Goal: Task Accomplishment & Management: Manage account settings

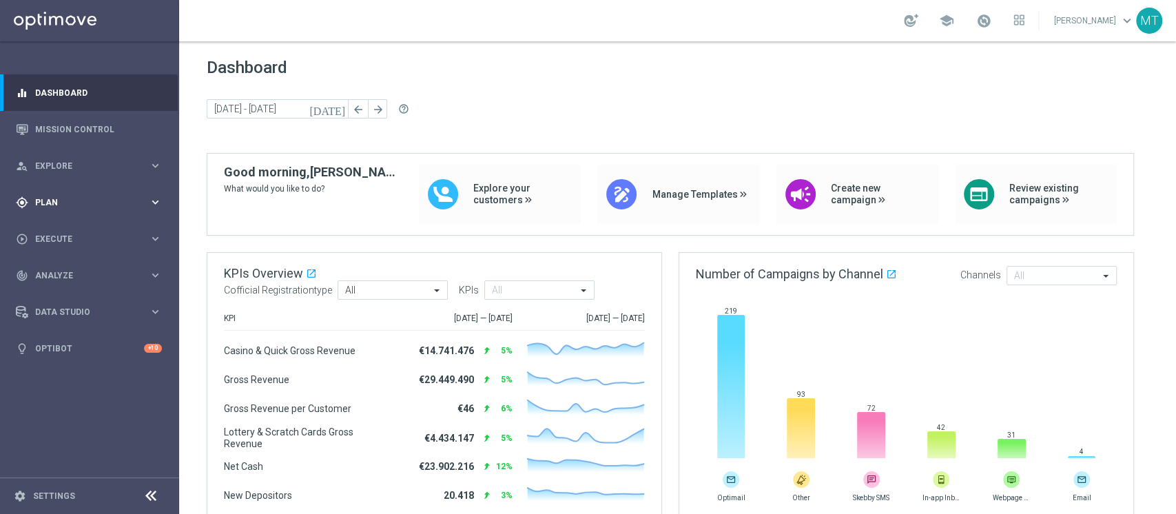
click at [36, 205] on span "Plan" at bounding box center [92, 202] width 114 height 8
click at [45, 226] on link "Target Groups" at bounding box center [89, 230] width 107 height 11
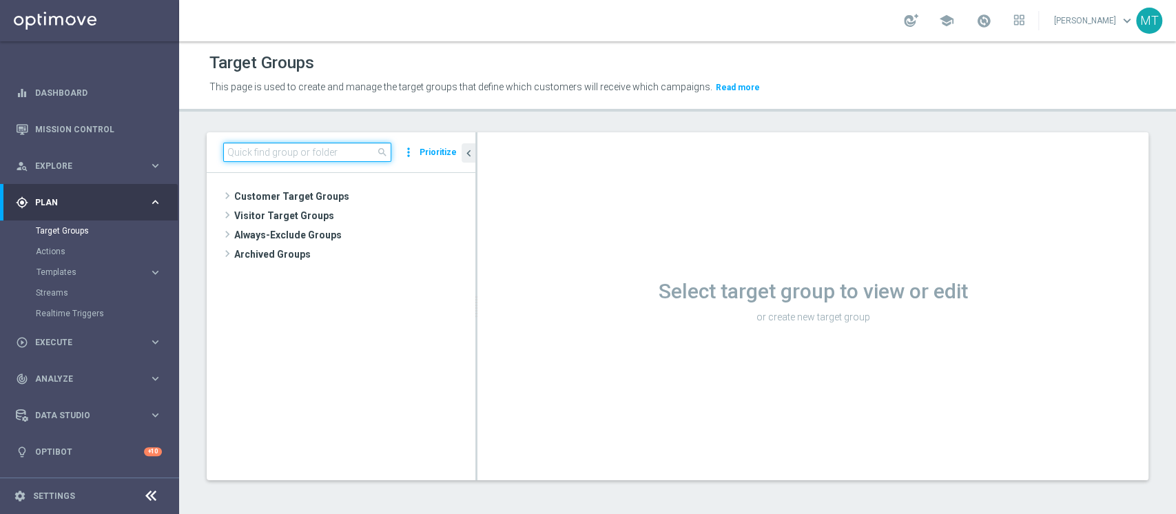
click at [362, 154] on input at bounding box center [307, 152] width 168 height 19
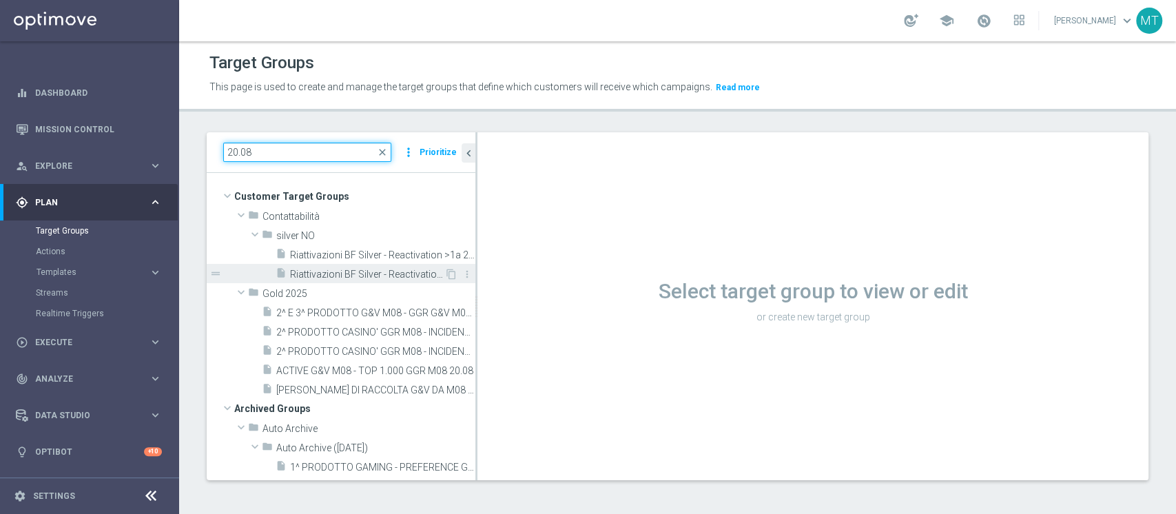
type input "20.08"
click at [369, 266] on div "insert_drive_file Riattivazioni BF Silver - Reactivation 1a 20.08" at bounding box center [360, 273] width 169 height 19
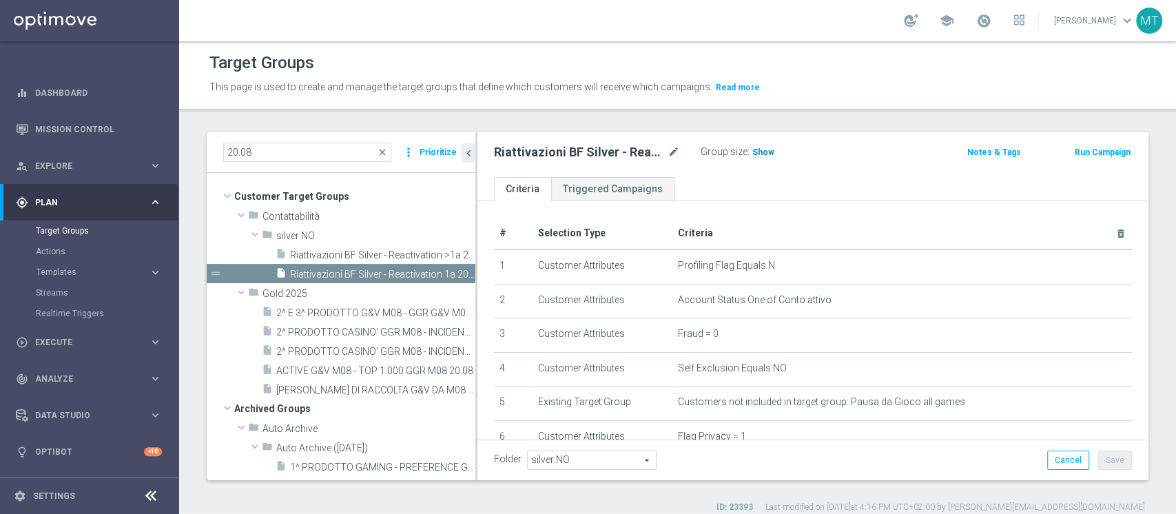
click at [752, 154] on span "Show" at bounding box center [763, 152] width 22 height 10
click at [342, 249] on span "Riattivazioni BF Silver - Reactivation >1a 20.08" at bounding box center [367, 255] width 154 height 12
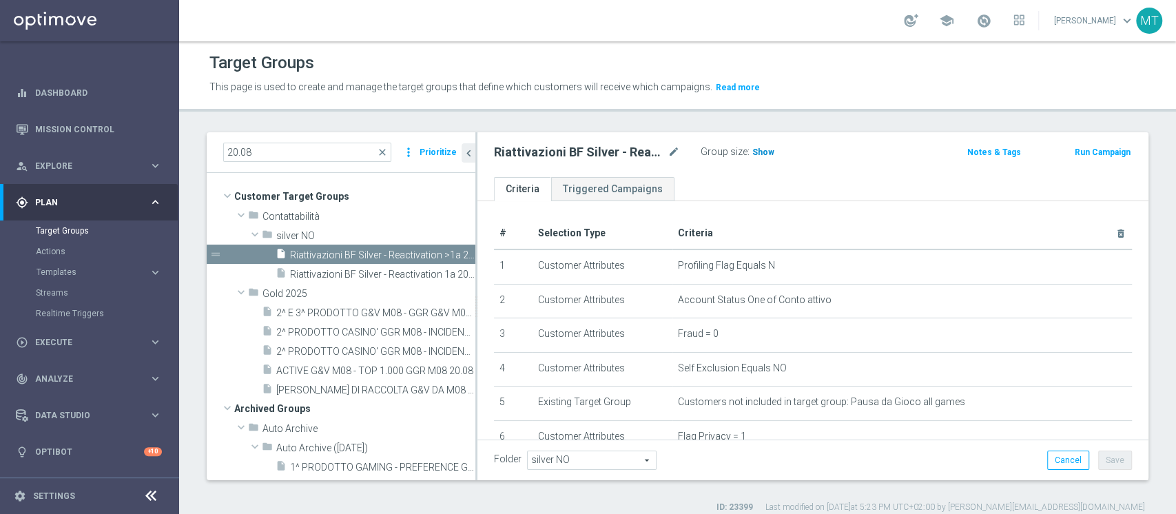
click at [754, 155] on span "Show" at bounding box center [763, 152] width 22 height 10
click at [426, 270] on span "Riattivazioni BF Silver - Reactivation 1a 20.08" at bounding box center [367, 275] width 154 height 12
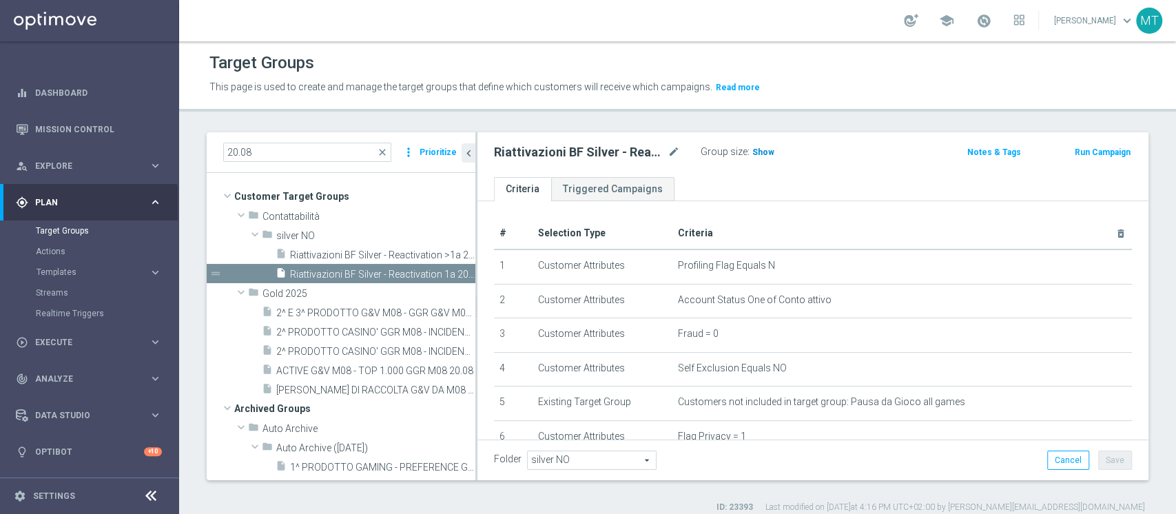
click at [764, 145] on h3 "Show" at bounding box center [763, 152] width 25 height 15
click at [1074, 154] on button "Run Campaign" at bounding box center [1102, 152] width 59 height 15
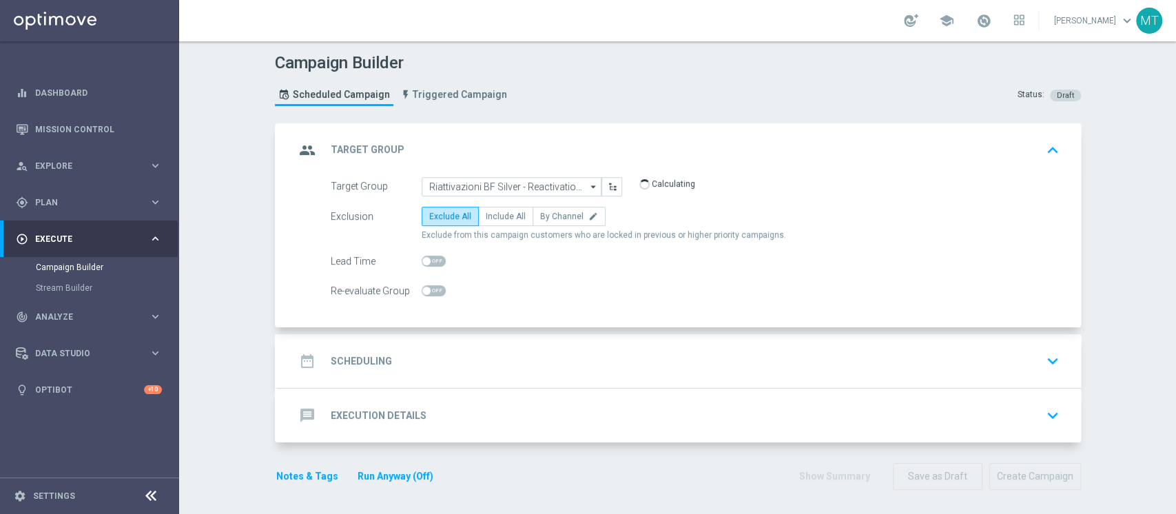
click at [532, 355] on div "date_range Scheduling keyboard_arrow_down" at bounding box center [679, 361] width 769 height 26
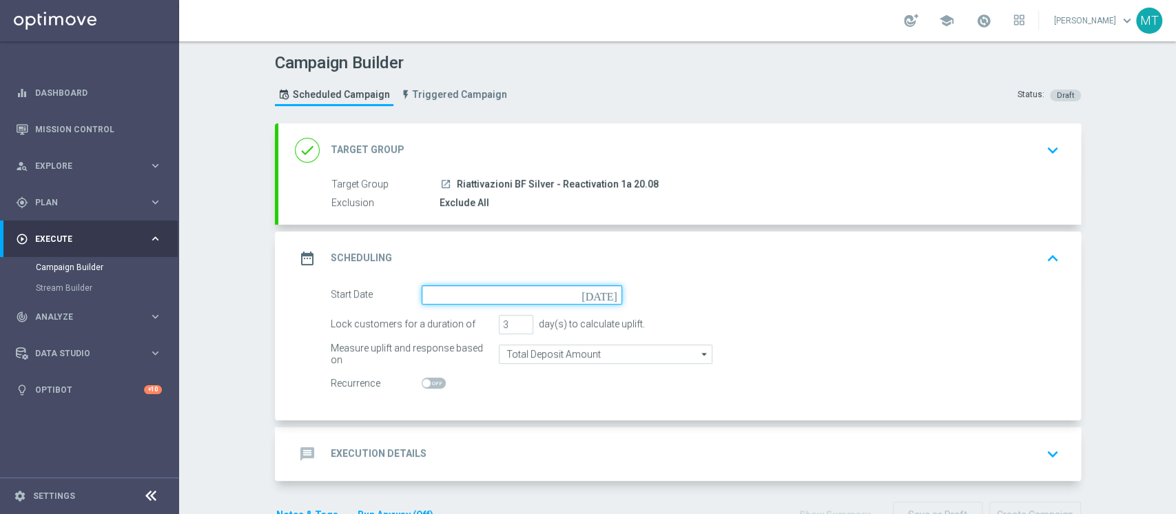
click at [453, 295] on input at bounding box center [522, 294] width 200 height 19
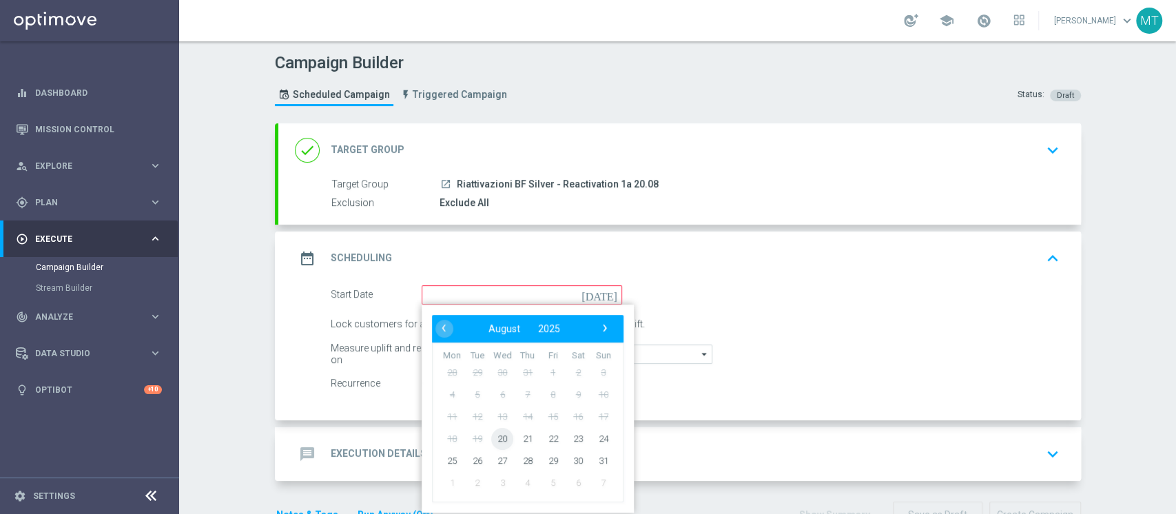
click at [497, 437] on span "20" at bounding box center [502, 438] width 22 height 22
type input "20 Aug 2025"
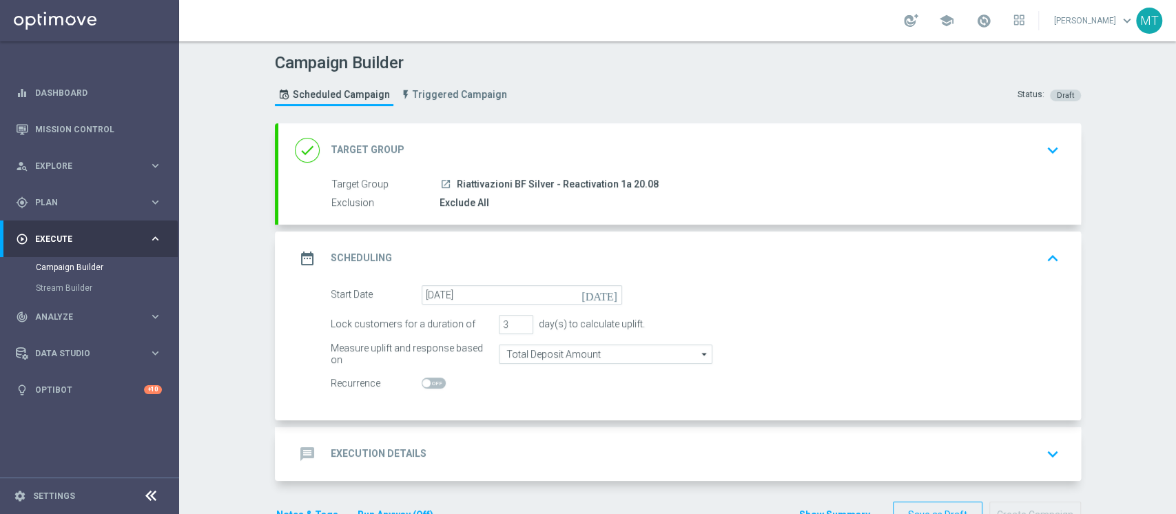
click at [431, 460] on div "message Execution Details keyboard_arrow_down" at bounding box center [679, 454] width 769 height 26
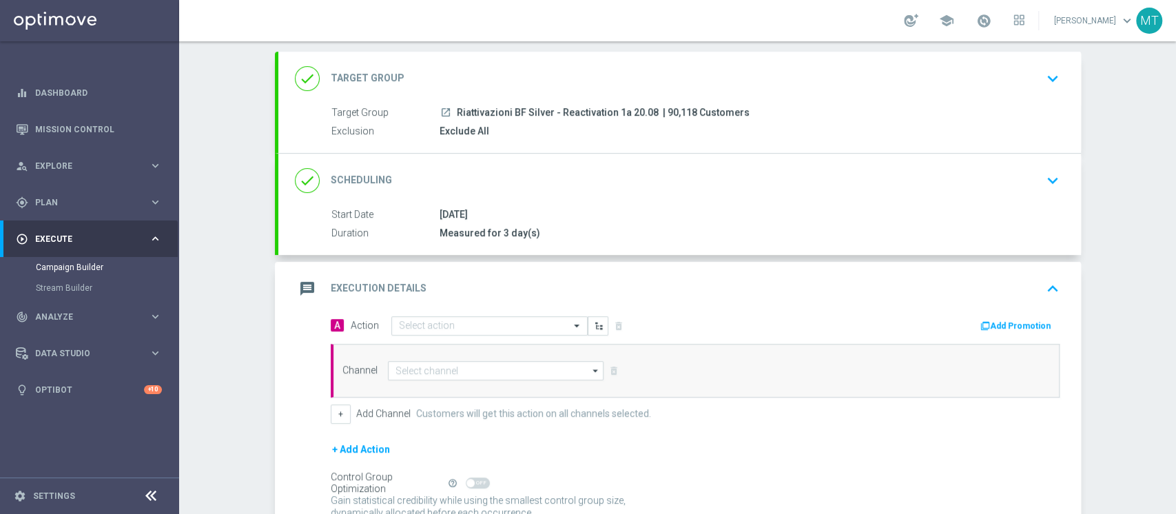
scroll to position [75, 0]
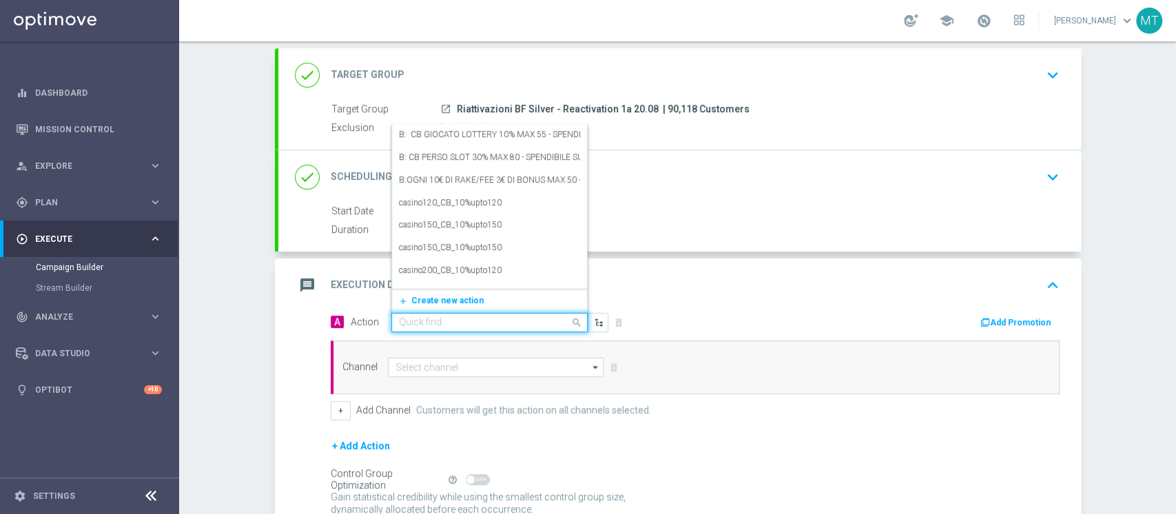
click at [424, 330] on div "Quick find" at bounding box center [489, 322] width 196 height 19
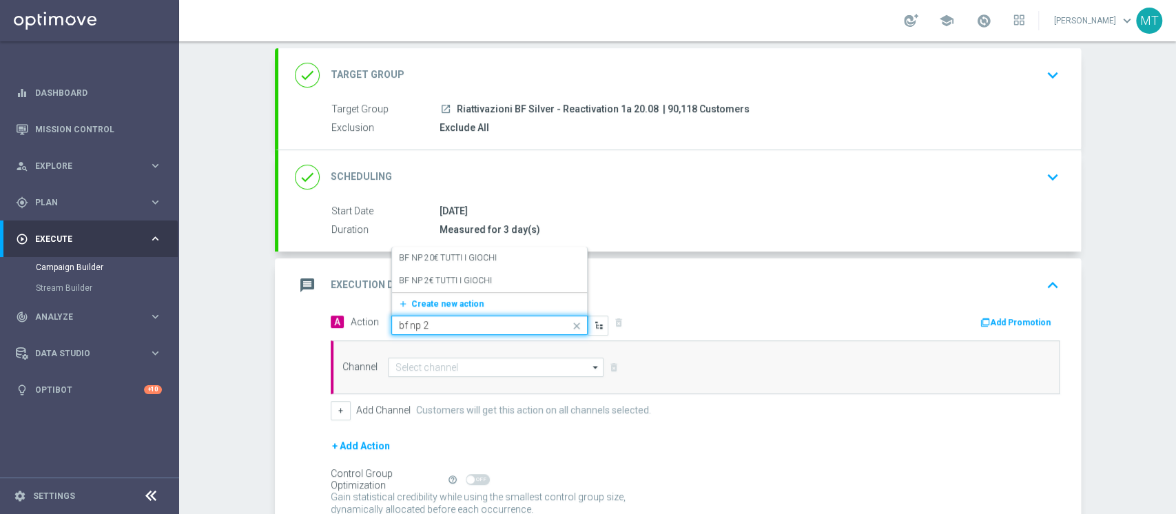
type input "bf np 2€"
click at [470, 277] on label "BF NP 2€ TUTTI I GIOCHI" at bounding box center [445, 281] width 93 height 12
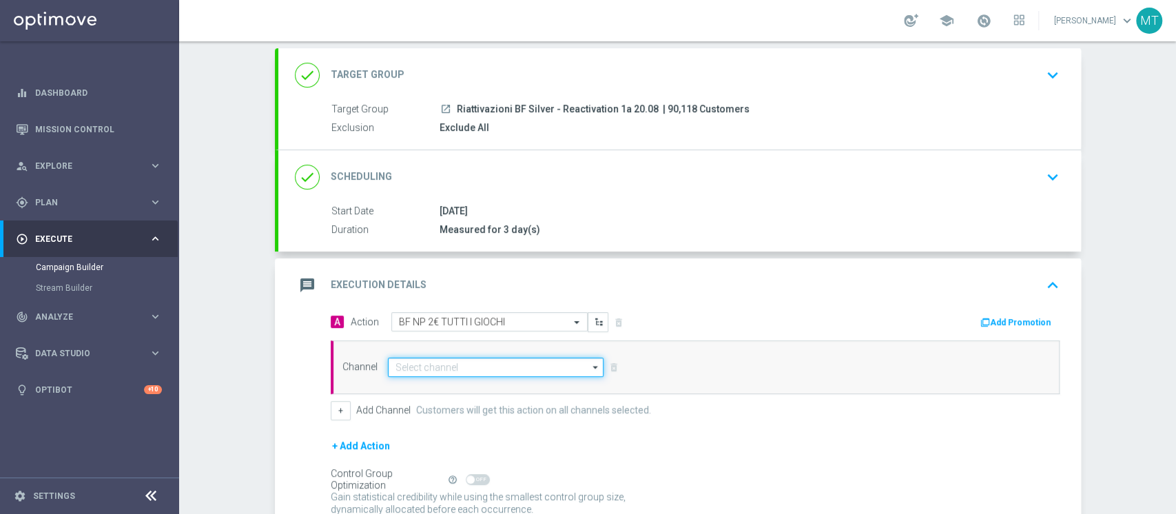
click at [497, 366] on input at bounding box center [496, 366] width 216 height 19
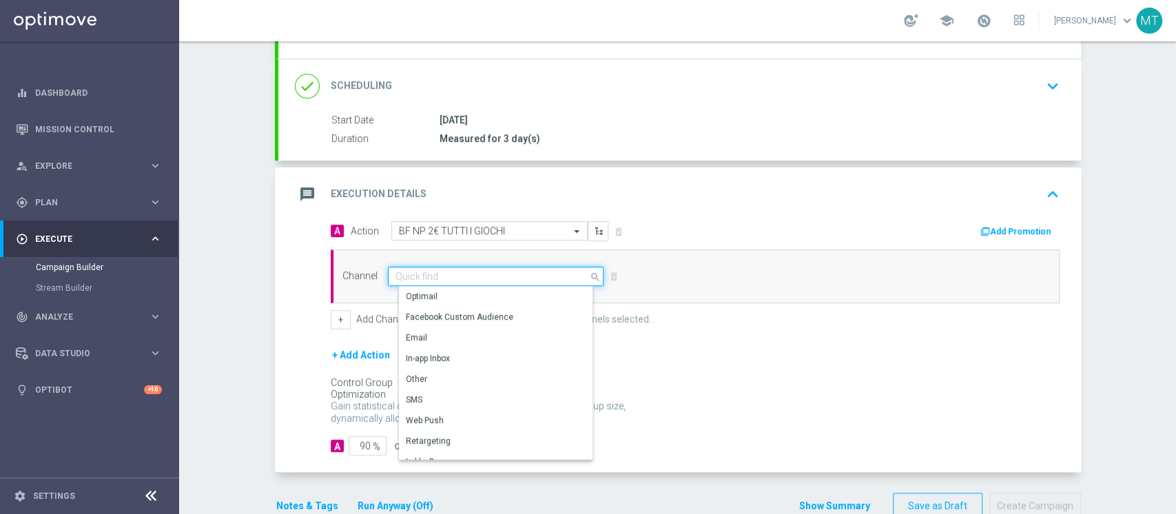
scroll to position [167, 0]
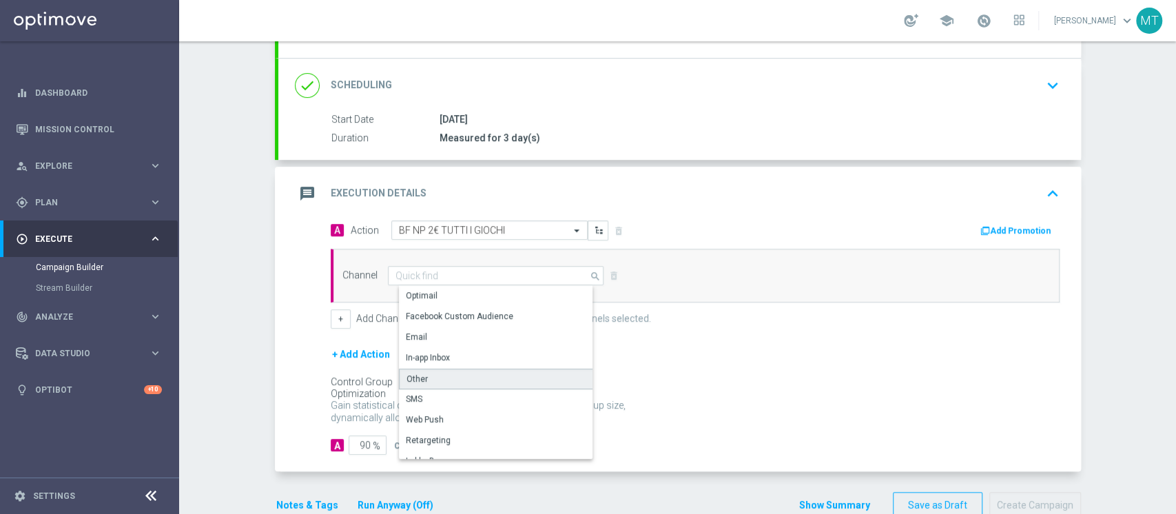
click at [434, 378] on div "Other" at bounding box center [501, 379] width 205 height 21
type input "Other"
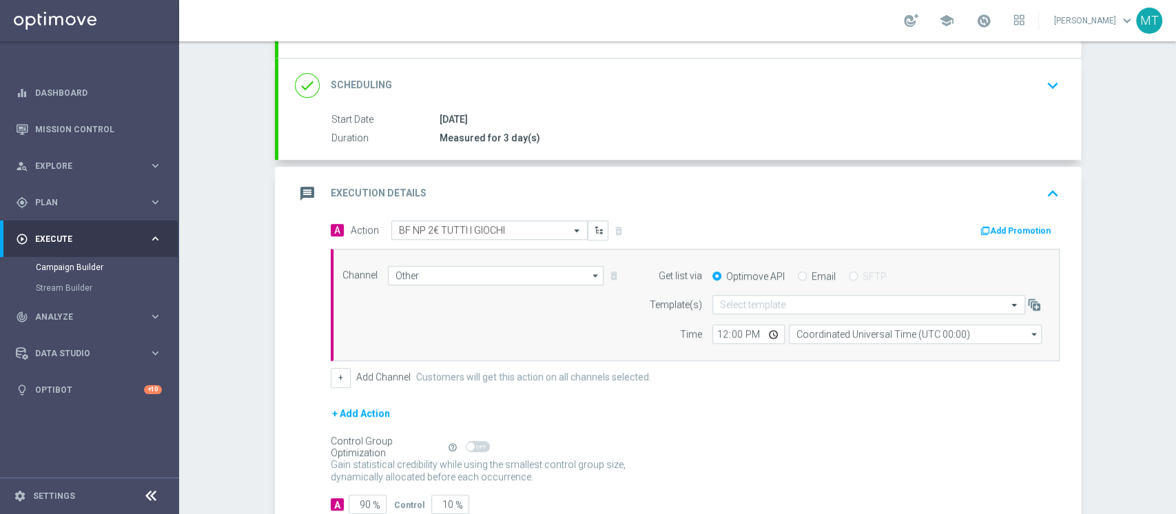
click at [798, 273] on input "Email" at bounding box center [802, 277] width 9 height 9
radio input "true"
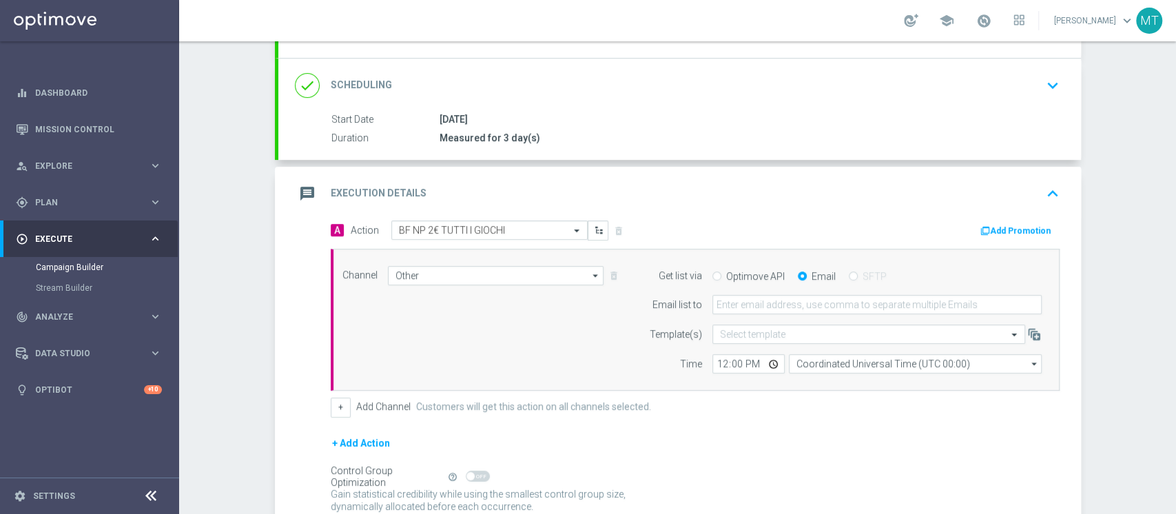
click at [798, 273] on input "Email" at bounding box center [802, 277] width 9 height 9
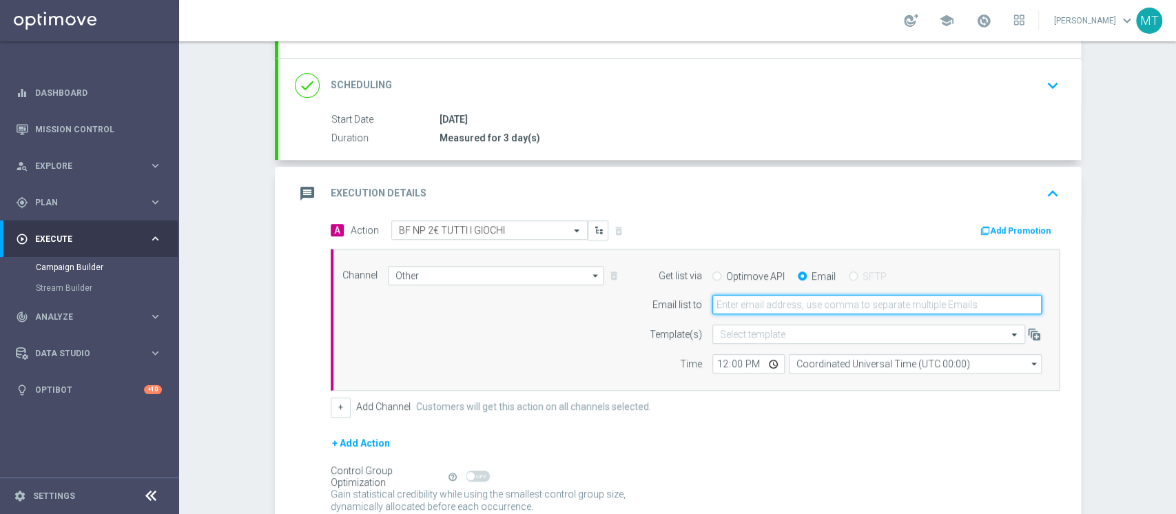
click at [761, 296] on input "email" at bounding box center [876, 304] width 329 height 19
type input "matteo.turri@sisal.it"
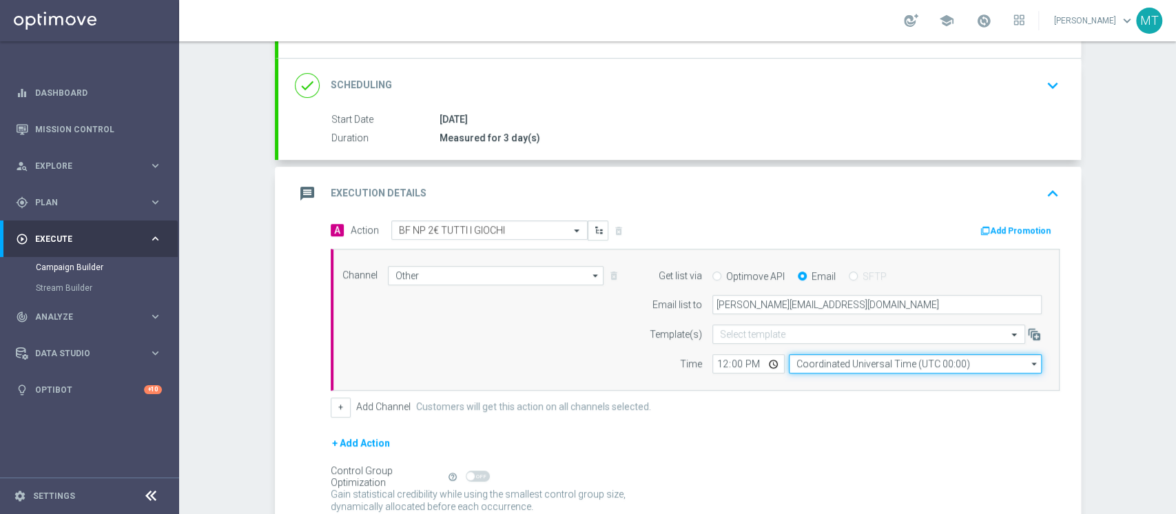
click at [841, 371] on input "Coordinated Universal Time (UTC 00:00)" at bounding box center [915, 363] width 253 height 19
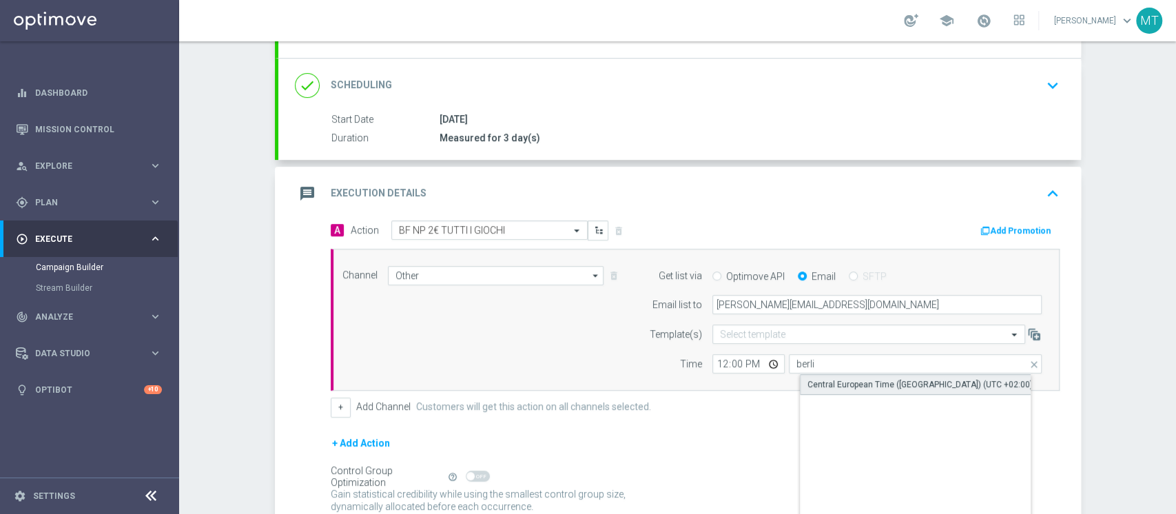
click at [860, 387] on div "Central European Time (Berlin) (UTC +02:00)" at bounding box center [919, 384] width 225 height 12
type input "Central European Time (Berlin) (UTC +02:00)"
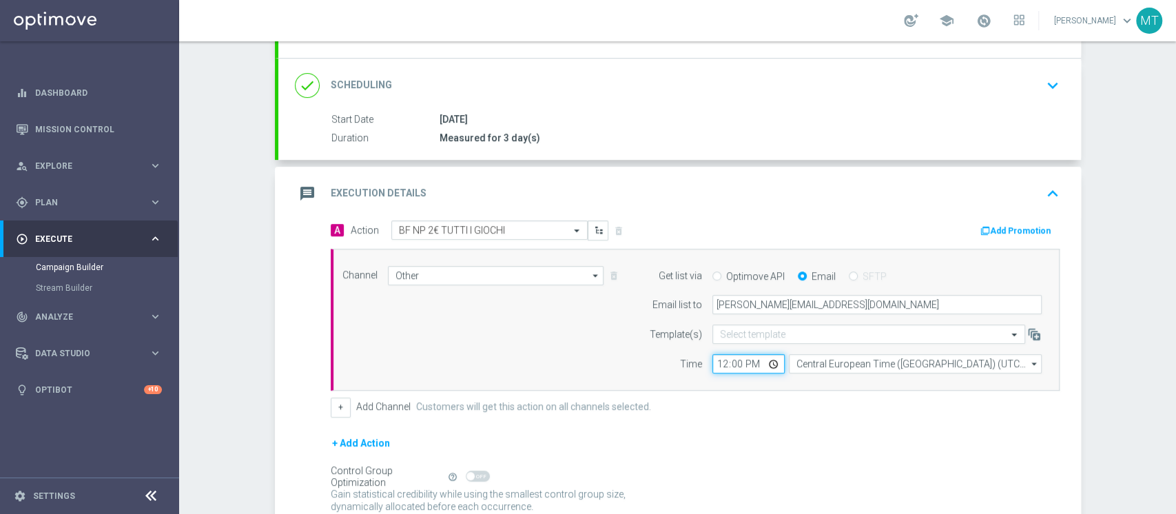
click at [715, 366] on input "12:00" at bounding box center [748, 363] width 72 height 19
type input "10:45"
click at [979, 223] on button "Add Promotion" at bounding box center [1017, 230] width 76 height 15
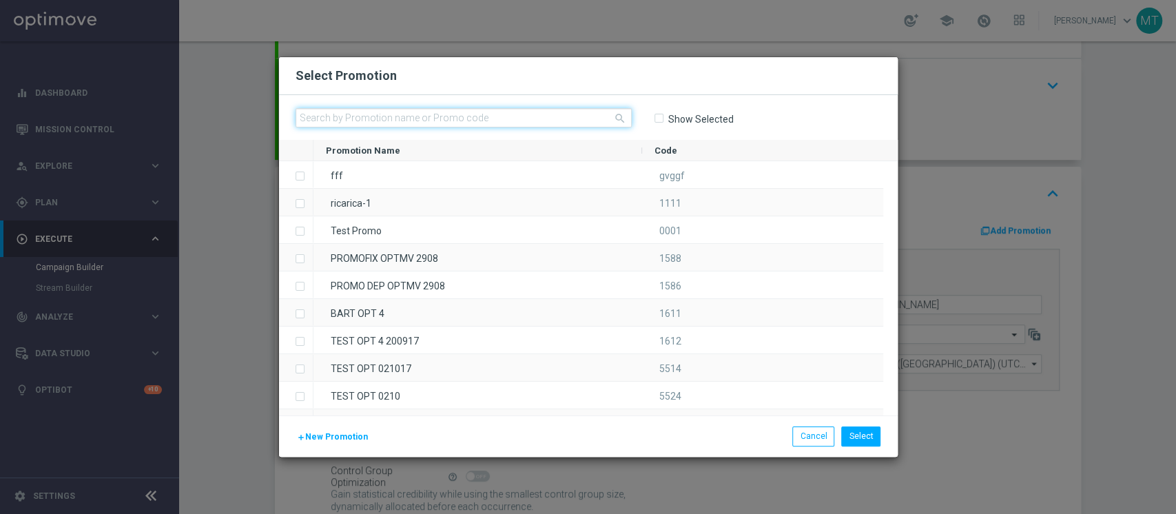
click at [580, 116] on input "text" at bounding box center [464, 117] width 336 height 19
paste input "229915"
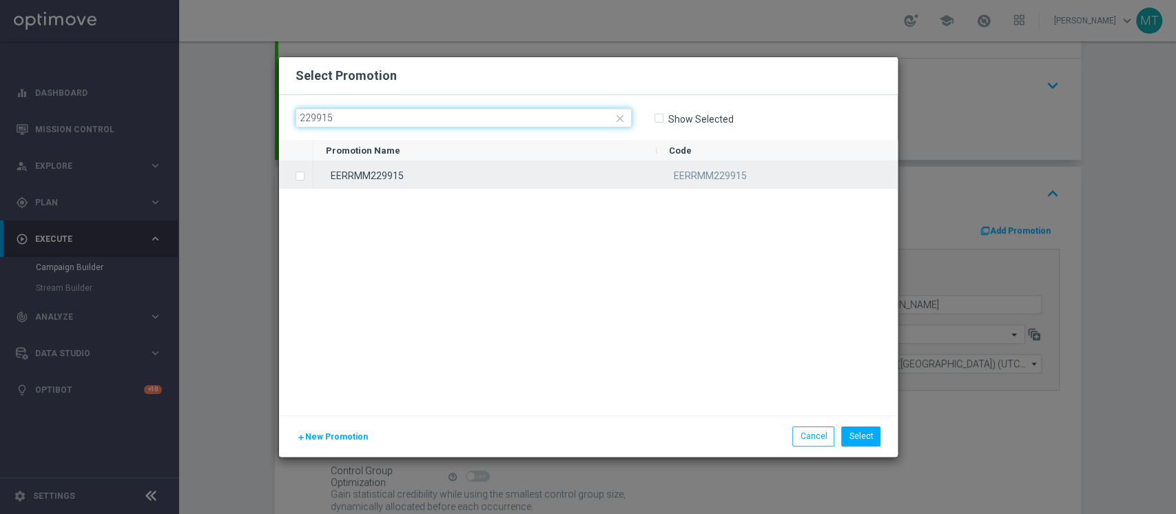
type input "229915"
click at [475, 173] on div "EERRMM229915" at bounding box center [484, 174] width 343 height 27
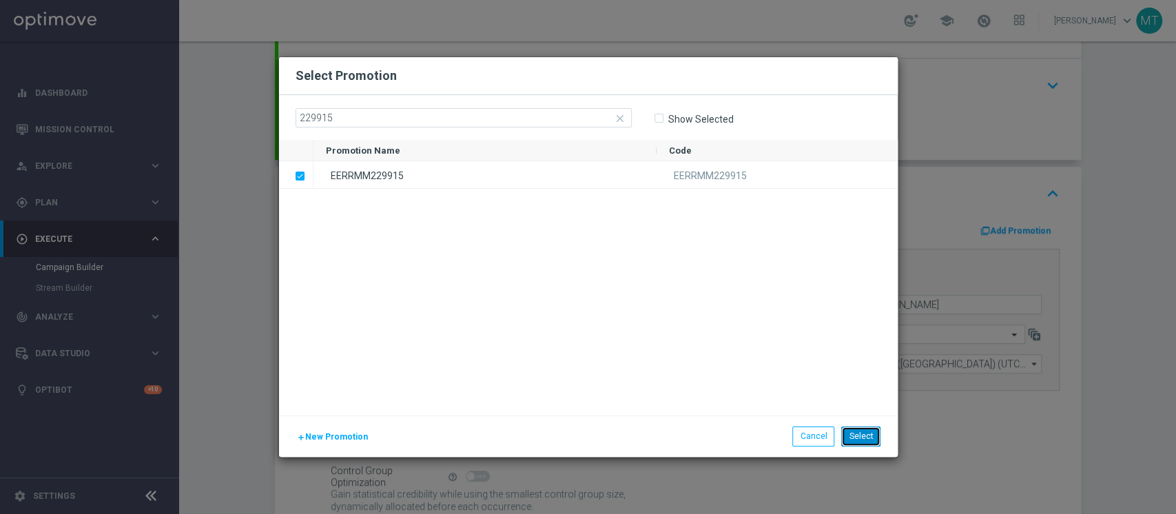
click at [853, 438] on button "Select" at bounding box center [860, 435] width 39 height 19
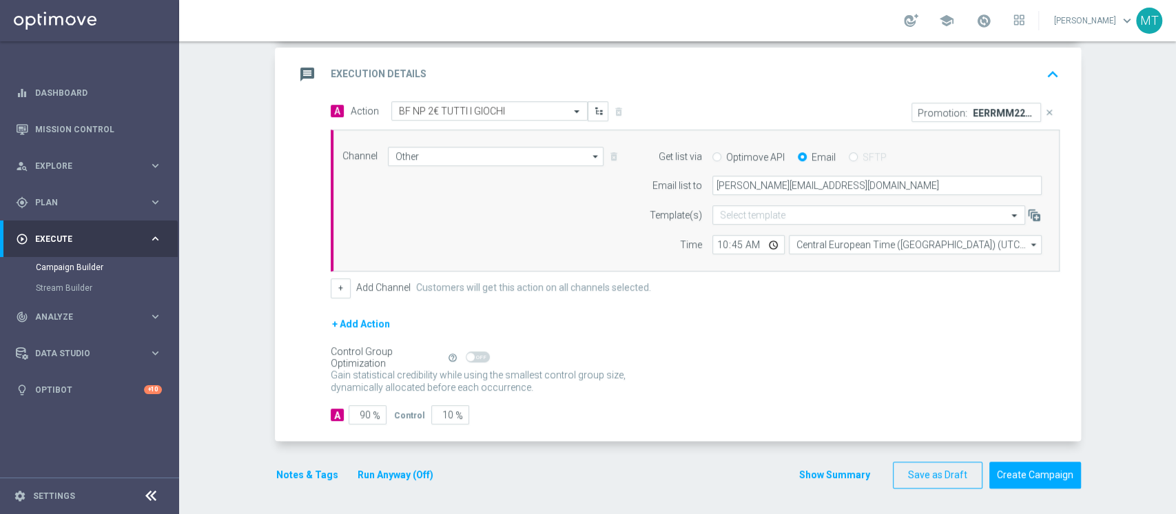
scroll to position [0, 0]
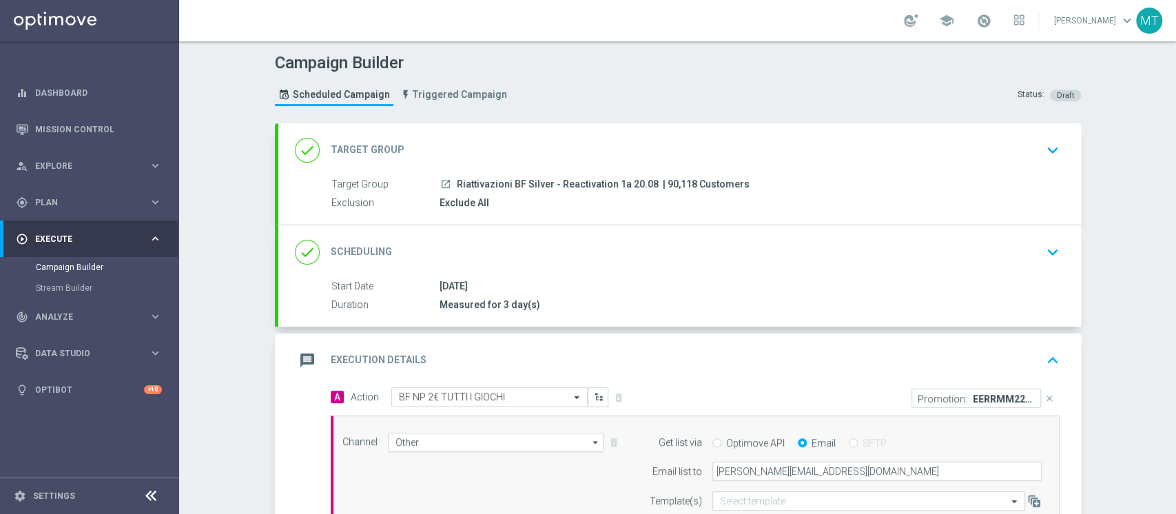
click at [574, 166] on div "done Target Group keyboard_arrow_down" at bounding box center [679, 150] width 802 height 54
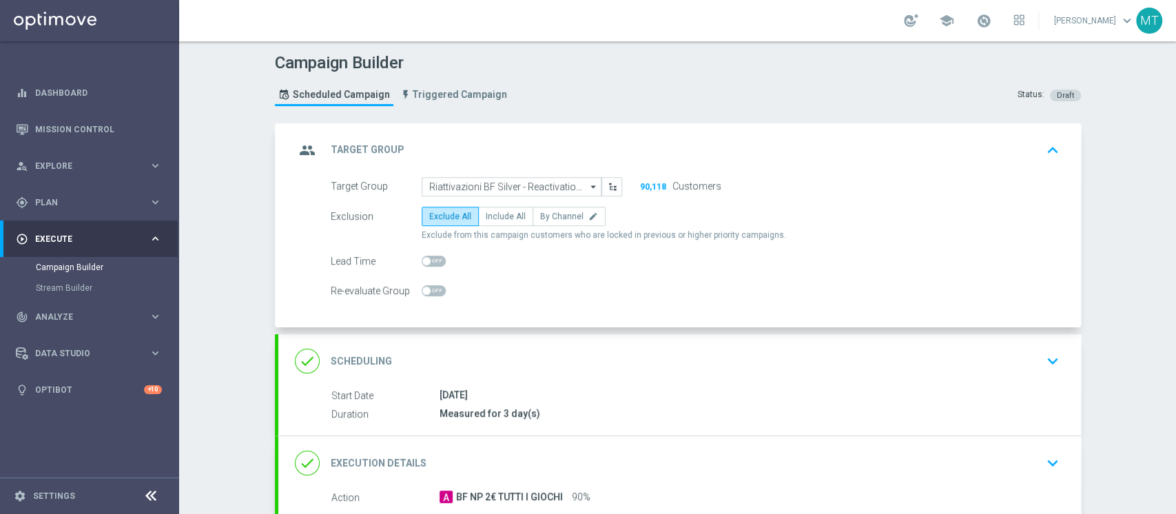
click at [595, 348] on div "done Scheduling keyboard_arrow_down" at bounding box center [679, 361] width 769 height 26
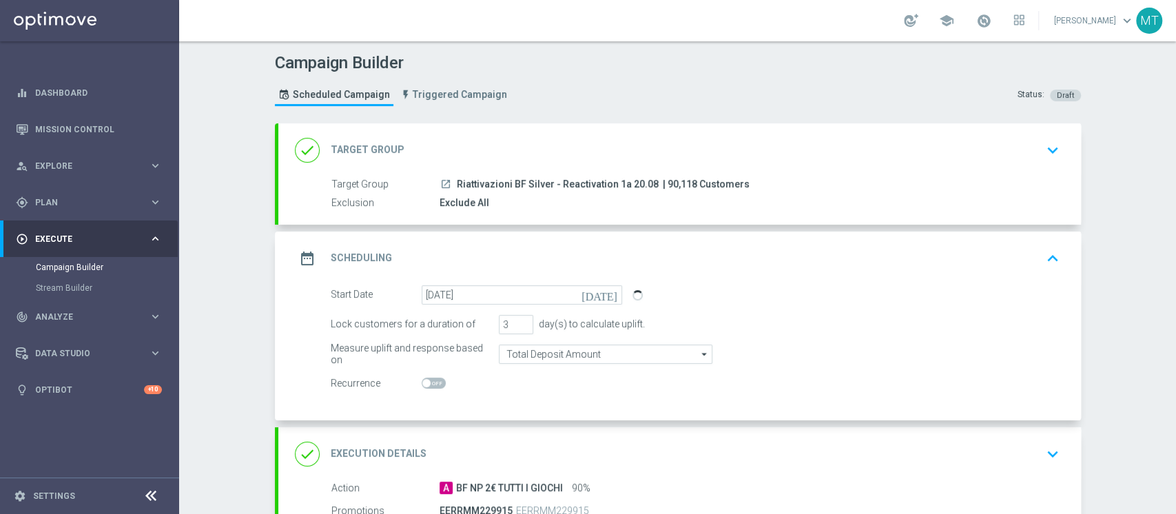
scroll to position [247, 0]
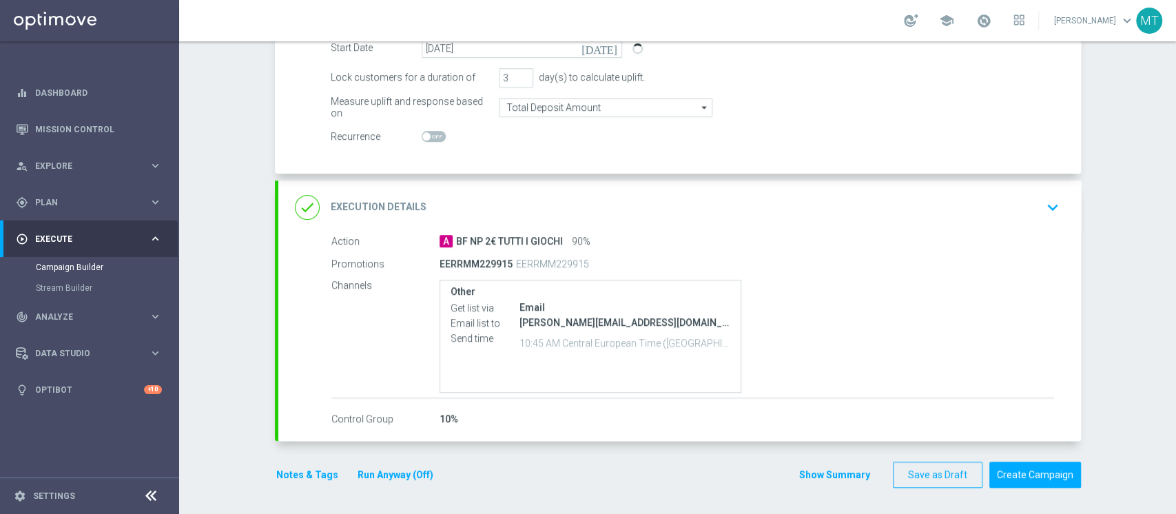
click at [395, 474] on button "Run Anyway (Off)" at bounding box center [395, 474] width 79 height 17
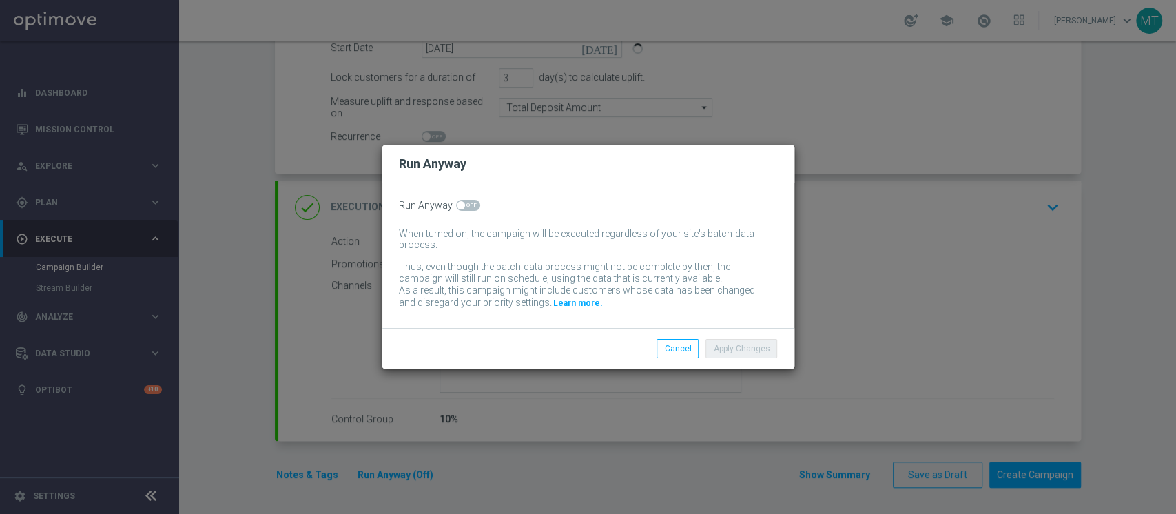
click at [462, 196] on div "Run Anyway When turned on, the campaign will be executed regardless of your sit…" at bounding box center [588, 255] width 412 height 145
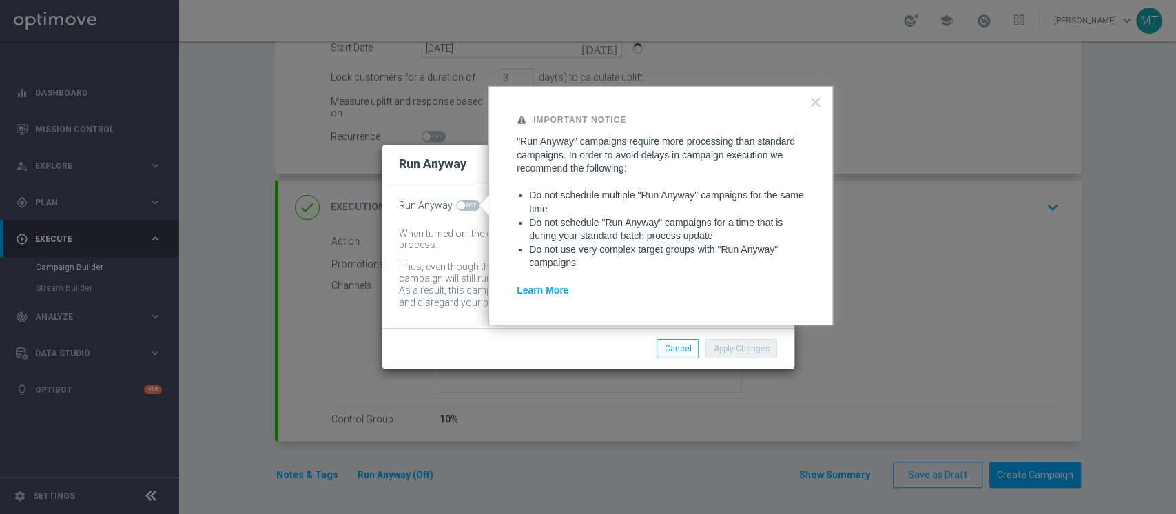
click at [464, 203] on span at bounding box center [468, 205] width 24 height 11
click at [464, 203] on input "checkbox" at bounding box center [468, 205] width 24 height 11
checkbox input "true"
click at [729, 342] on button "Apply Changes" at bounding box center [741, 348] width 72 height 19
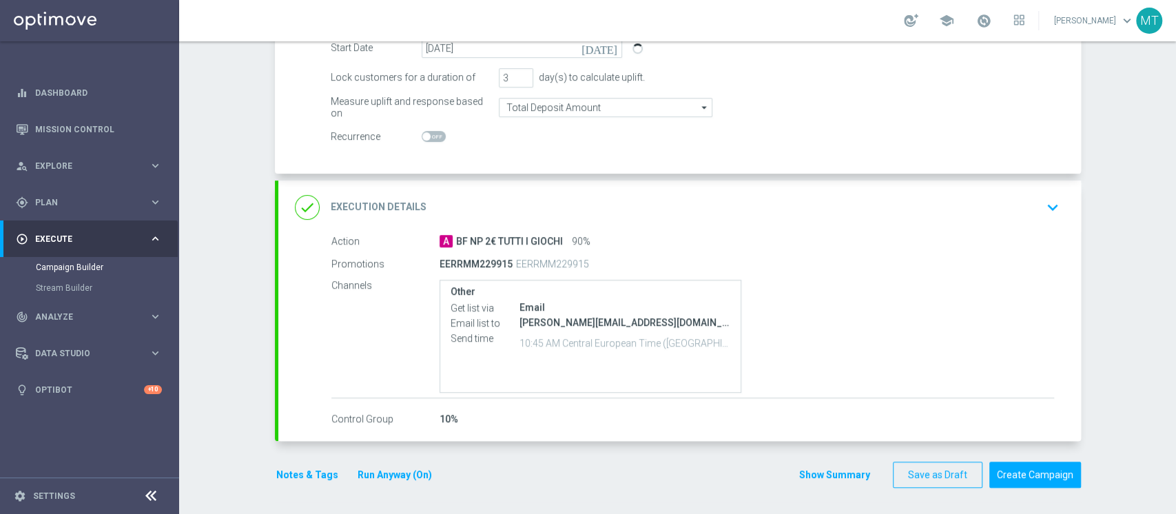
click at [302, 477] on button "Notes & Tags" at bounding box center [307, 474] width 65 height 17
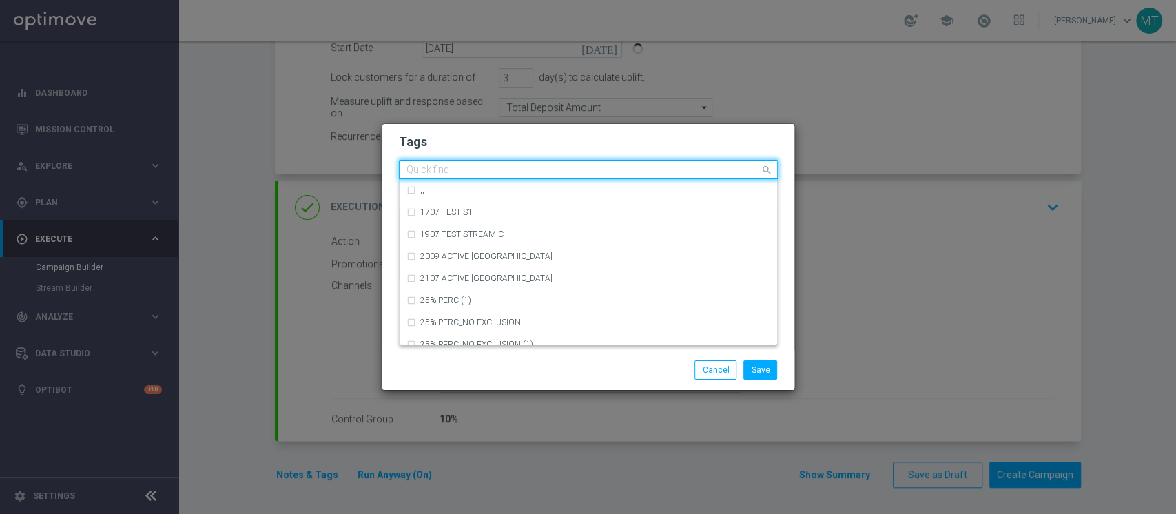
click at [562, 165] on input "text" at bounding box center [582, 171] width 353 height 12
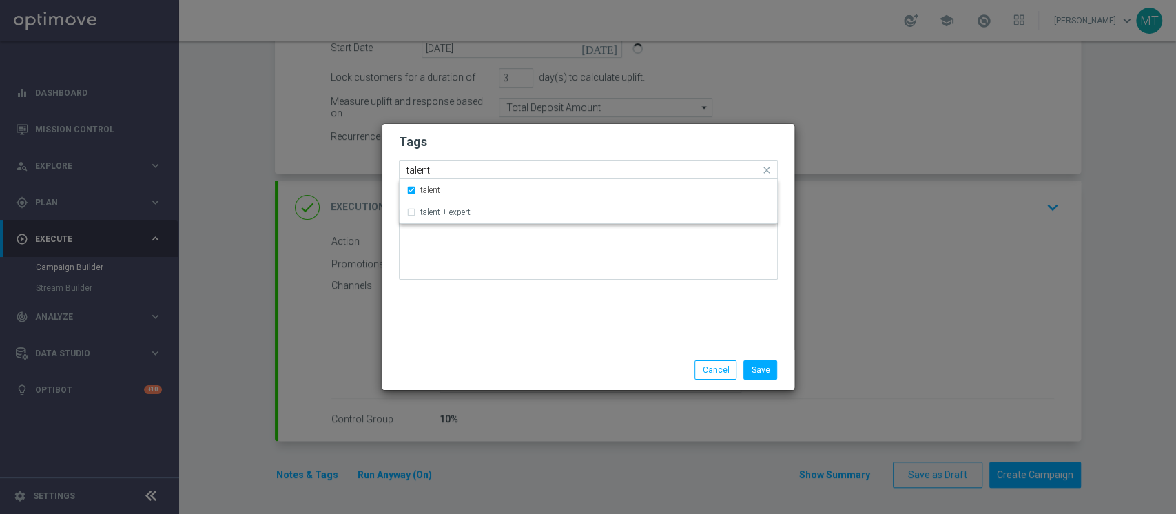
click at [557, 165] on input "talent" at bounding box center [582, 171] width 353 height 12
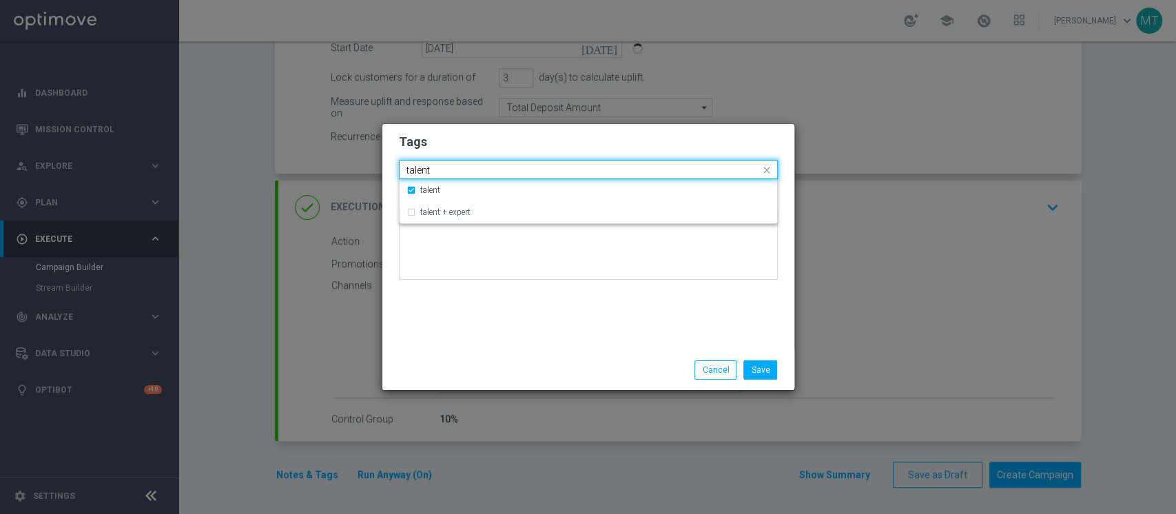
click at [557, 165] on input "talent" at bounding box center [582, 171] width 353 height 12
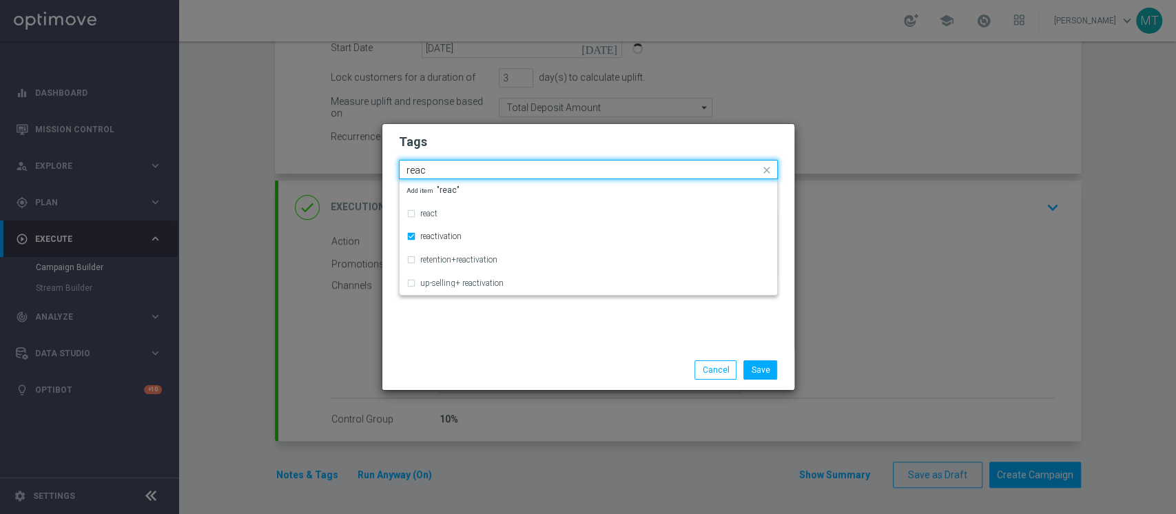
click at [512, 173] on input "reac" at bounding box center [582, 171] width 353 height 12
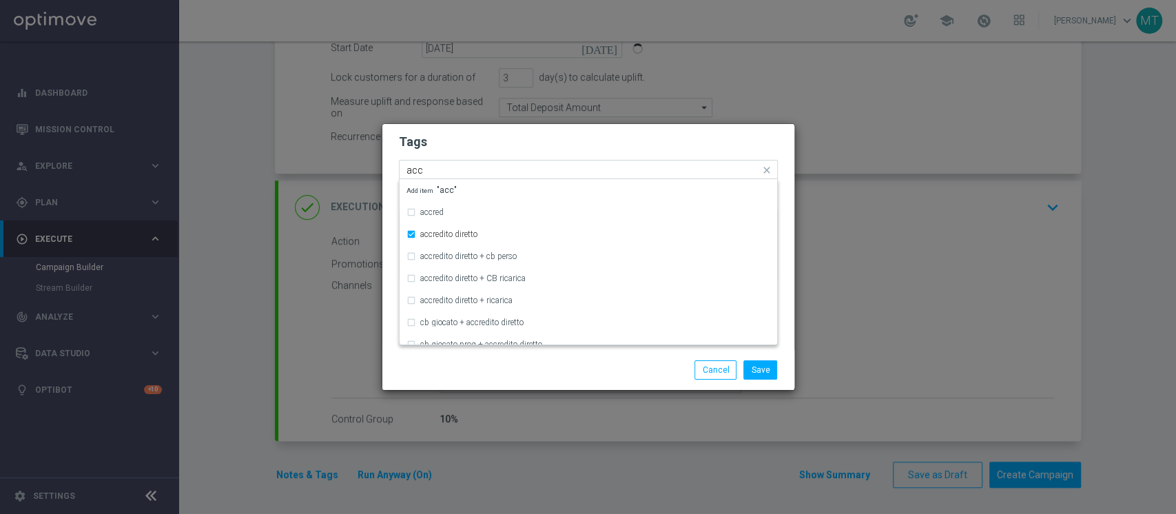
click at [499, 167] on input "acc" at bounding box center [582, 171] width 353 height 12
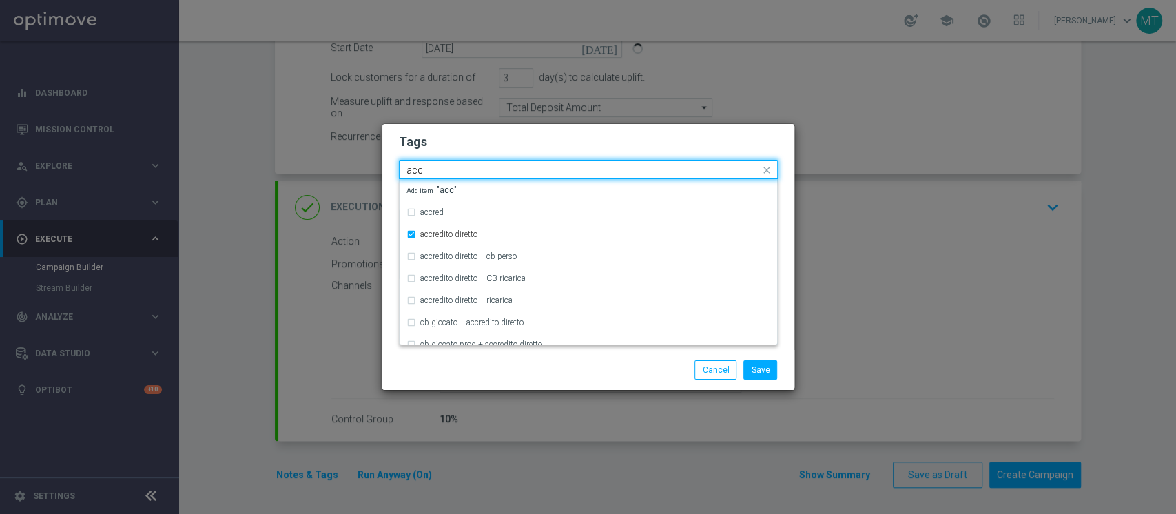
click at [499, 167] on input "acc" at bounding box center [582, 171] width 353 height 12
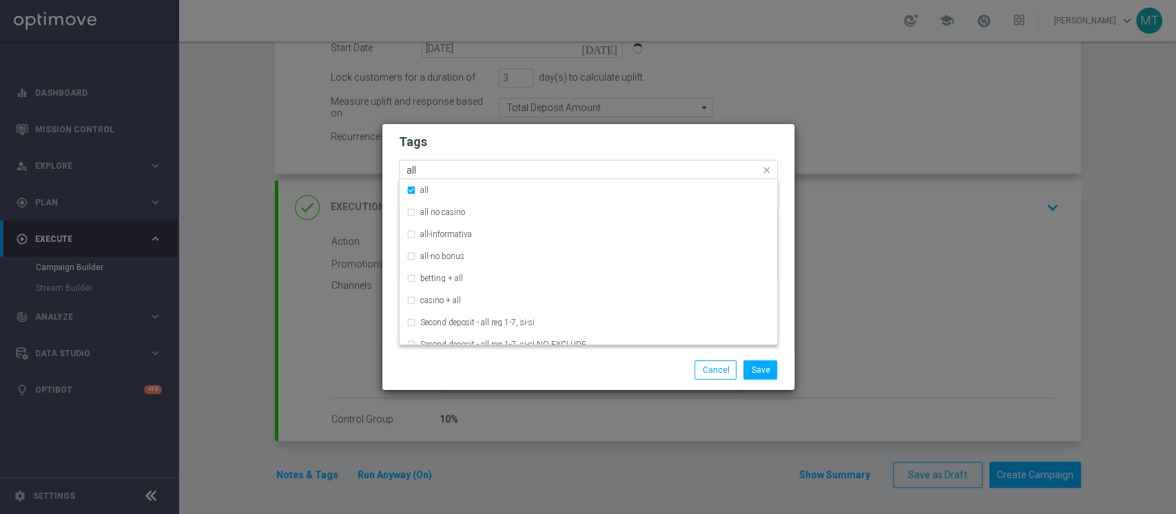
click at [484, 169] on input "all" at bounding box center [582, 171] width 353 height 12
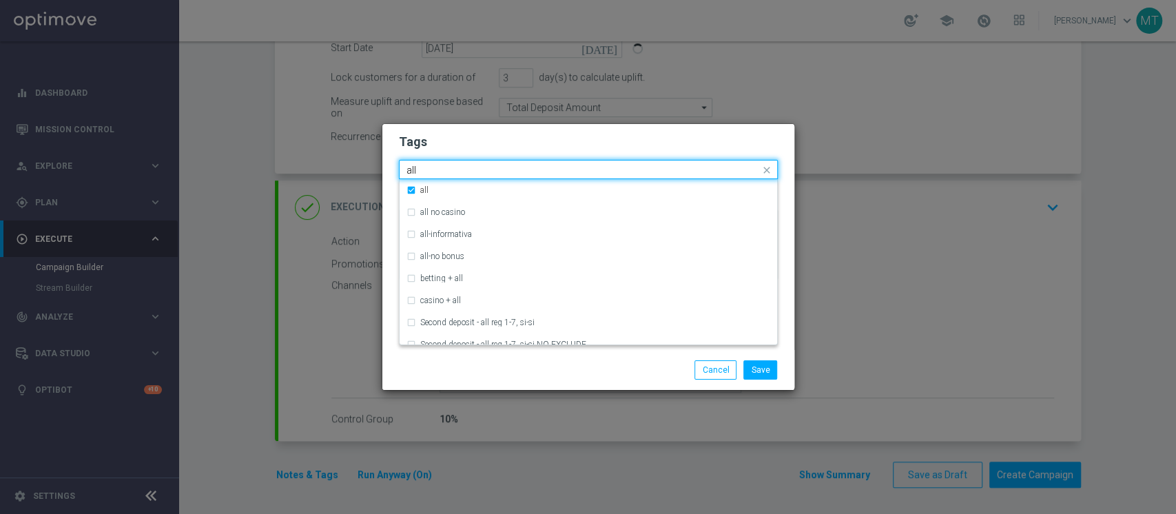
click at [484, 169] on input "all" at bounding box center [582, 171] width 353 height 12
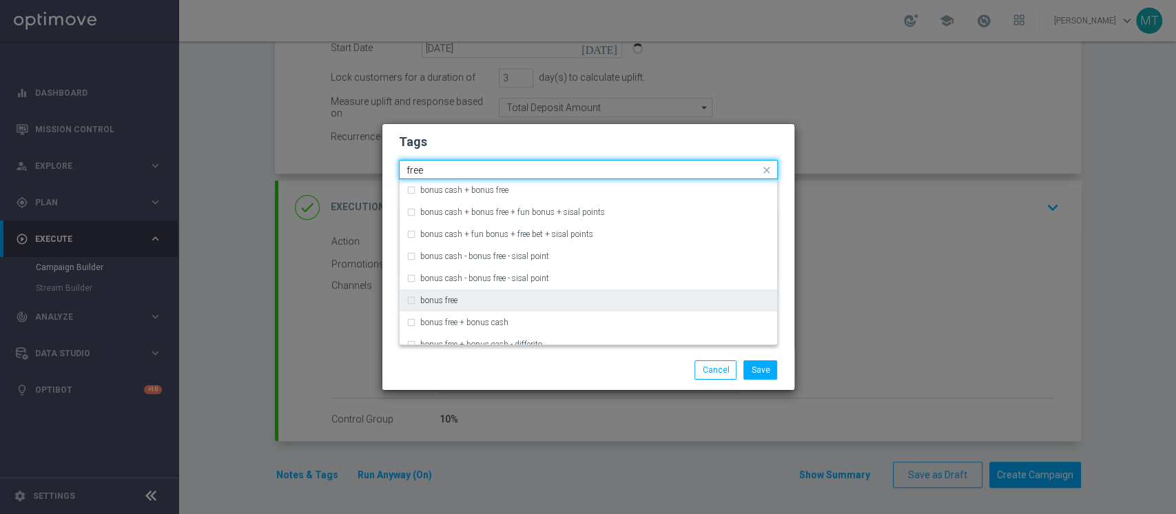
click at [440, 296] on label "bonus free" at bounding box center [438, 300] width 37 height 8
type input "free"
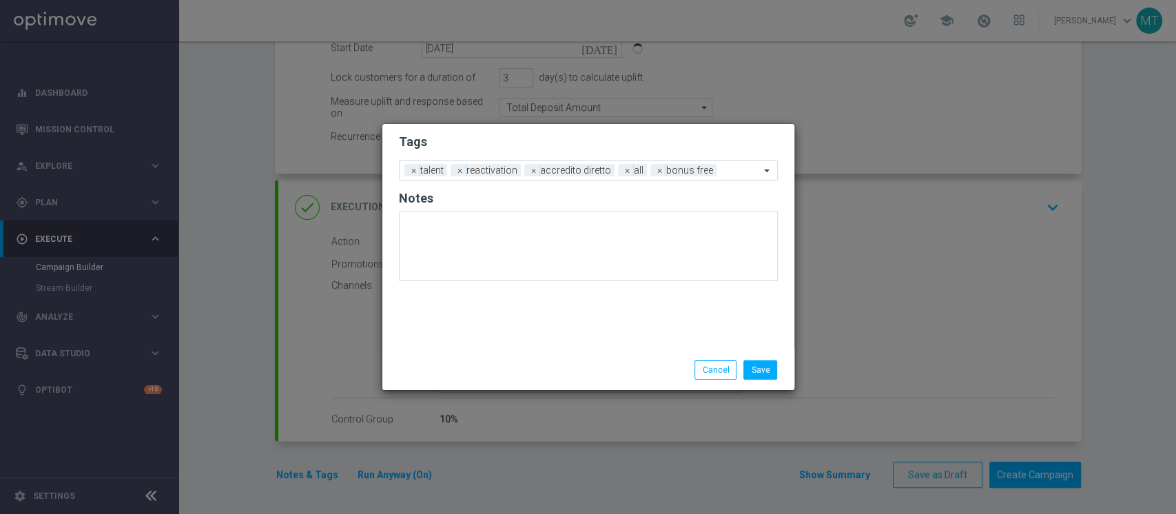
click at [580, 355] on div "Save Cancel" at bounding box center [588, 370] width 412 height 40
click at [767, 375] on button "Save" at bounding box center [760, 369] width 34 height 19
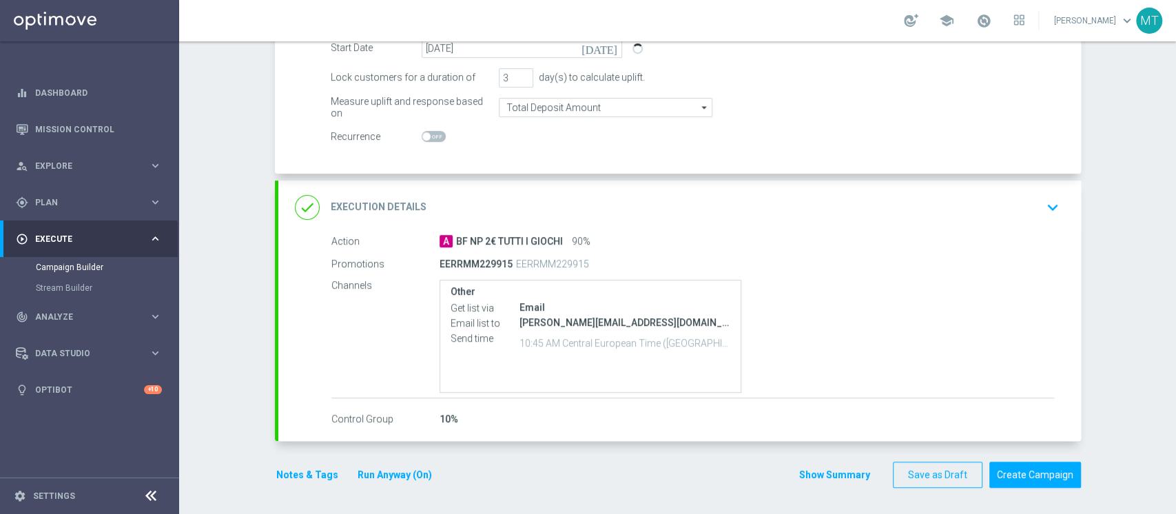
click at [815, 471] on button "Show Summary" at bounding box center [834, 475] width 72 height 16
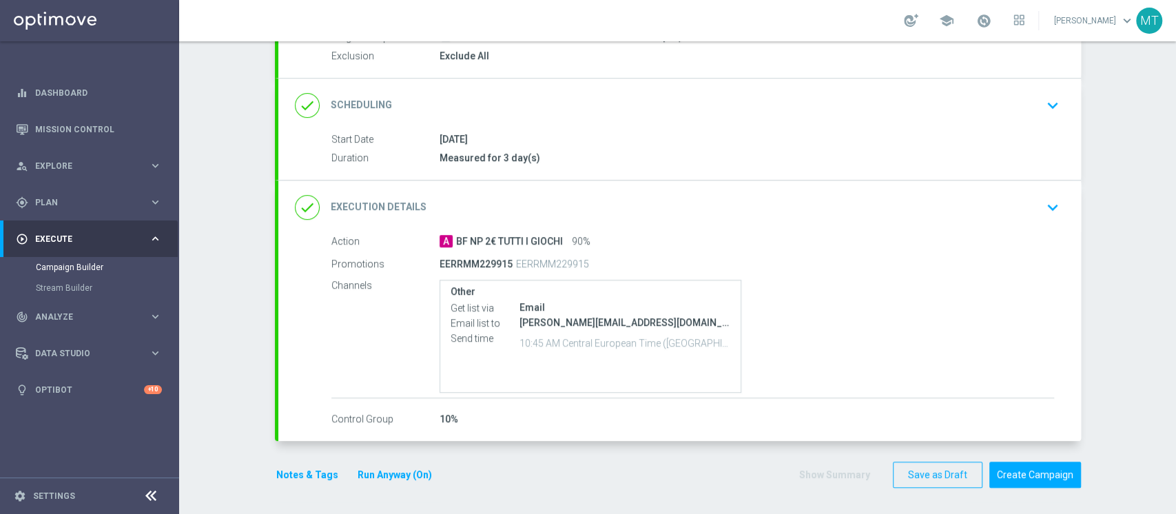
scroll to position [0, 0]
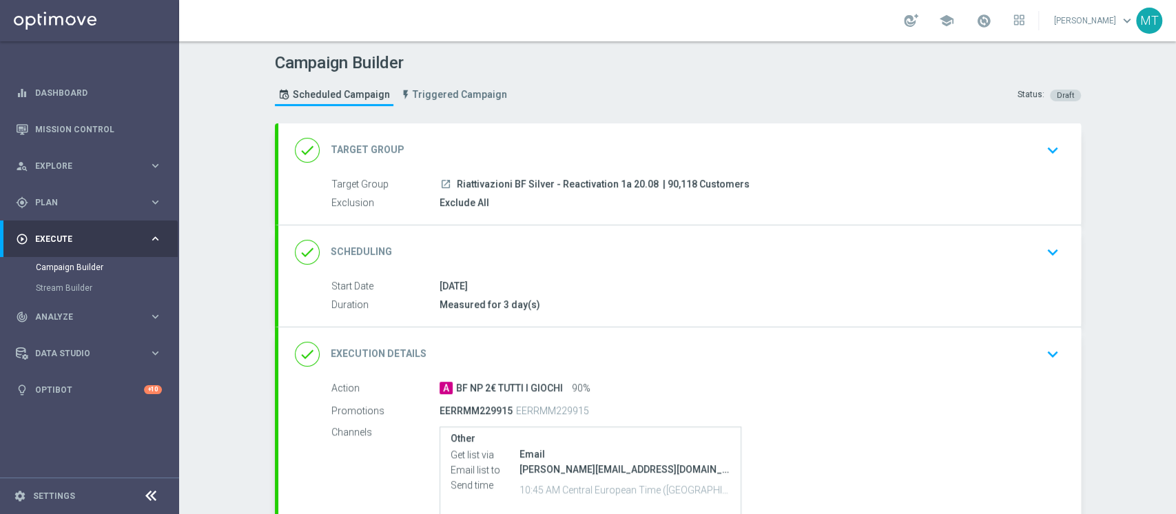
click at [597, 240] on div "done Scheduling keyboard_arrow_down" at bounding box center [679, 252] width 769 height 26
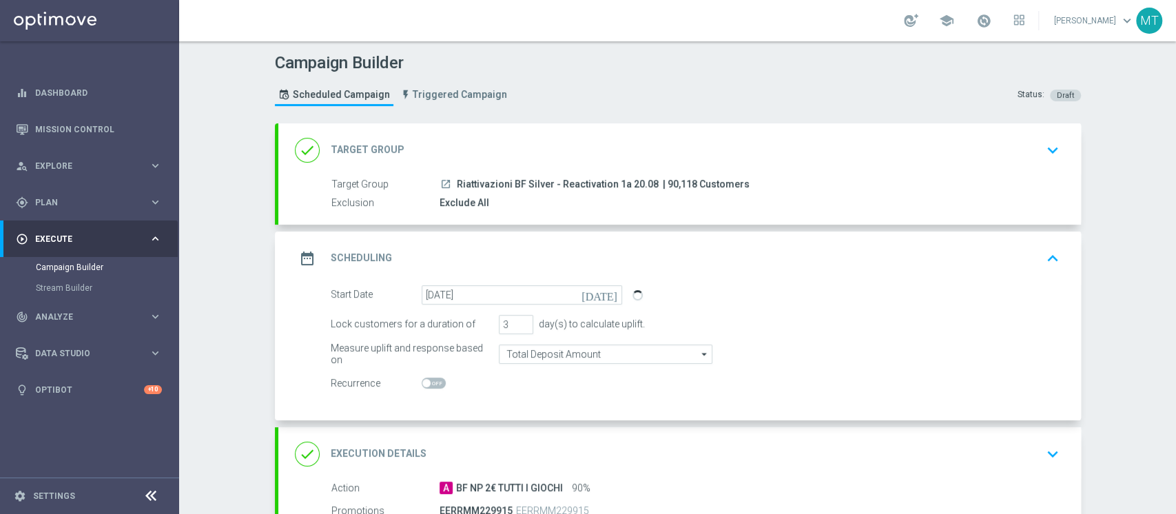
click at [568, 147] on div "done Target Group keyboard_arrow_down" at bounding box center [679, 150] width 769 height 26
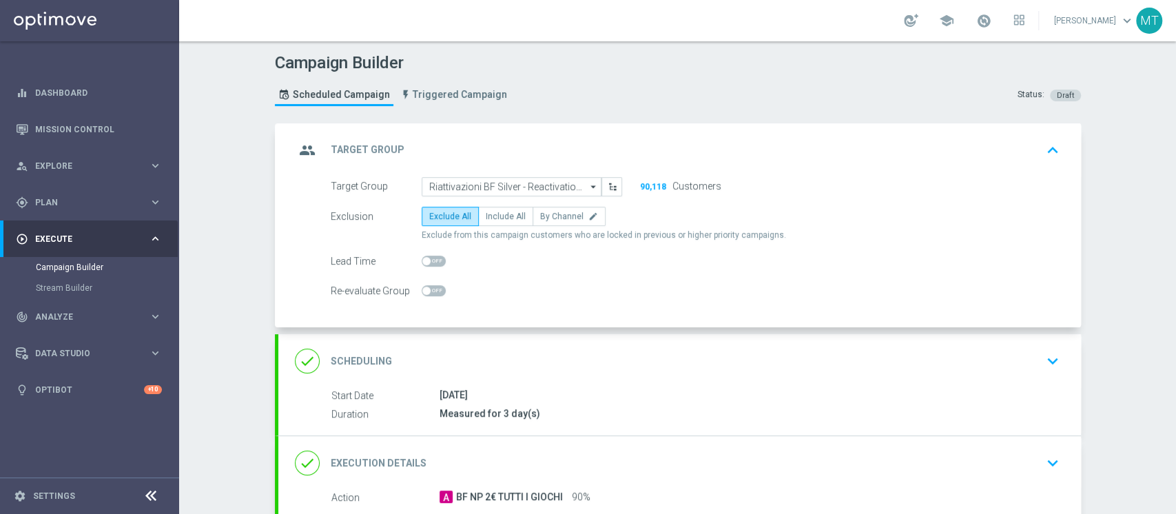
click at [556, 337] on div "done Scheduling keyboard_arrow_down" at bounding box center [679, 361] width 802 height 54
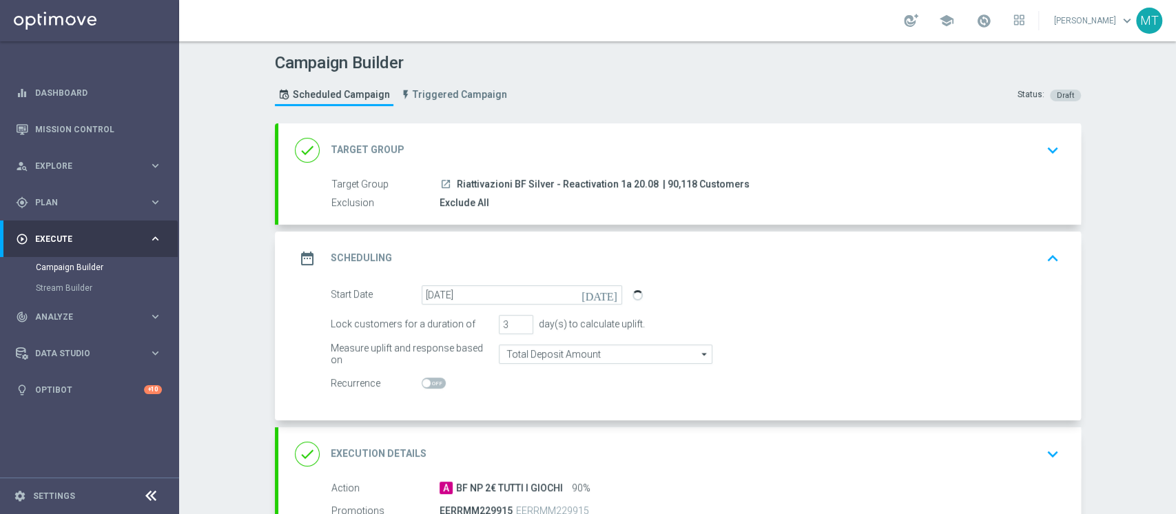
click at [510, 145] on div "done Target Group keyboard_arrow_down" at bounding box center [679, 150] width 769 height 26
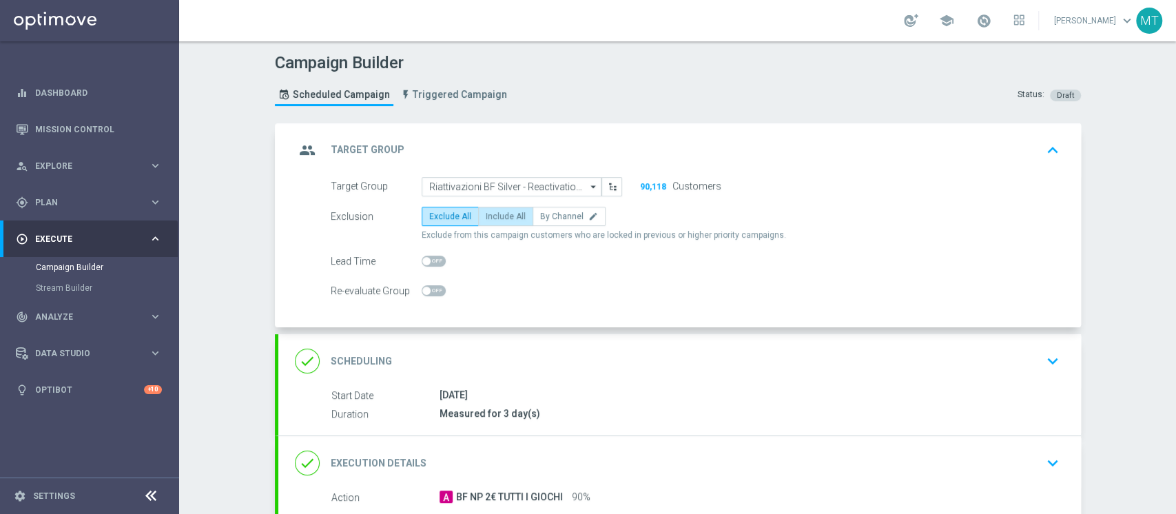
click at [478, 223] on label "Include All" at bounding box center [505, 216] width 55 height 19
click at [486, 223] on input "Include All" at bounding box center [490, 218] width 9 height 9
radio input "true"
click at [476, 152] on div "group Target Group keyboard_arrow_up" at bounding box center [679, 150] width 769 height 26
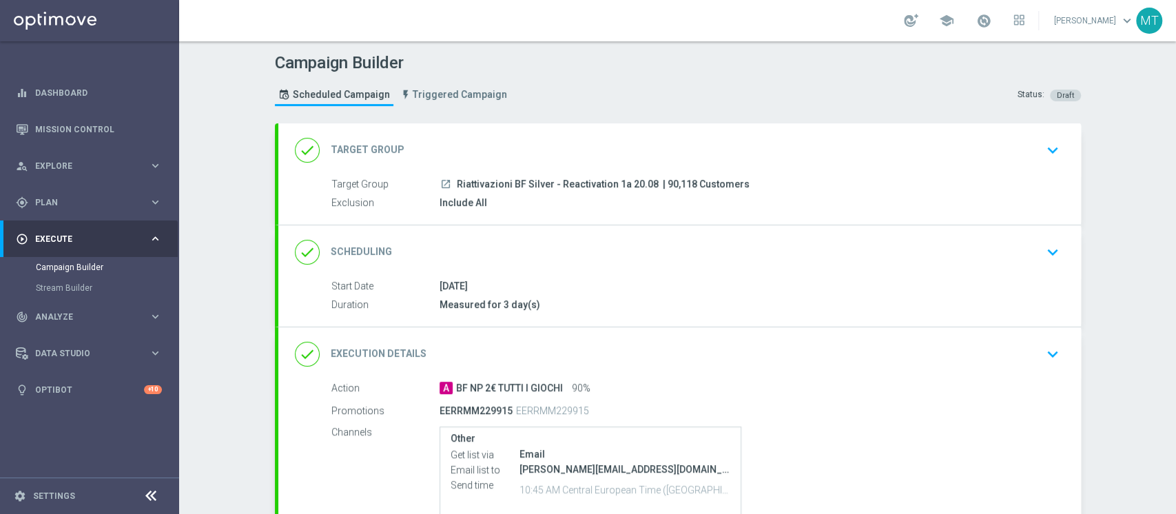
click at [476, 152] on div "done Target Group keyboard_arrow_down" at bounding box center [679, 150] width 769 height 26
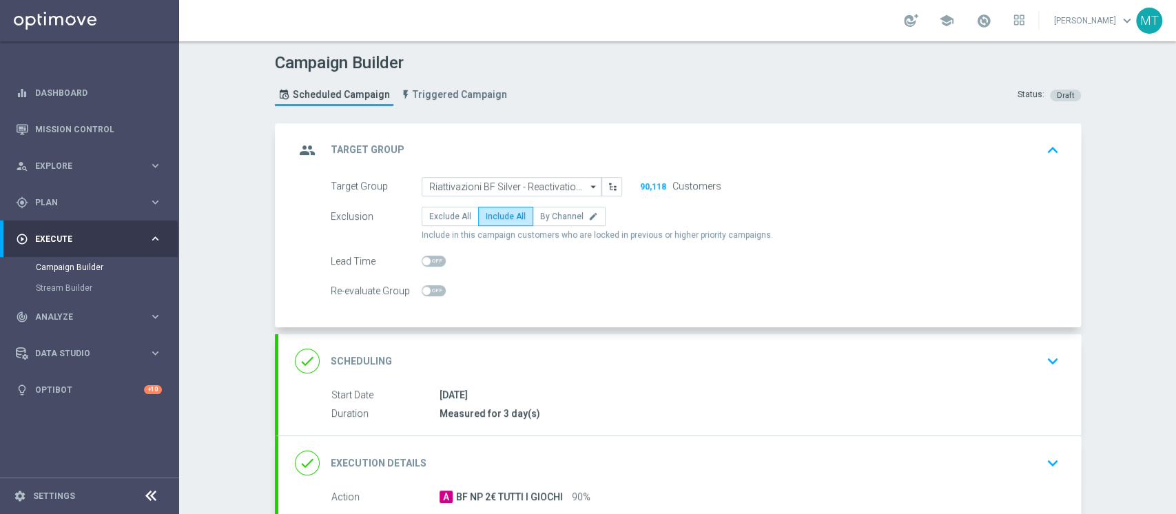
click at [476, 152] on div "group Target Group keyboard_arrow_up" at bounding box center [679, 150] width 769 height 26
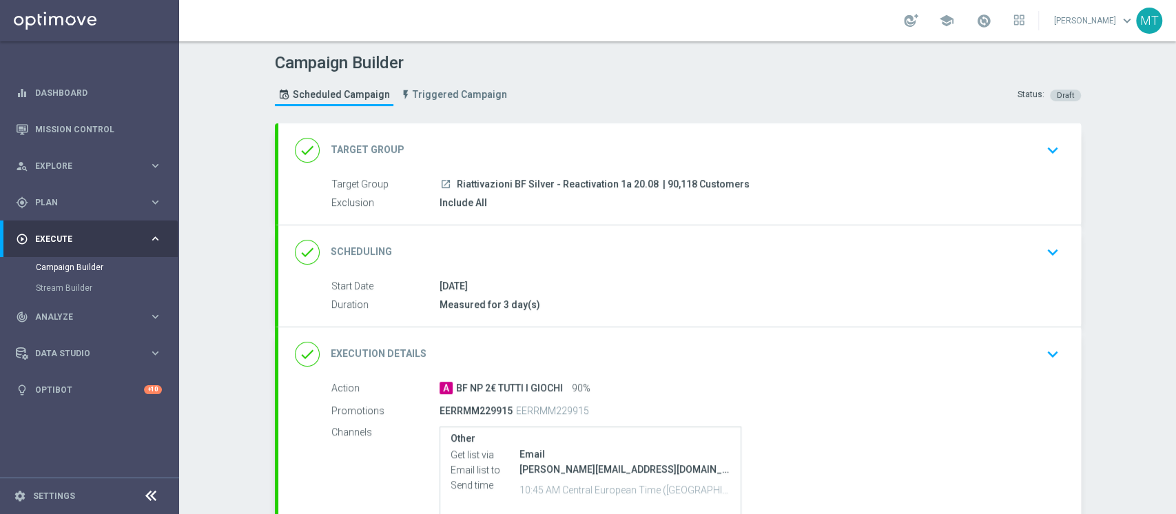
click at [552, 276] on div "done Scheduling keyboard_arrow_down" at bounding box center [679, 252] width 802 height 54
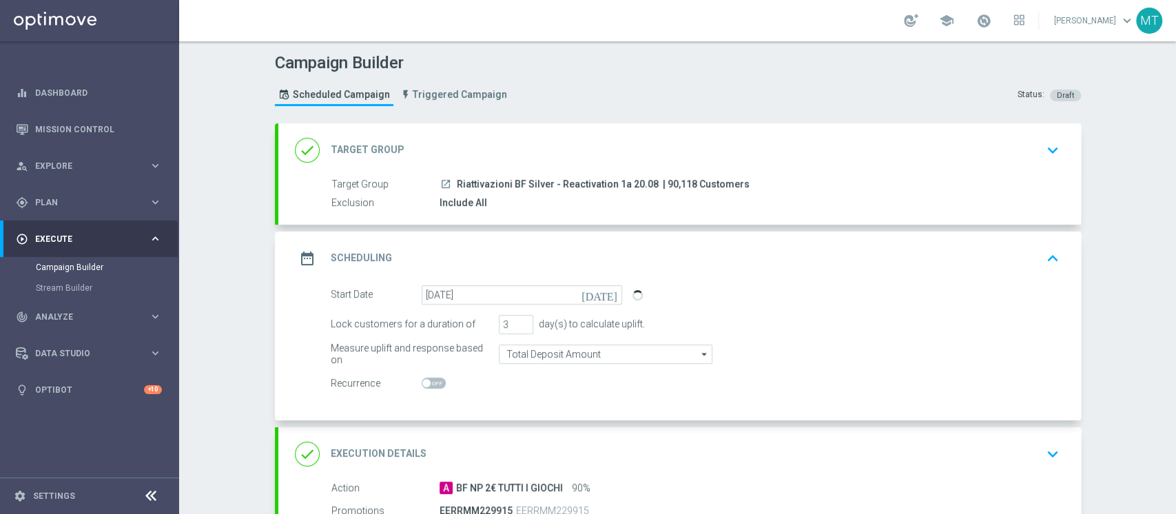
click at [573, 258] on div "date_range Scheduling keyboard_arrow_up" at bounding box center [679, 258] width 769 height 26
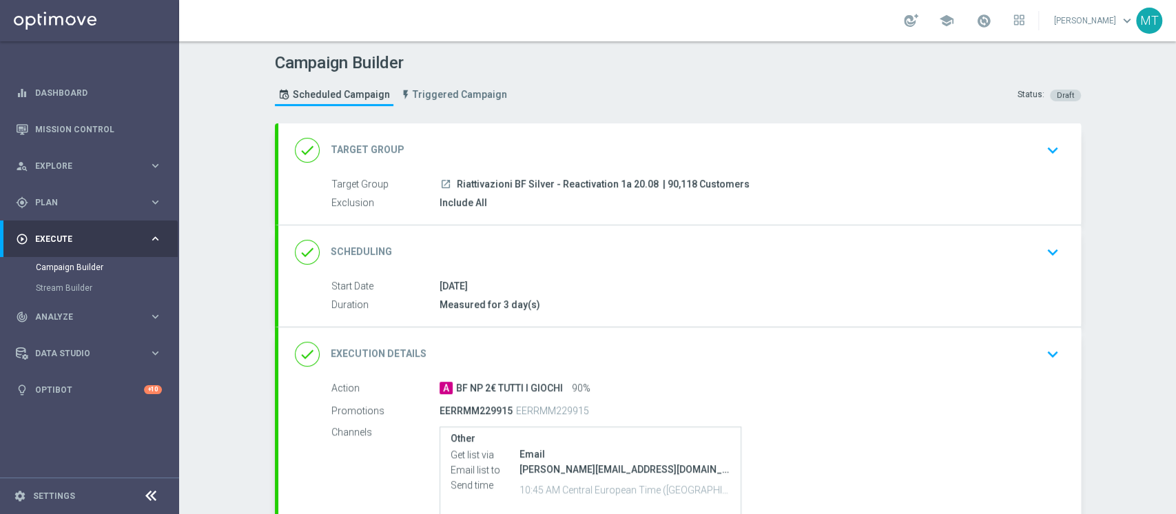
click at [573, 258] on div "done Scheduling keyboard_arrow_down Start Date 20 Aug 2025 Duration Measured fo…" at bounding box center [679, 275] width 802 height 101
click at [573, 258] on div "done Scheduling keyboard_arrow_down" at bounding box center [679, 252] width 769 height 26
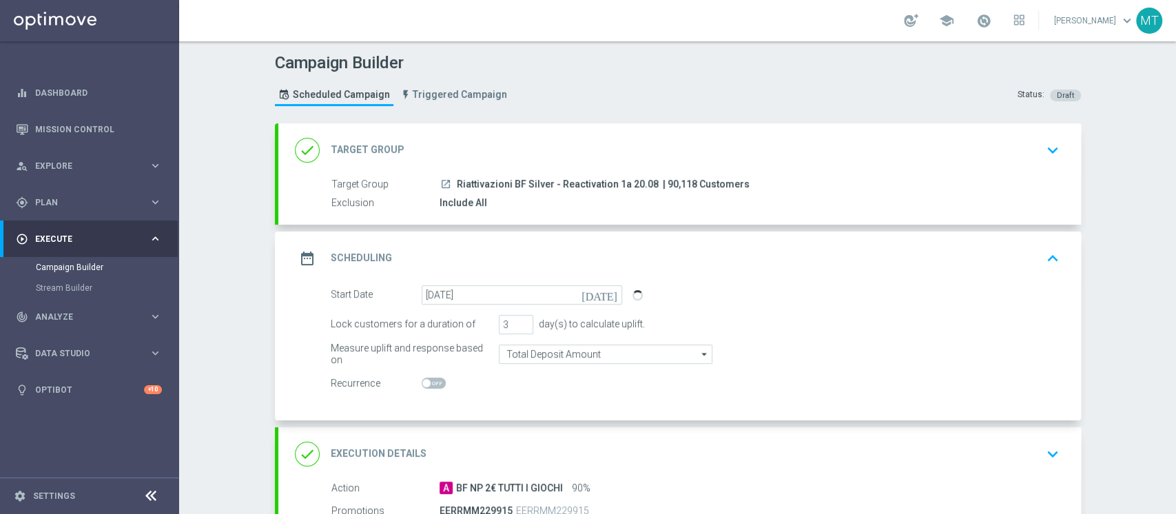
click at [598, 252] on div "date_range Scheduling keyboard_arrow_up" at bounding box center [679, 258] width 769 height 26
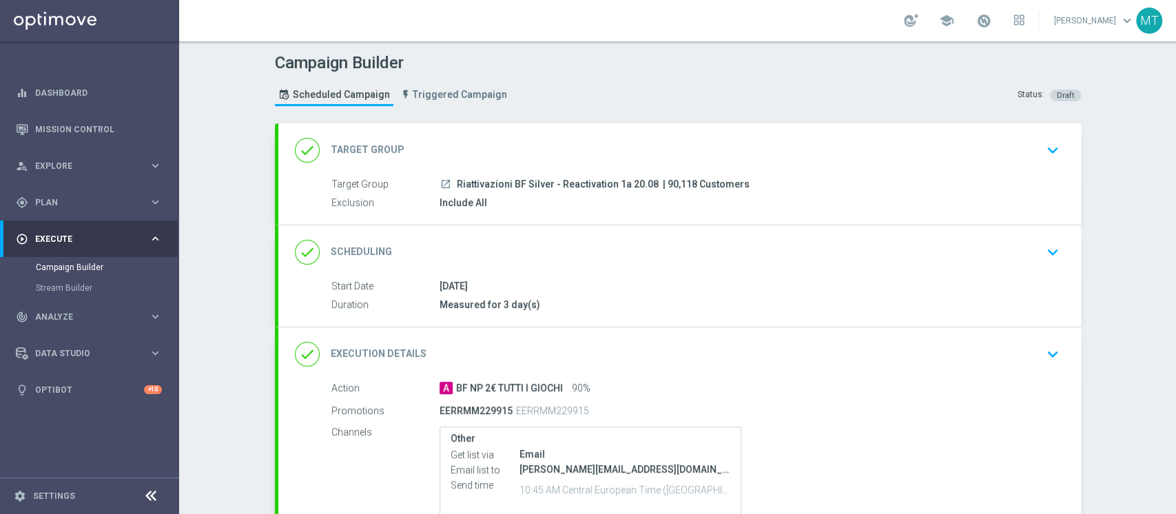
click at [598, 252] on div "done Scheduling keyboard_arrow_down" at bounding box center [679, 252] width 769 height 26
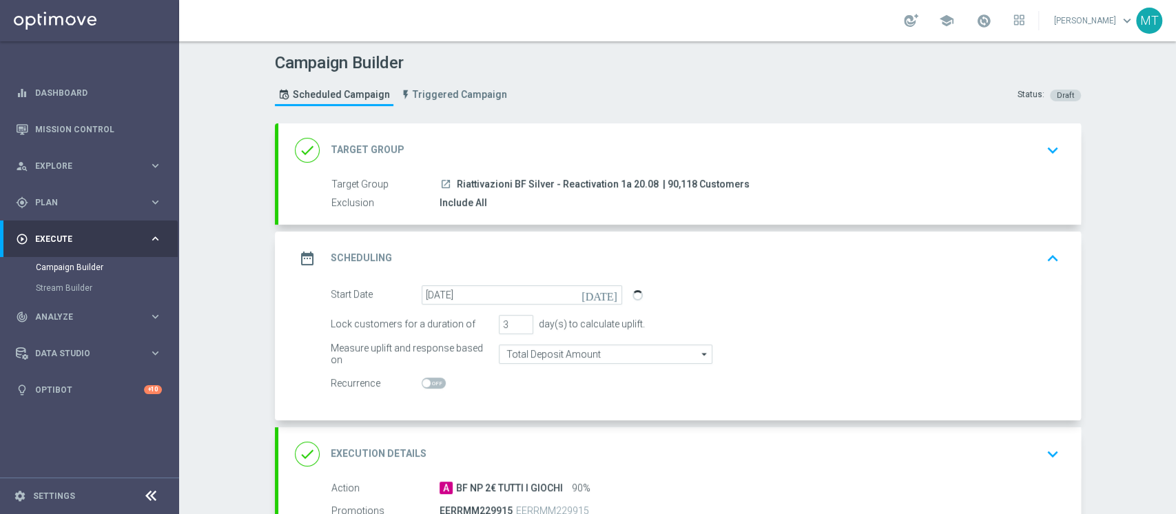
click at [598, 252] on div "date_range Scheduling keyboard_arrow_up" at bounding box center [679, 258] width 769 height 26
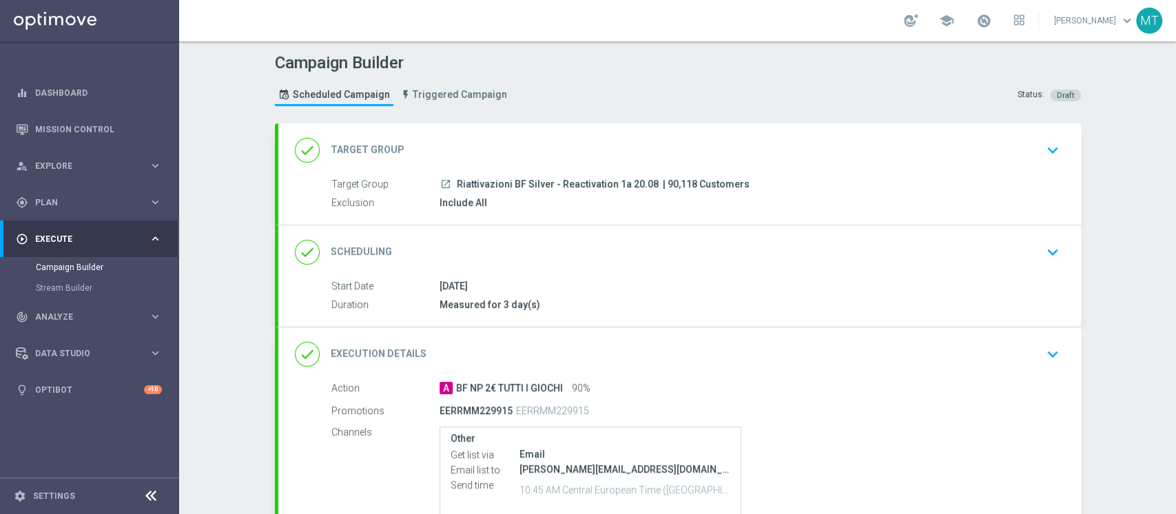
scroll to position [147, 0]
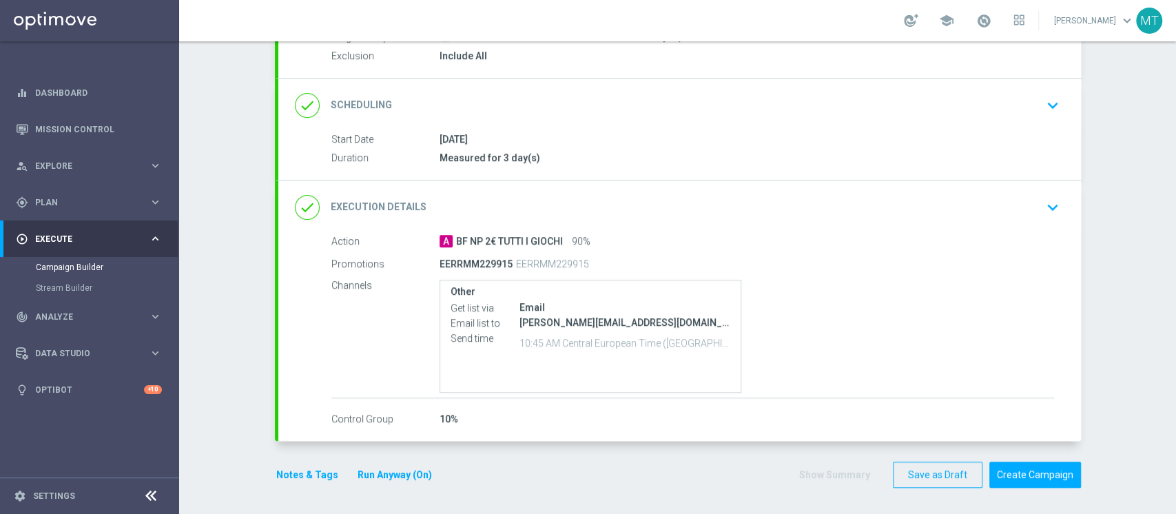
click at [321, 477] on button "Notes & Tags" at bounding box center [307, 474] width 65 height 17
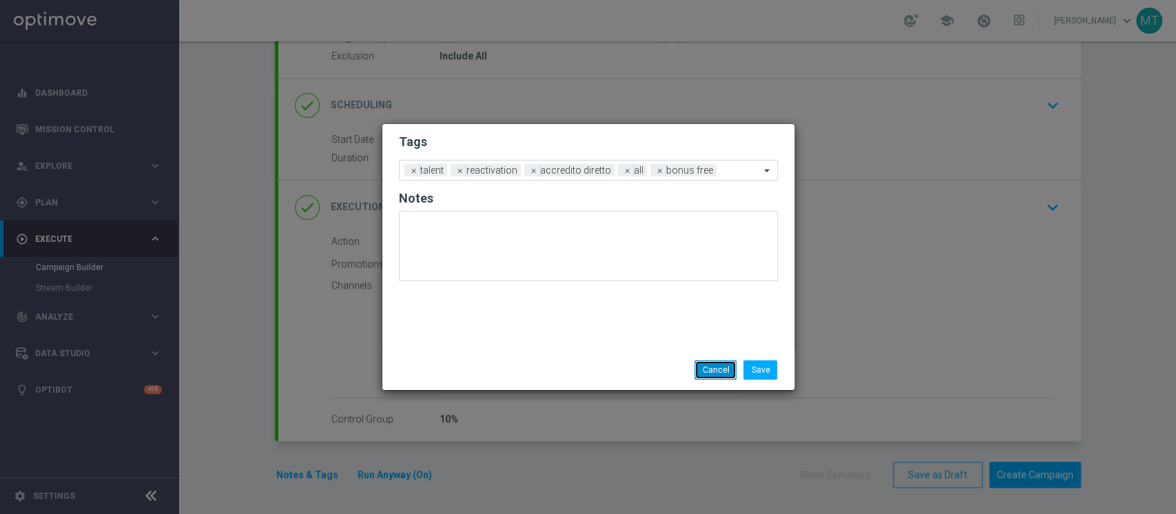
click at [707, 371] on button "Cancel" at bounding box center [715, 369] width 42 height 19
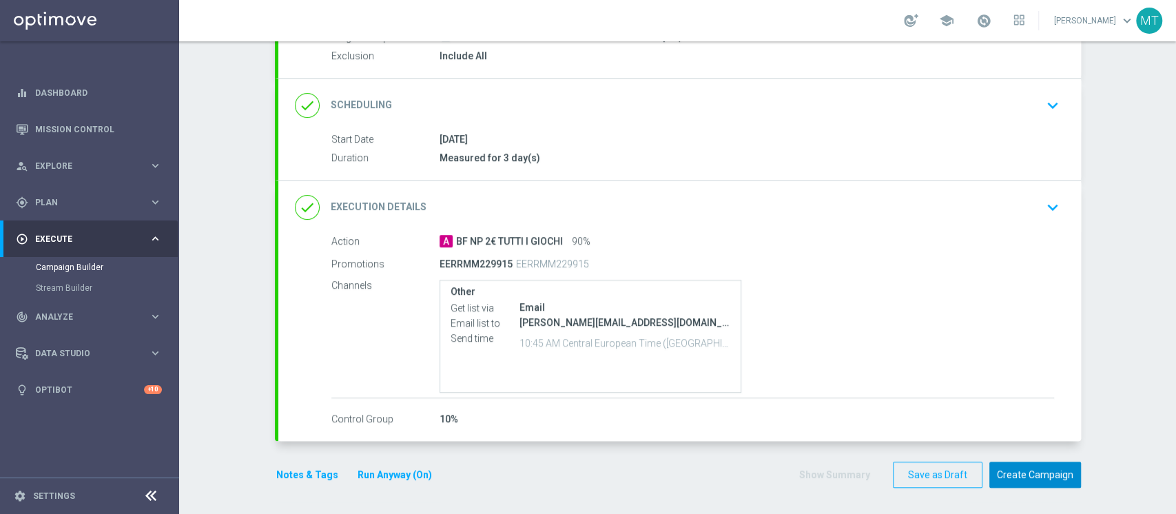
click at [1005, 473] on button "Create Campaign" at bounding box center [1035, 475] width 92 height 27
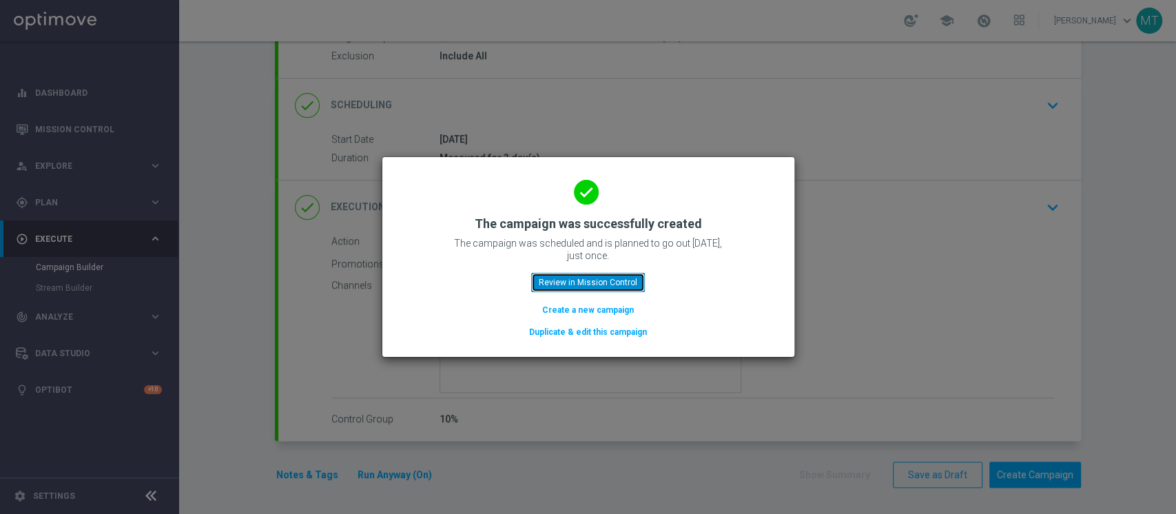
click at [572, 284] on button "Review in Mission Control" at bounding box center [588, 282] width 114 height 19
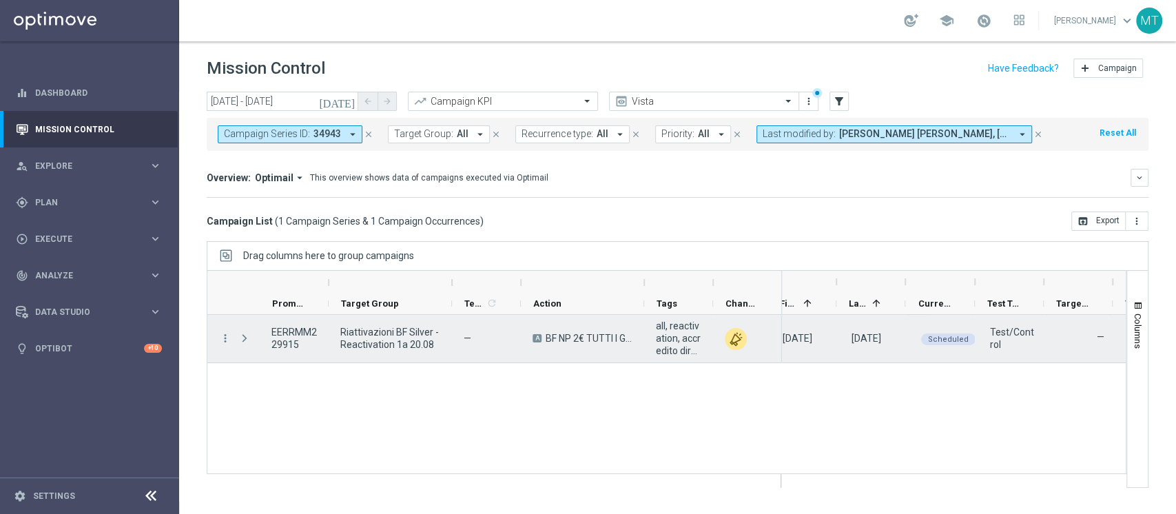
scroll to position [0, 152]
click at [957, 329] on span "play_arrow" at bounding box center [961, 329] width 10 height 10
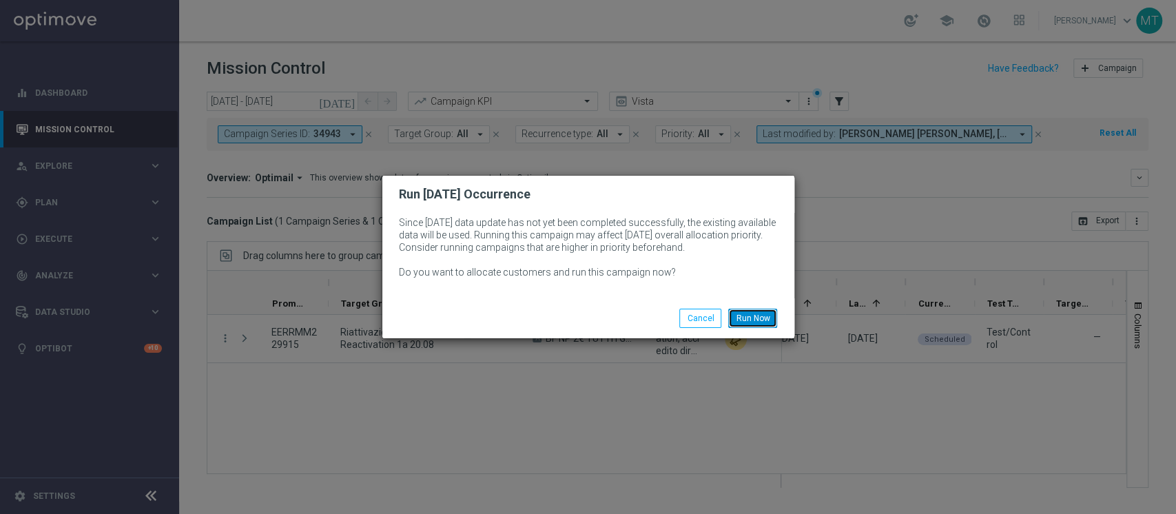
click at [770, 322] on button "Run Now" at bounding box center [752, 318] width 49 height 19
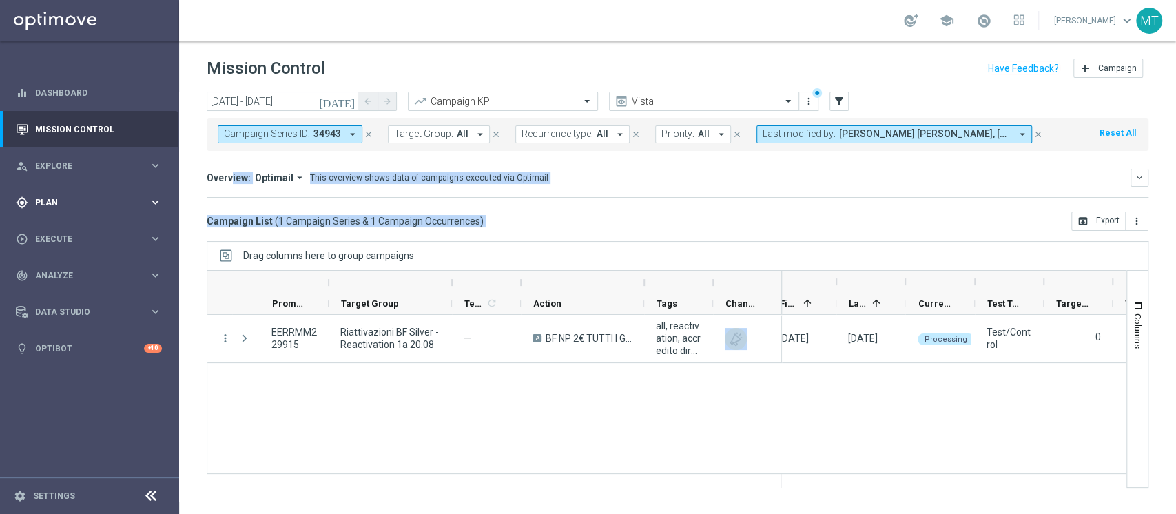
drag, startPoint x: 770, startPoint y: 322, endPoint x: 64, endPoint y: 187, distance: 719.0
click at [64, 187] on main "equalizer Dashboard Mission Control" at bounding box center [588, 257] width 1176 height 514
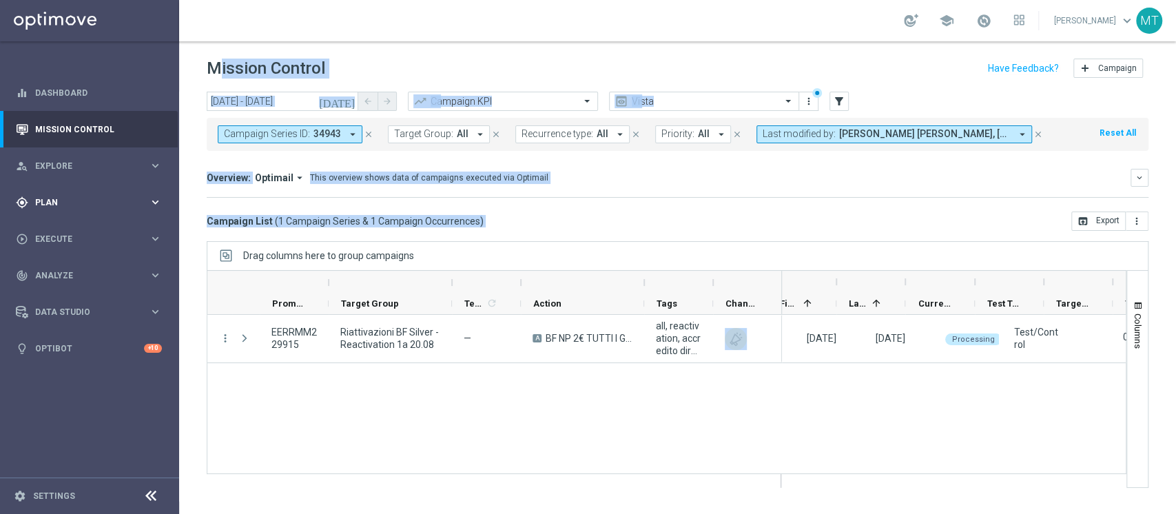
scroll to position [0, 125]
click at [79, 240] on span "Execute" at bounding box center [92, 239] width 114 height 8
click at [69, 205] on span "Plan" at bounding box center [92, 202] width 114 height 8
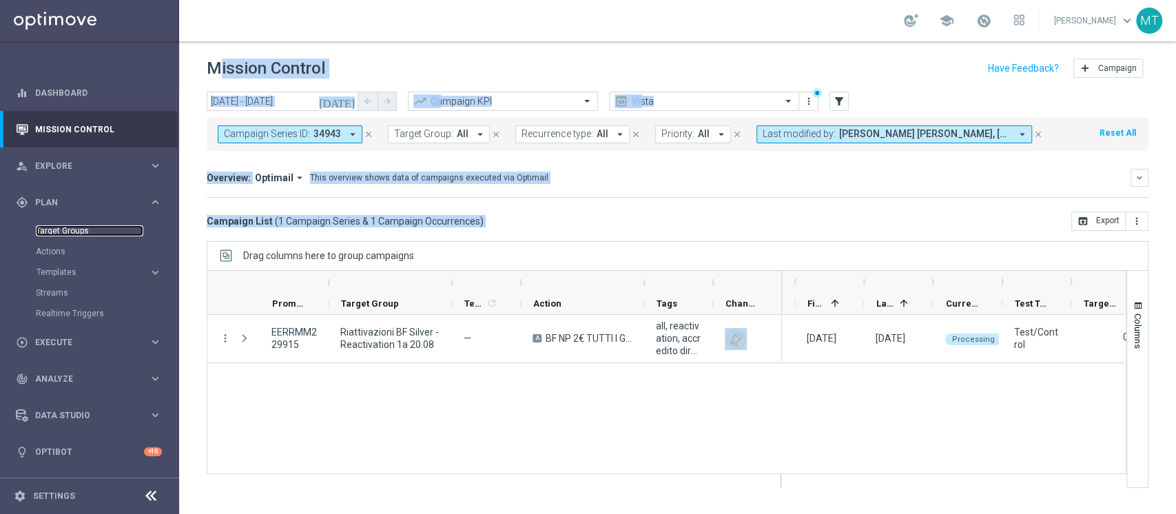
click at [66, 236] on link "Target Groups" at bounding box center [89, 230] width 107 height 11
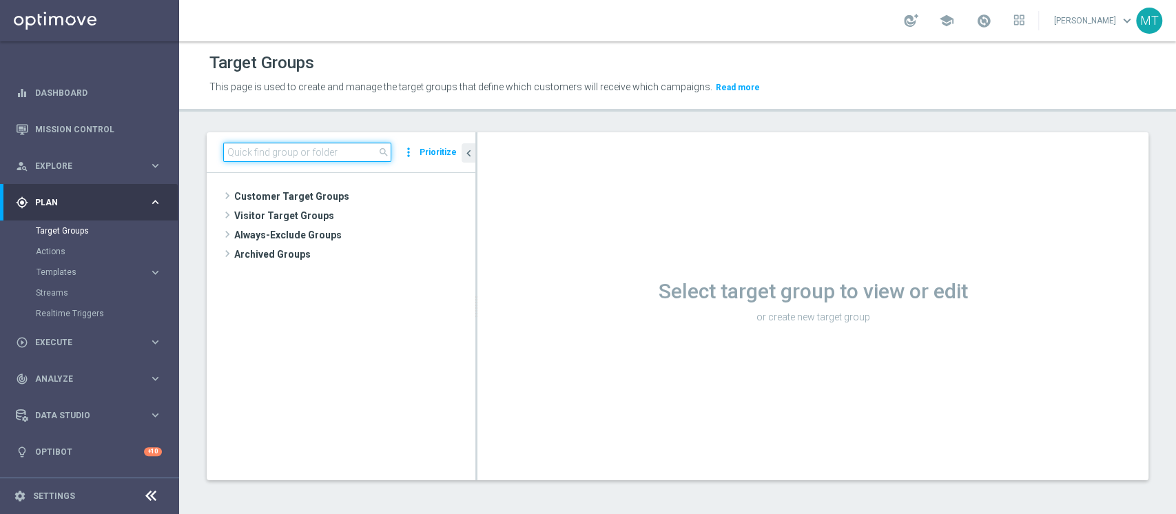
click at [274, 157] on input at bounding box center [307, 152] width 168 height 19
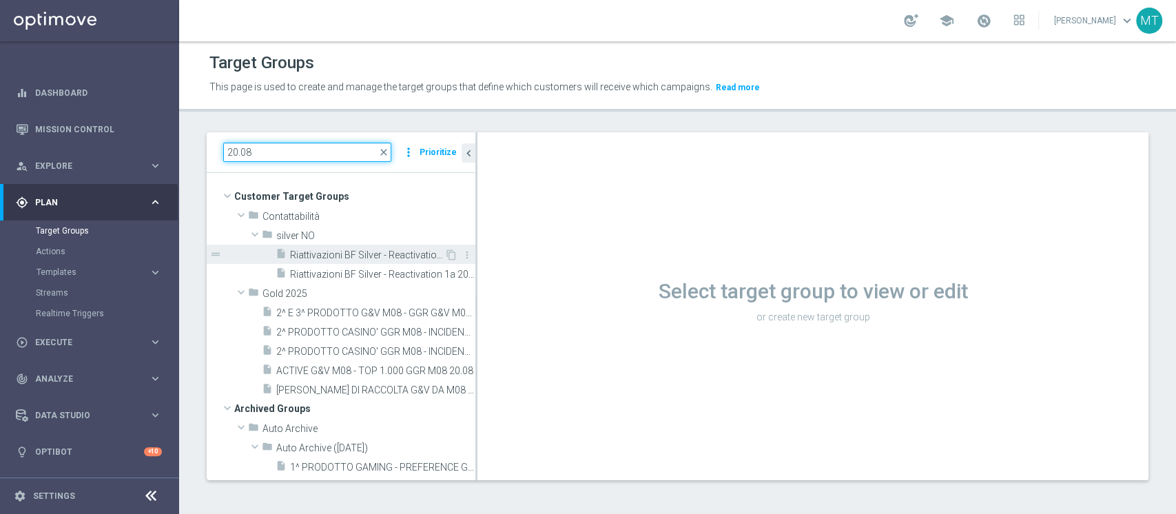
type input "20.08"
click at [369, 251] on span "Riattivazioni BF Silver - Reactivation >1a 20.08" at bounding box center [367, 255] width 154 height 12
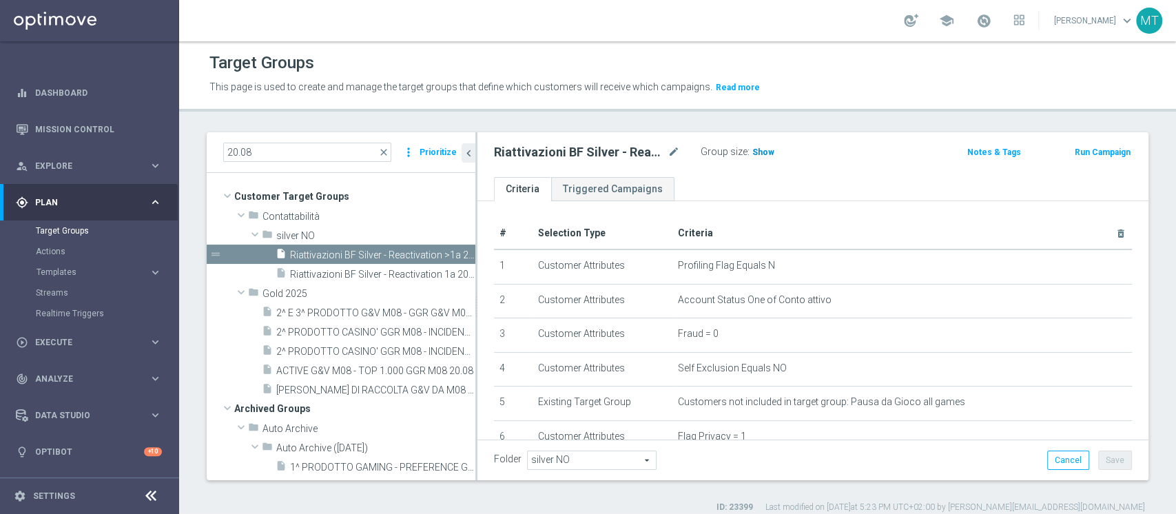
click at [769, 152] on span "Show" at bounding box center [763, 152] width 22 height 10
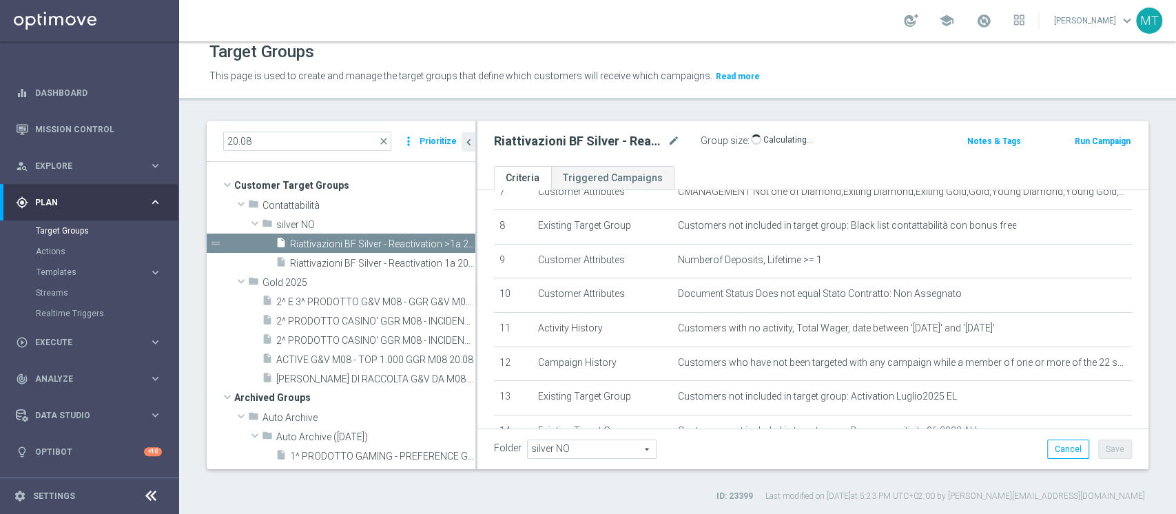
scroll to position [269, 0]
click at [1093, 143] on button "Run Campaign" at bounding box center [1102, 141] width 59 height 15
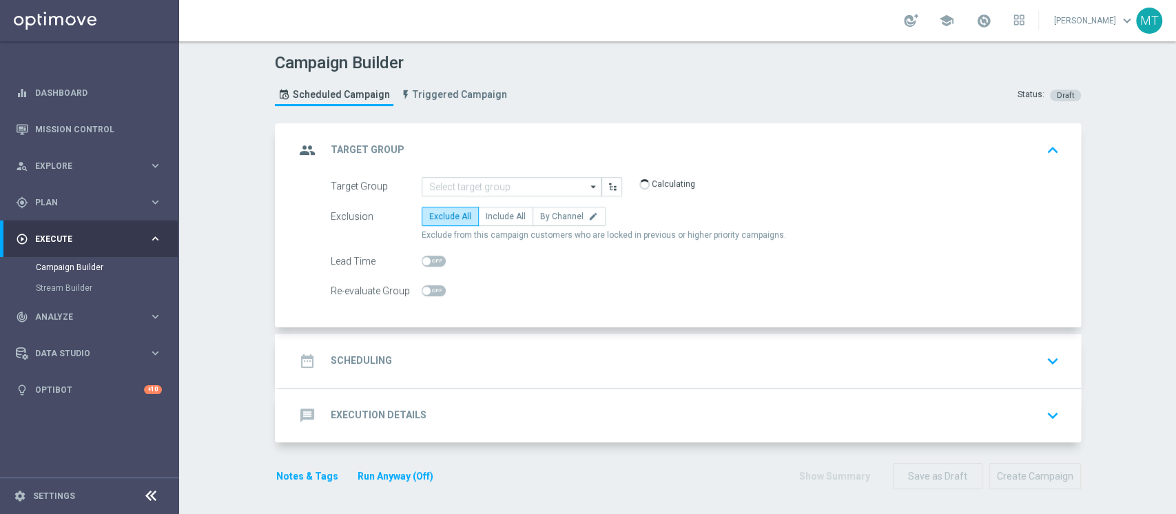
type input "Riattivazioni BF Silver - Reactivation >1a 20.08"
type input "Total Deposit Amount"
click at [455, 338] on div "date_range Scheduling keyboard_arrow_down" at bounding box center [679, 361] width 802 height 54
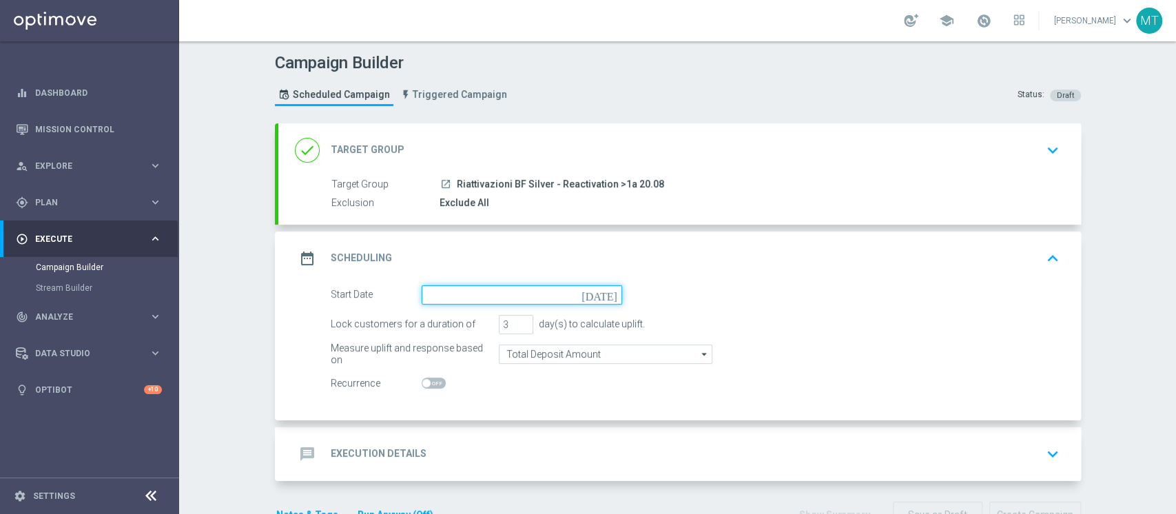
click at [436, 296] on input at bounding box center [522, 294] width 200 height 19
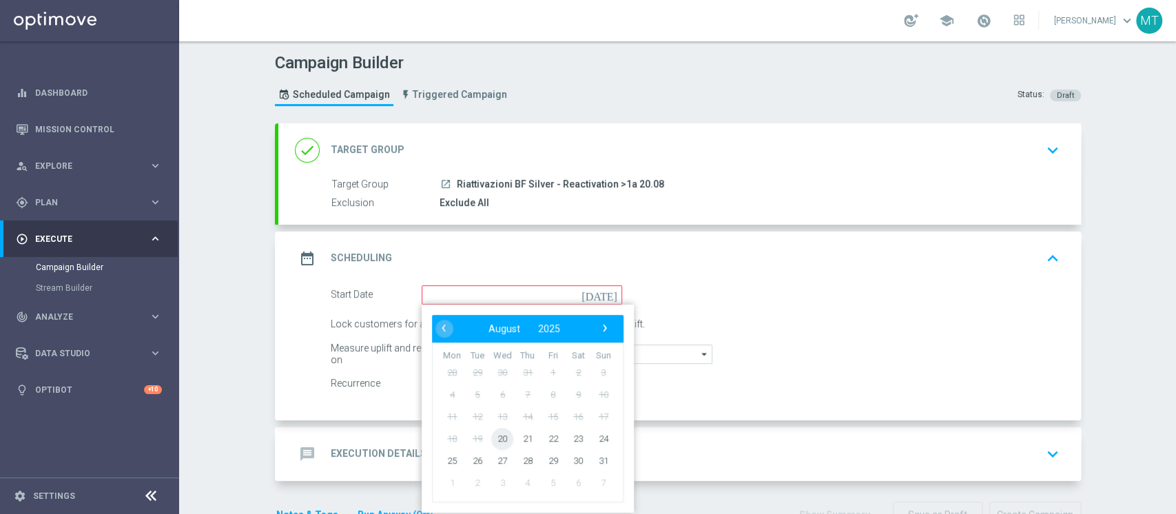
click at [493, 433] on span "20" at bounding box center [502, 438] width 22 height 22
type input "20 Aug 2025"
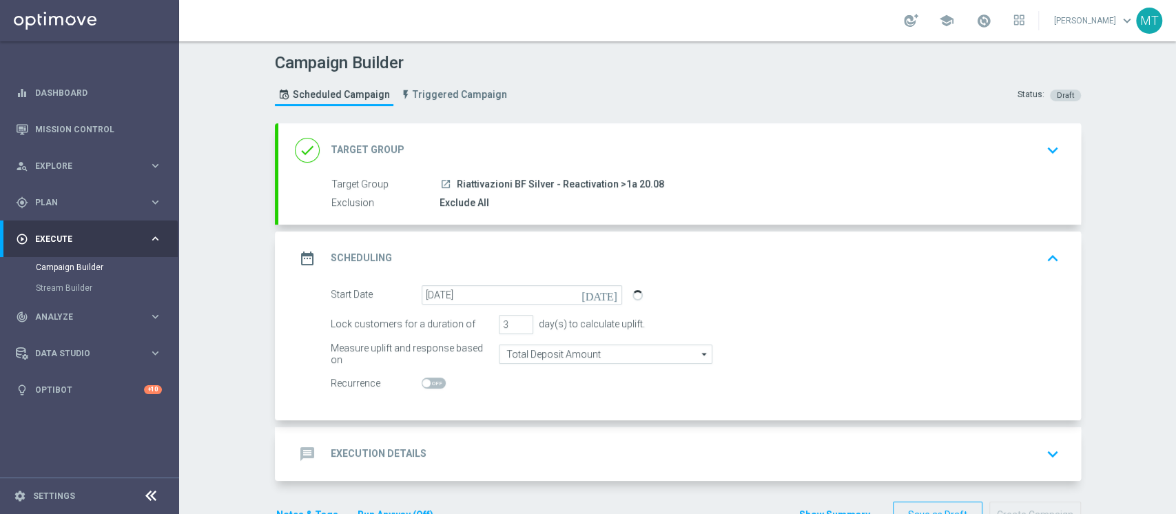
click at [479, 435] on div "message Execution Details keyboard_arrow_down" at bounding box center [679, 454] width 802 height 54
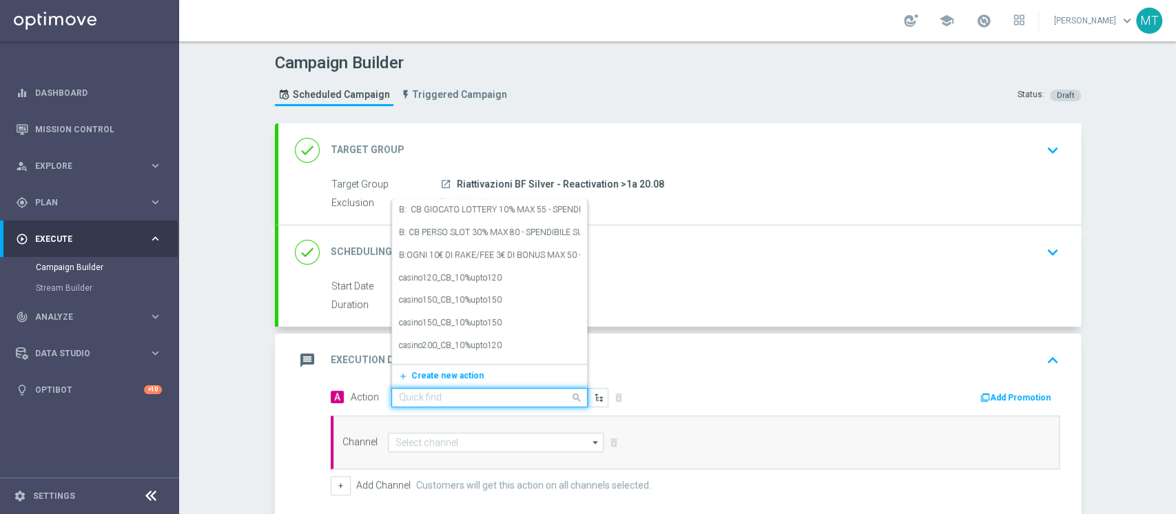
click at [499, 403] on div "Quick find" at bounding box center [489, 397] width 196 height 19
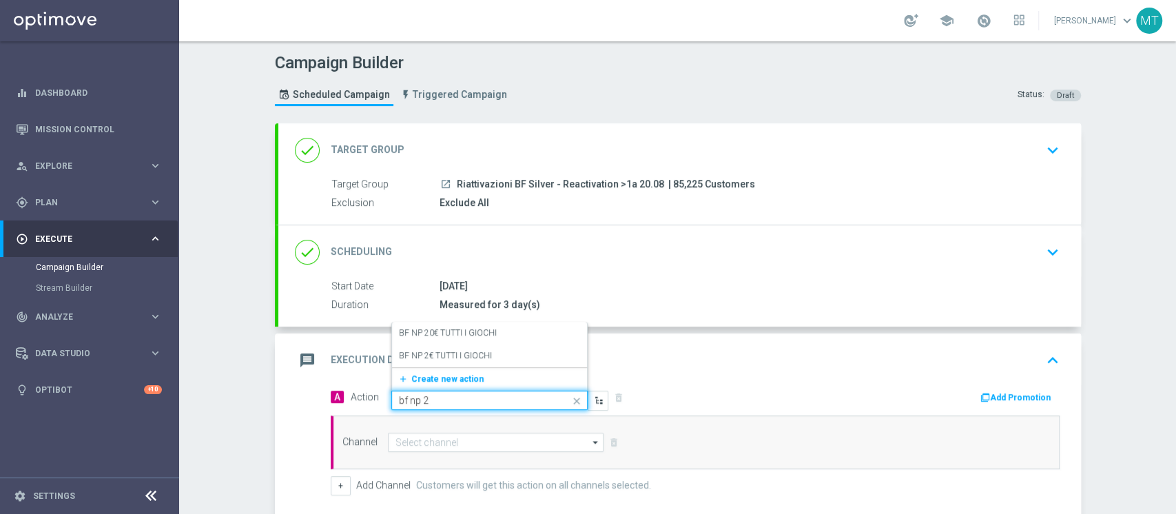
type input "bf np 2€"
click at [446, 362] on div "BF NP 2€ TUTTI I GIOCHI edit" at bounding box center [489, 355] width 181 height 23
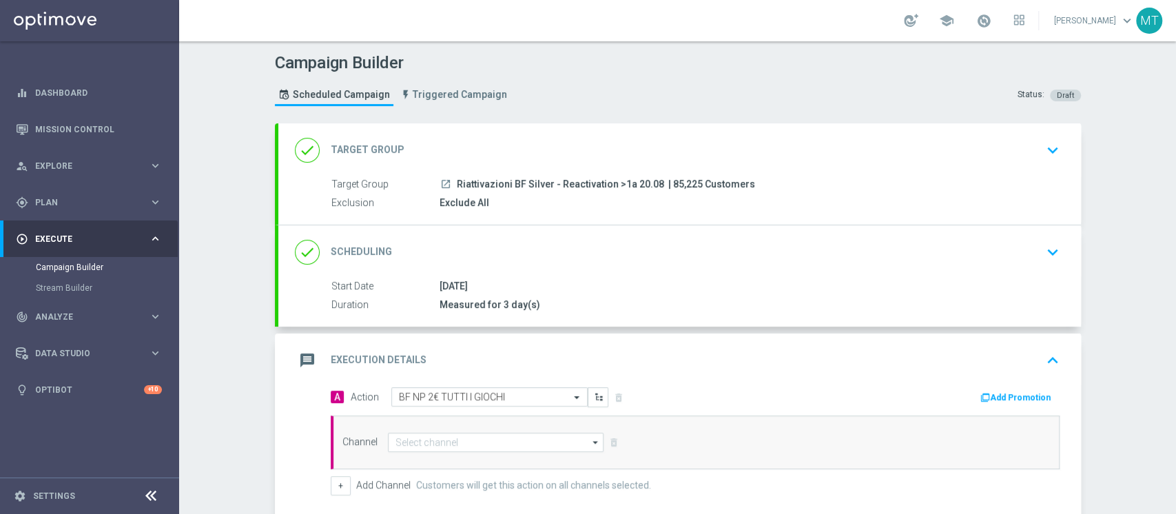
click at [988, 404] on button "Add Promotion" at bounding box center [1017, 397] width 76 height 15
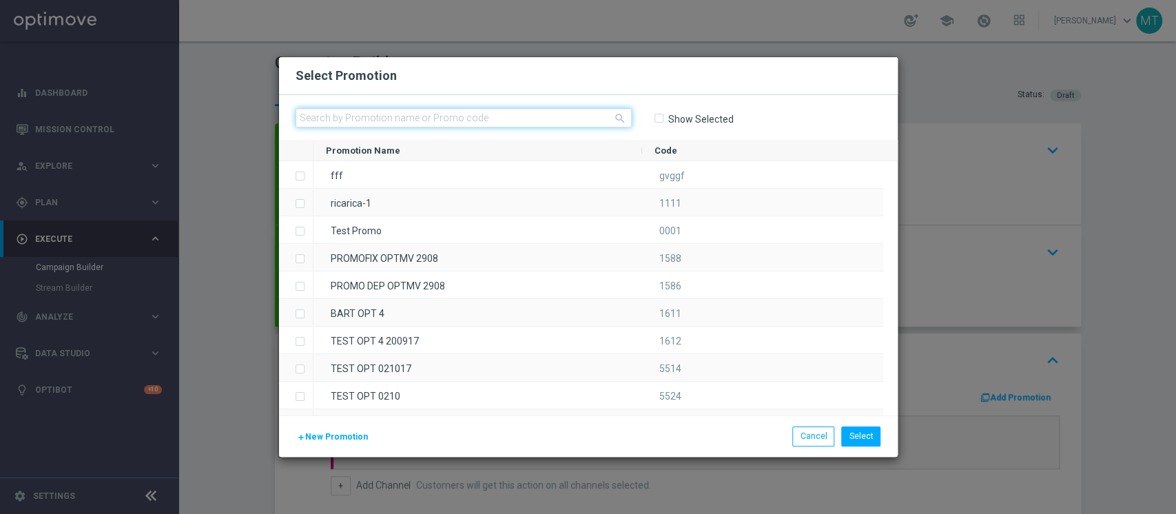
click at [539, 123] on input "text" at bounding box center [464, 117] width 336 height 19
paste input "229917"
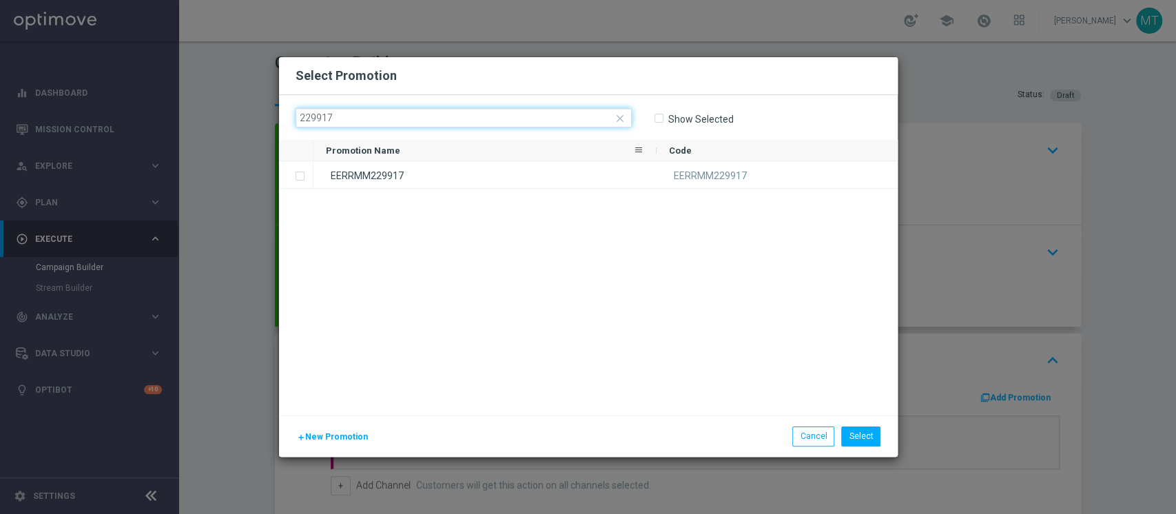
type input "229917"
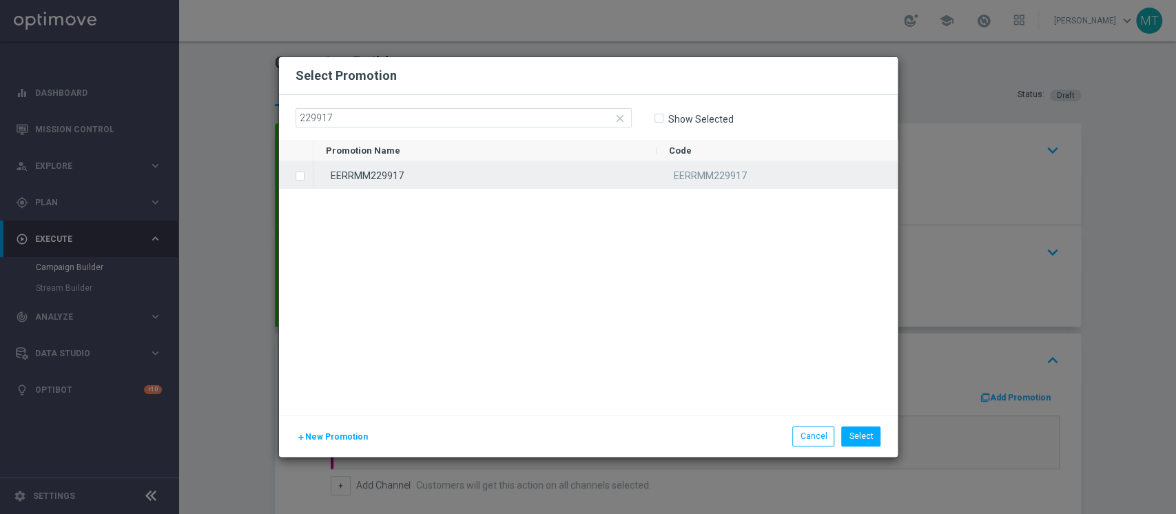
drag, startPoint x: 364, startPoint y: 157, endPoint x: 377, endPoint y: 187, distance: 32.7
click at [377, 187] on div "Promotion Name Code" at bounding box center [588, 278] width 619 height 276
click at [377, 187] on div "EERRMM229917" at bounding box center [484, 174] width 343 height 27
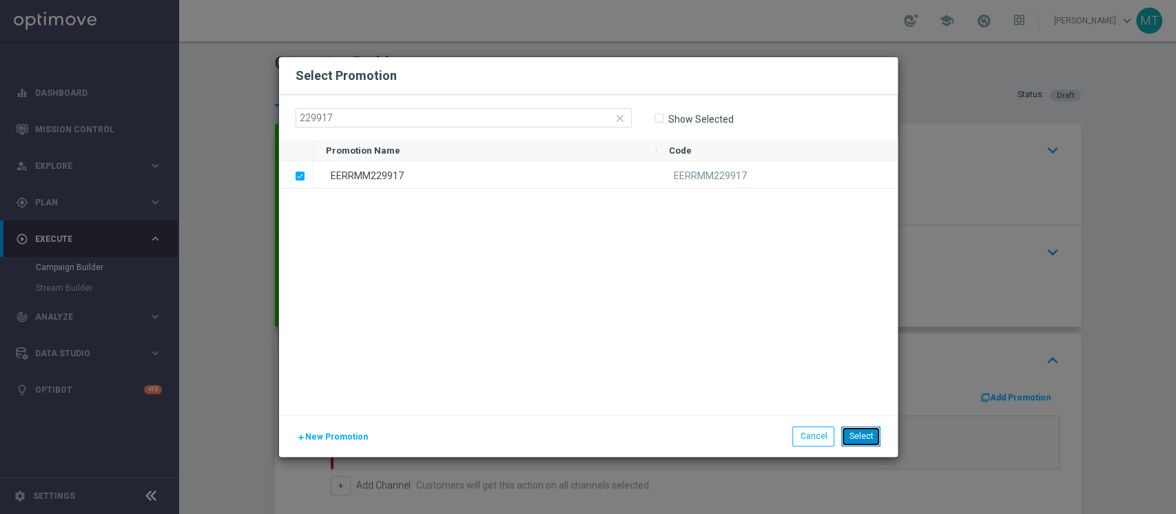
click at [865, 440] on button "Select" at bounding box center [860, 435] width 39 height 19
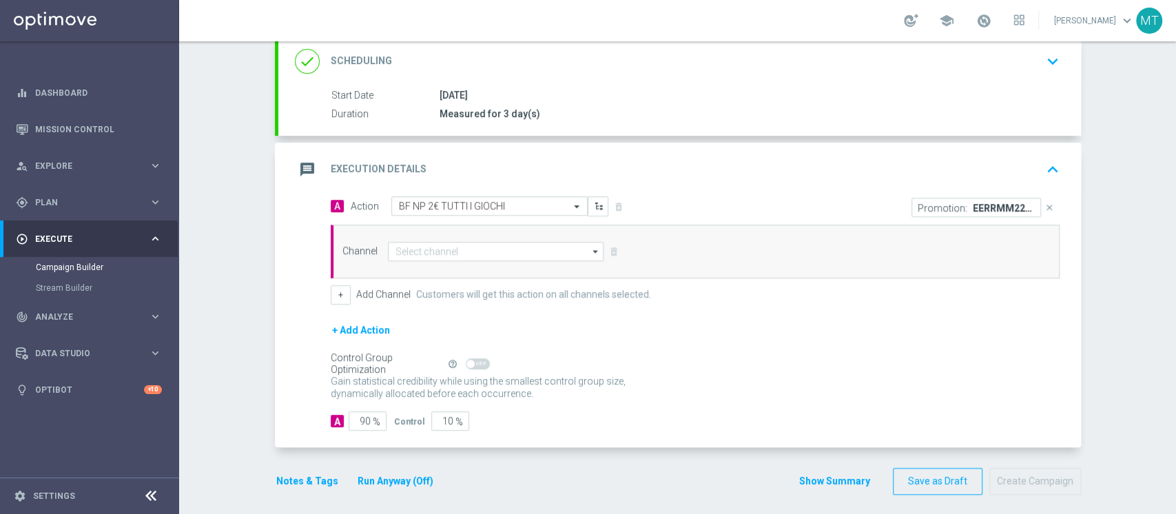
scroll to position [192, 0]
click at [442, 241] on input at bounding box center [496, 249] width 216 height 19
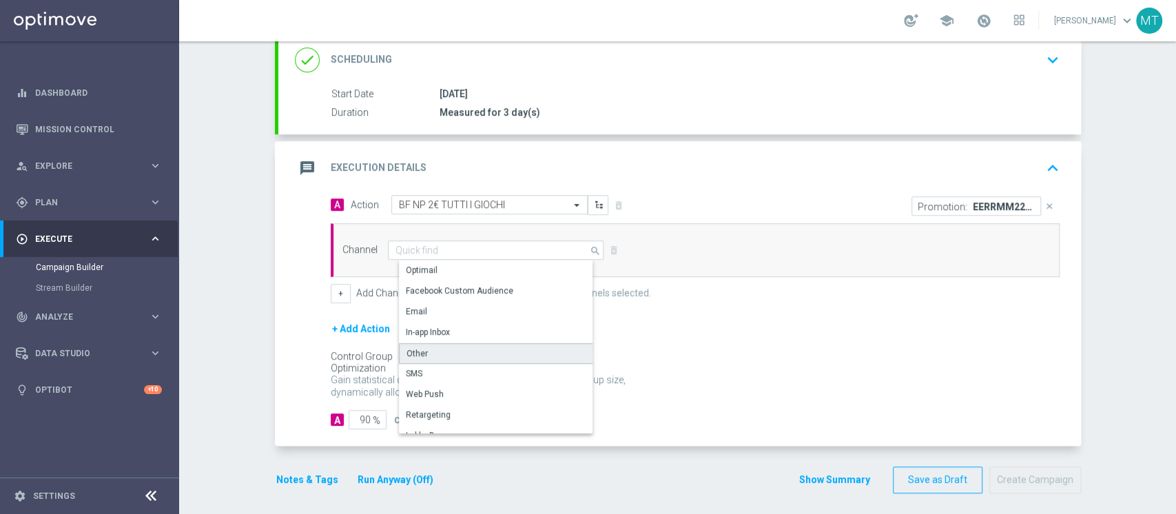
click at [399, 359] on div "Other" at bounding box center [501, 353] width 205 height 21
type input "Other"
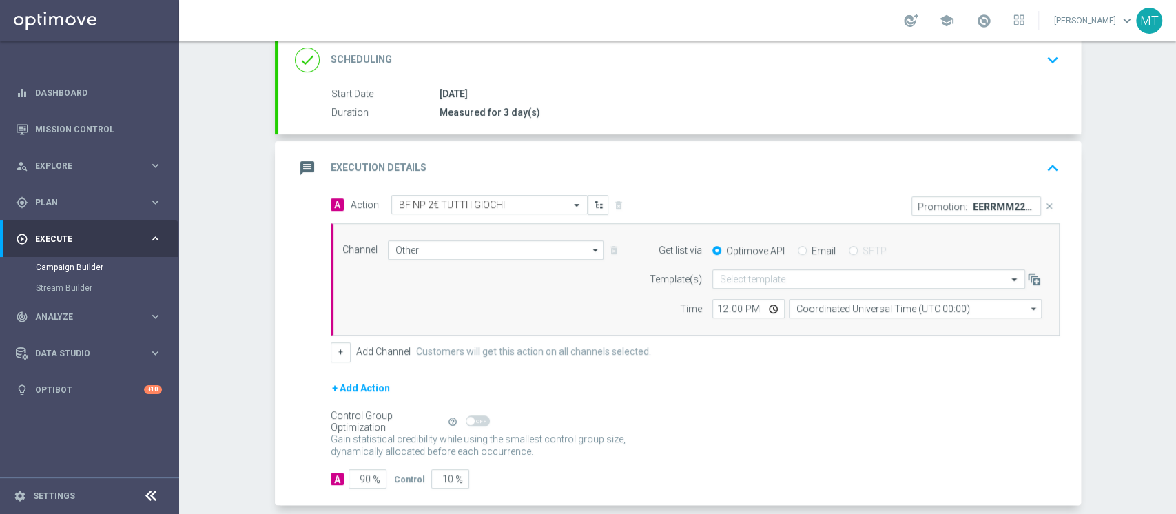
click at [811, 247] on label "Email" at bounding box center [823, 251] width 24 height 12
click at [806, 247] on input "Email" at bounding box center [802, 251] width 9 height 9
radio input "true"
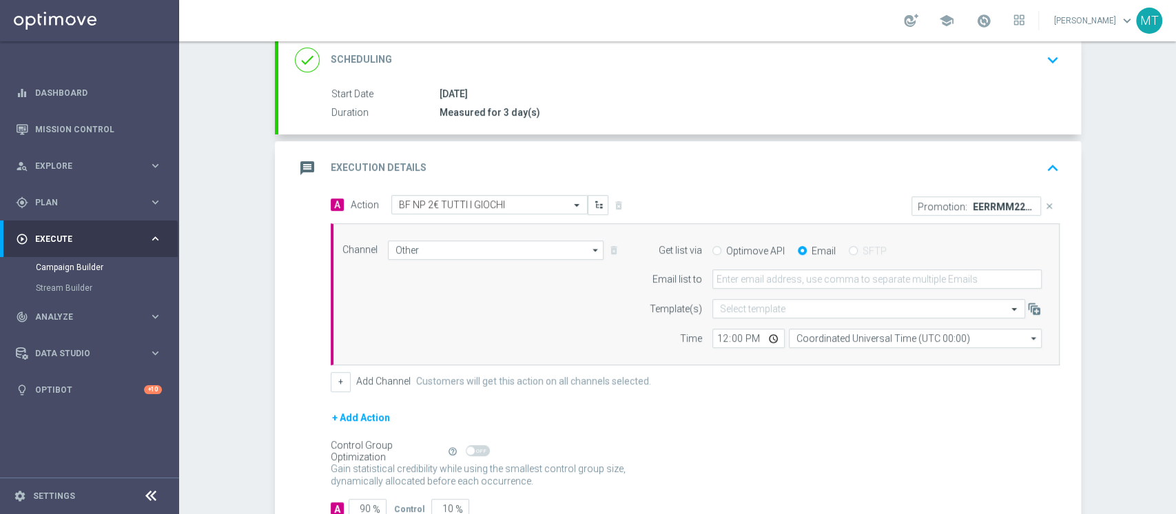
click at [754, 267] on form "Get list via Optimove API Email SFTP Email list to Template(s) Select template …" at bounding box center [842, 294] width 400 height 108
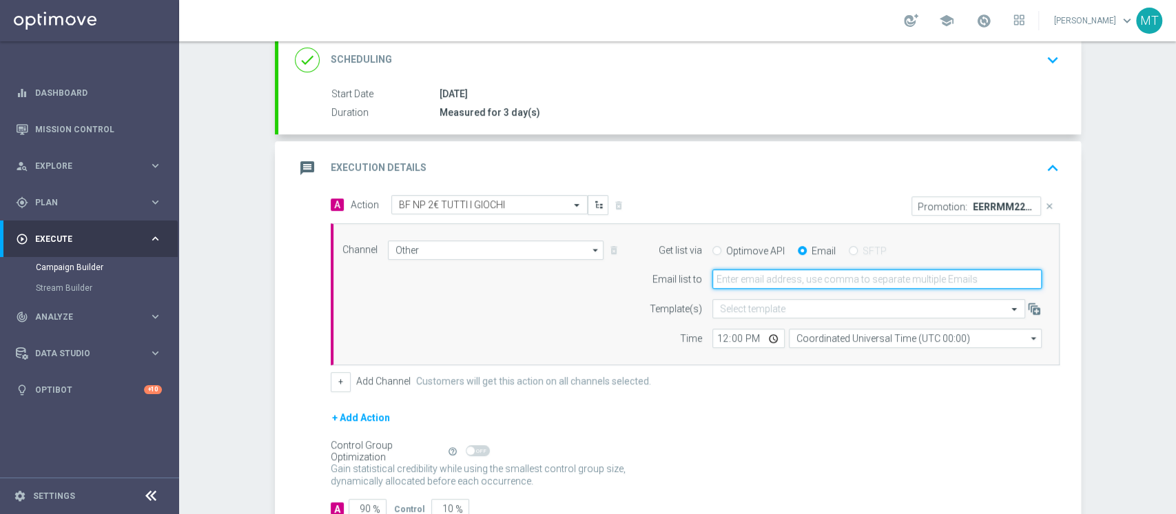
click at [747, 270] on input "email" at bounding box center [876, 278] width 329 height 19
type input "matteo.turri@sisal.it"
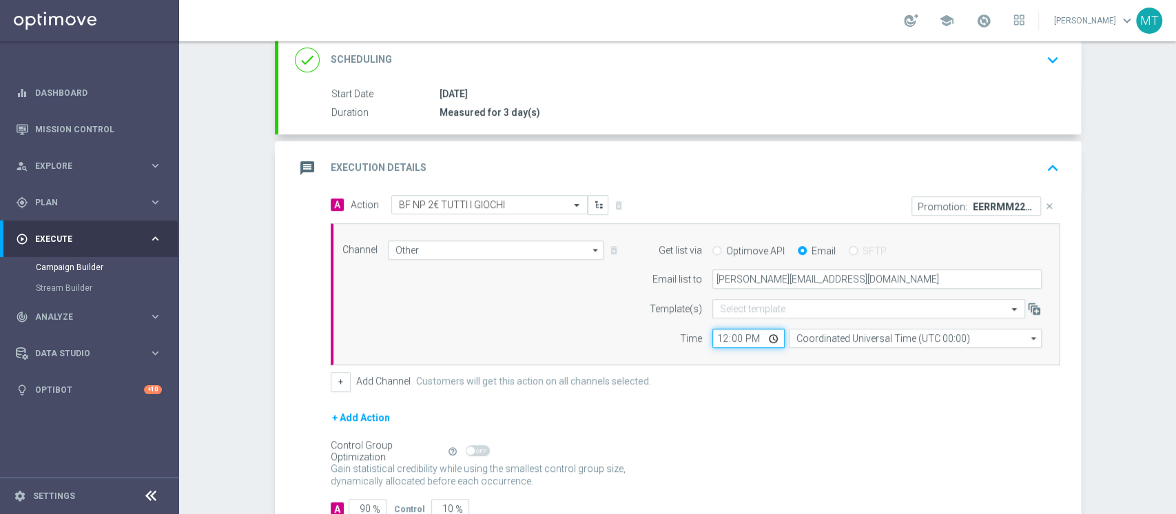
click at [718, 336] on input "12:00" at bounding box center [748, 338] width 72 height 19
type input "11:00"
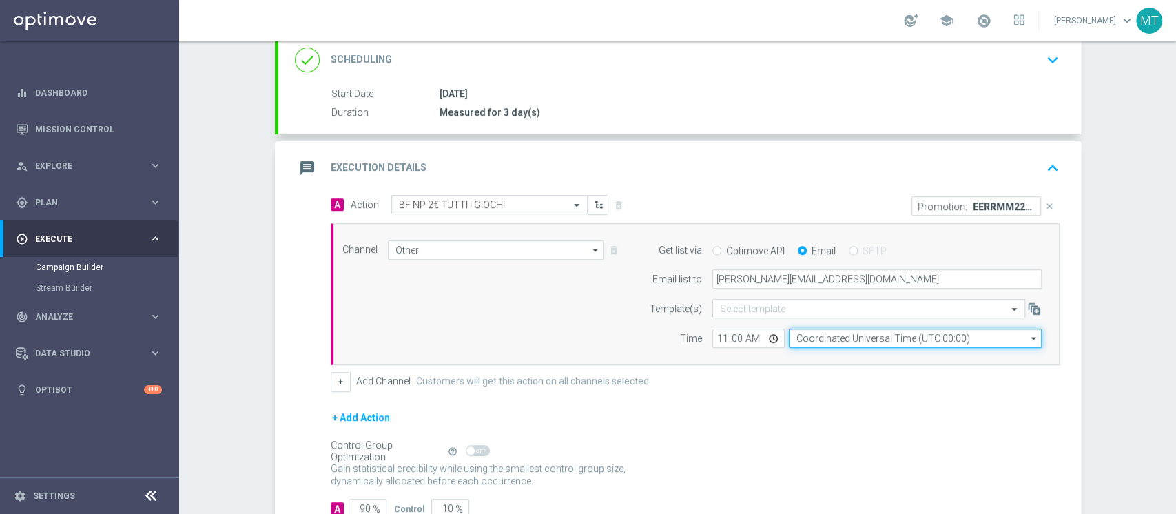
click at [807, 340] on input "Coordinated Universal Time (UTC 00:00)" at bounding box center [915, 338] width 253 height 19
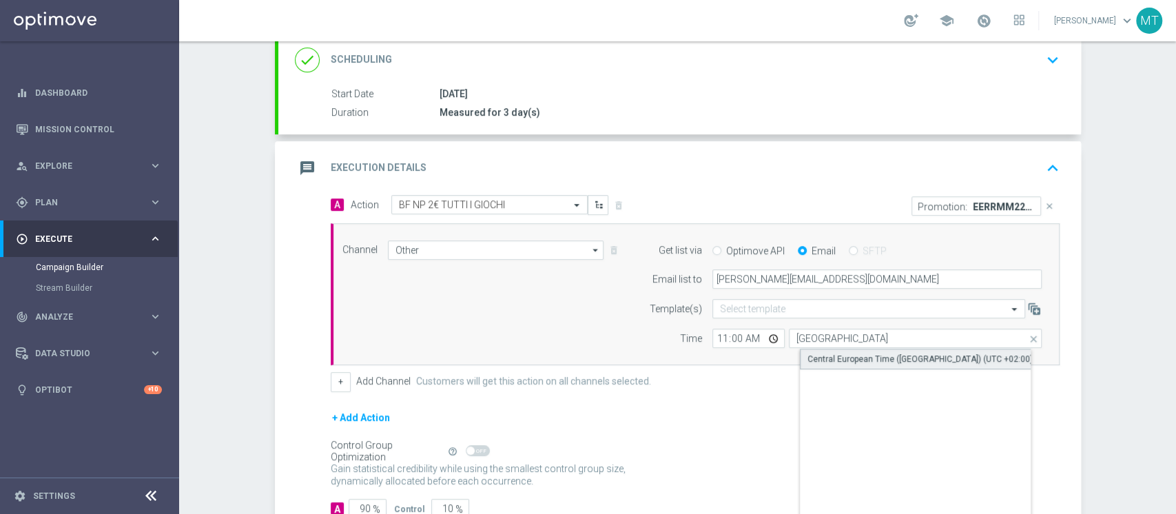
click at [821, 355] on div "Central European Time (Berlin) (UTC +02:00)" at bounding box center [919, 359] width 225 height 12
type input "Central European Time (Berlin) (UTC +02:00)"
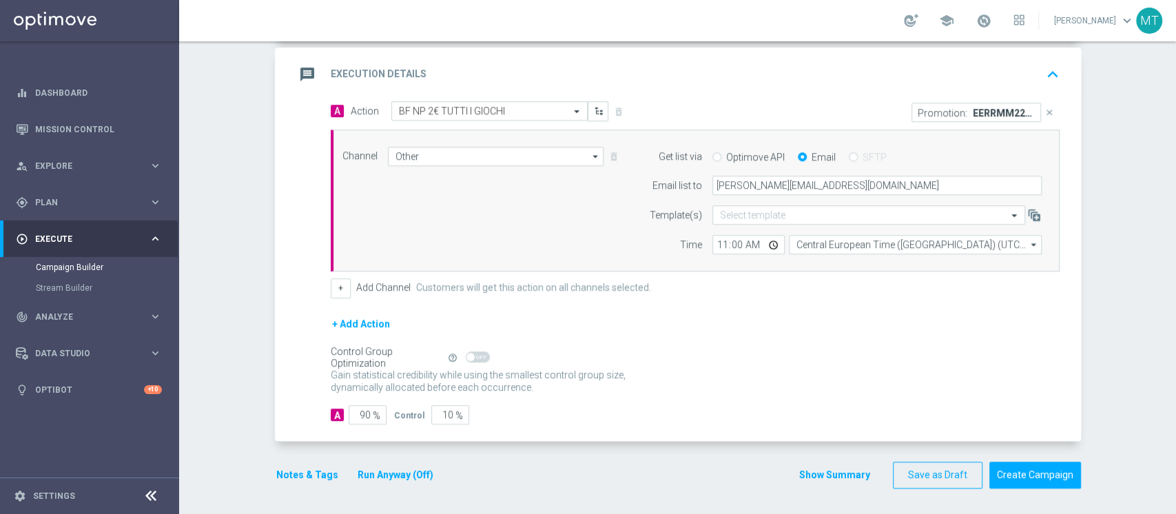
click at [377, 475] on button "Run Anyway (Off)" at bounding box center [395, 474] width 79 height 17
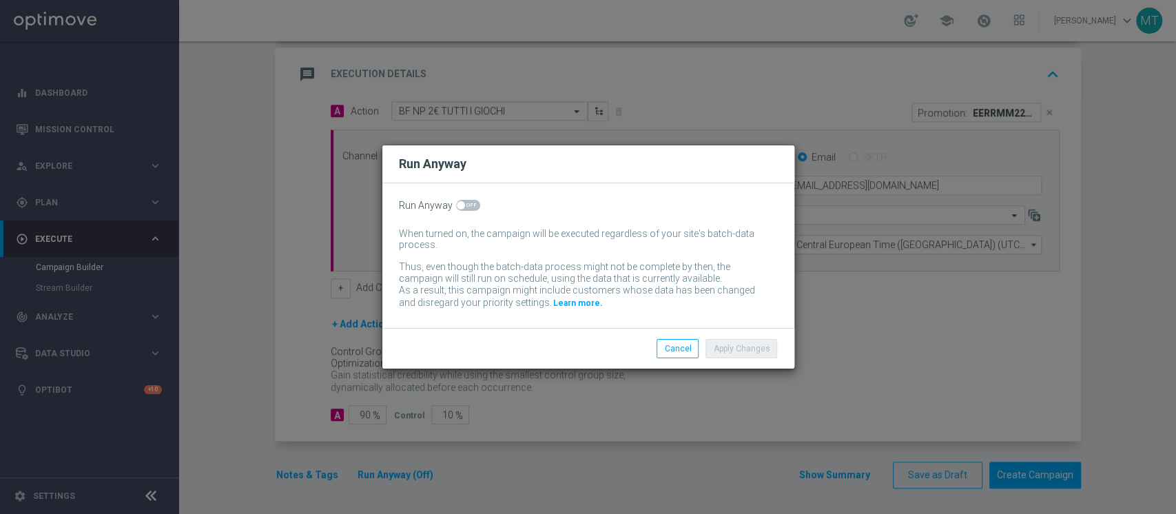
click at [463, 212] on div "Run Anyway When turned on, the campaign will be executed regardless of your sit…" at bounding box center [588, 255] width 412 height 145
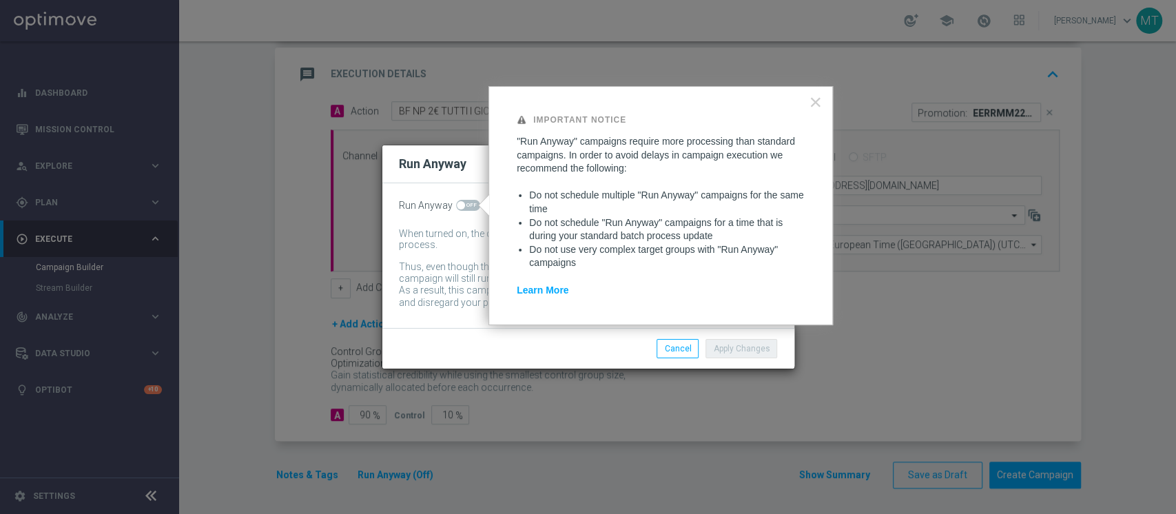
click at [474, 209] on span at bounding box center [468, 205] width 24 height 11
click at [474, 209] on input "checkbox" at bounding box center [468, 205] width 24 height 11
checkbox input "true"
click at [729, 344] on button "Apply Changes" at bounding box center [741, 348] width 72 height 19
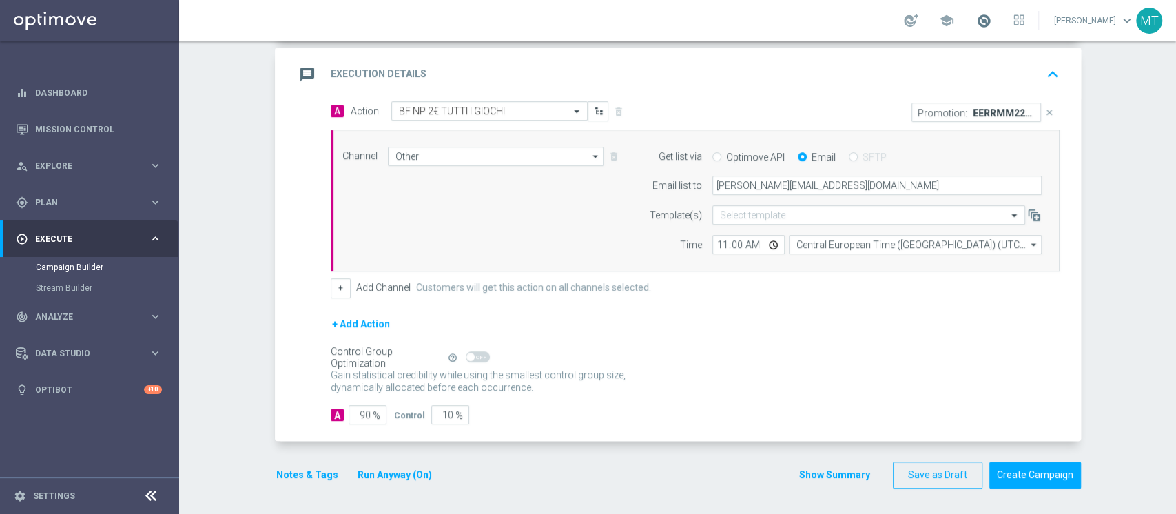
click at [991, 19] on span at bounding box center [983, 20] width 15 height 15
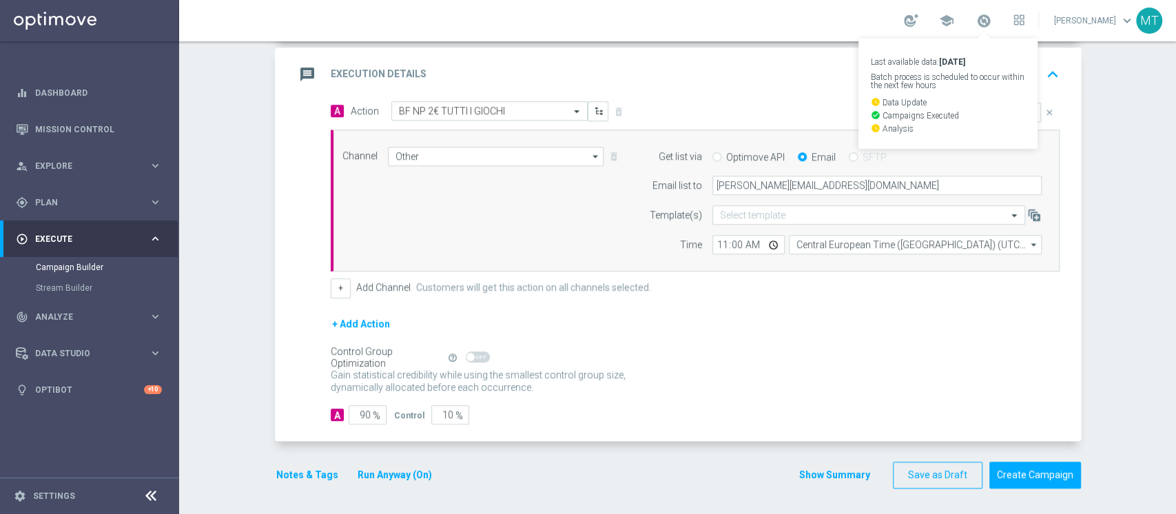
click at [304, 478] on button "Notes & Tags" at bounding box center [307, 474] width 65 height 17
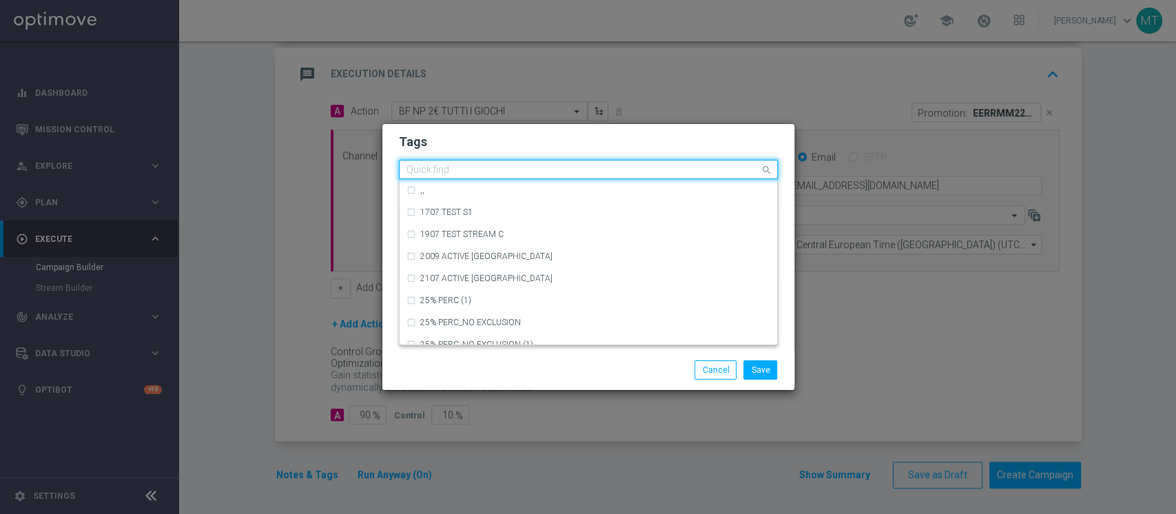
click at [447, 176] on div at bounding box center [581, 172] width 355 height 14
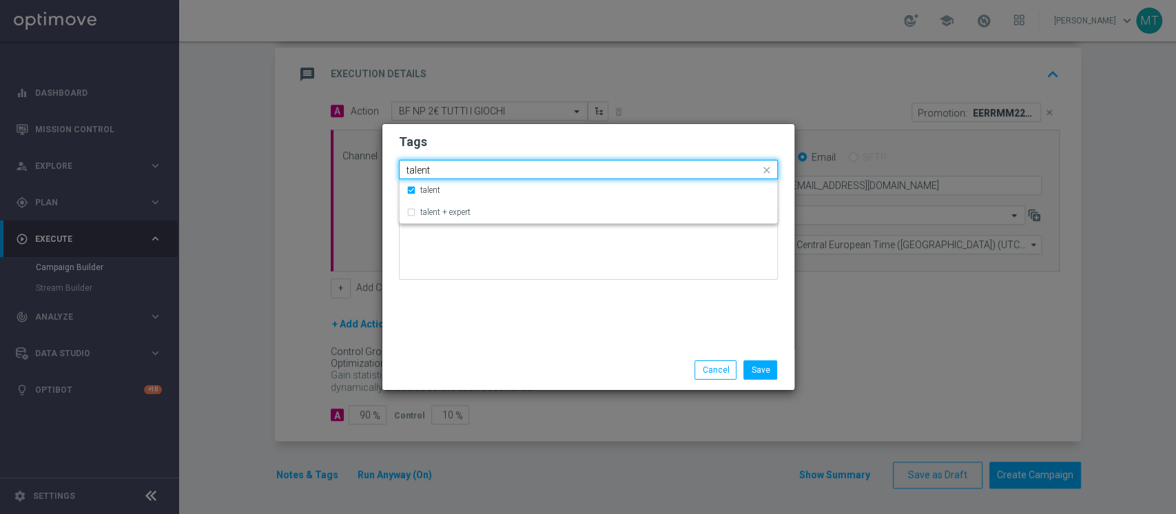
click at [447, 176] on div "talent" at bounding box center [581, 172] width 355 height 14
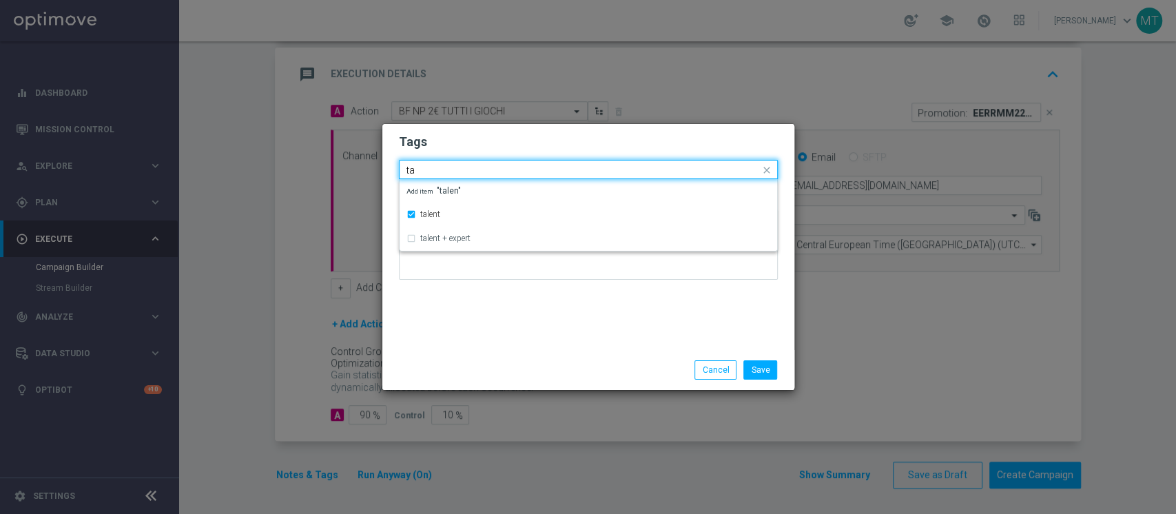
type input "t"
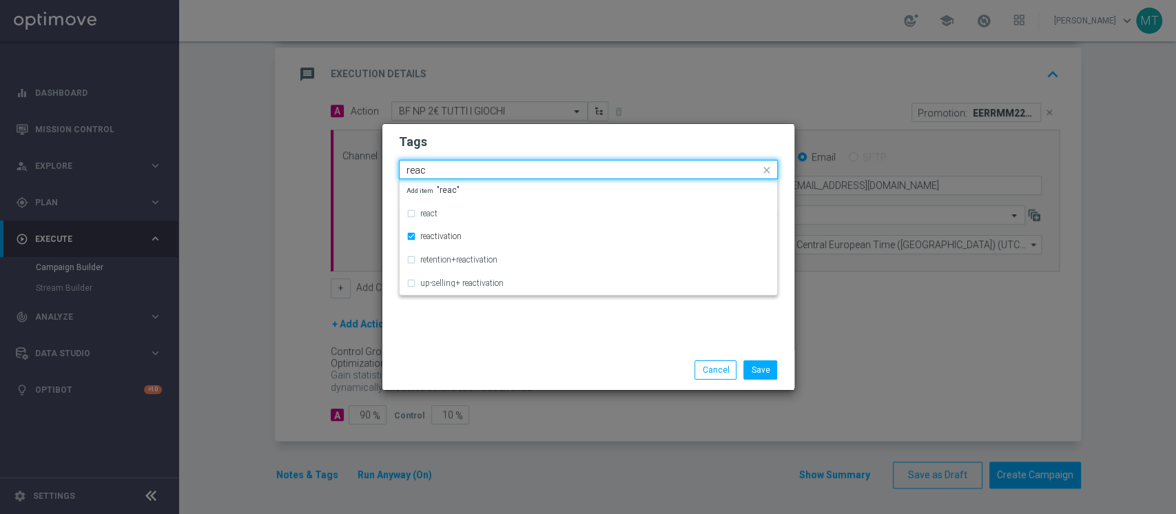
click at [439, 170] on input "reac" at bounding box center [582, 171] width 353 height 12
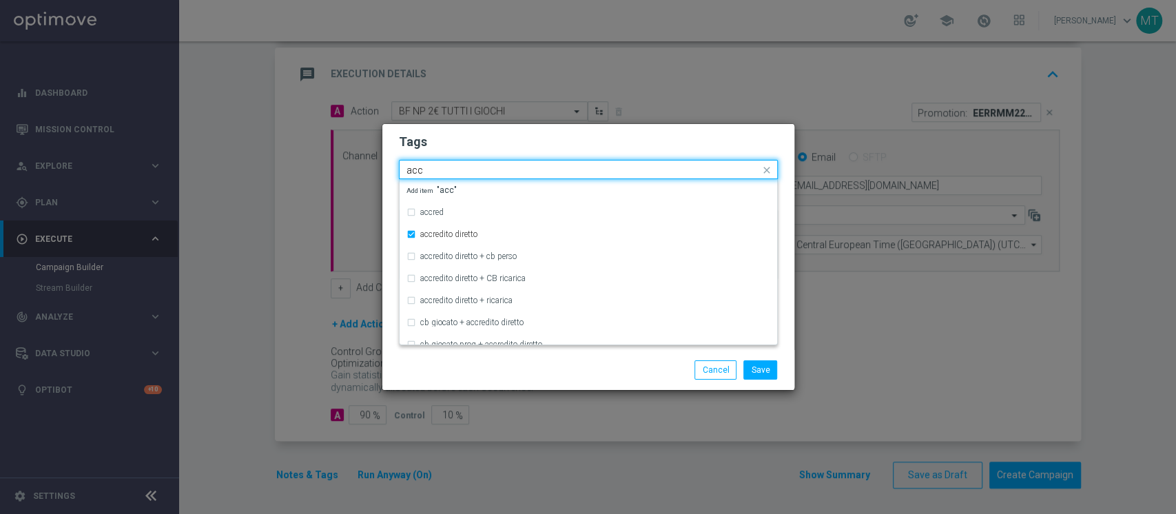
click at [439, 170] on input "acc" at bounding box center [582, 171] width 353 height 12
click at [439, 170] on input "all" at bounding box center [582, 171] width 353 height 12
type input "a"
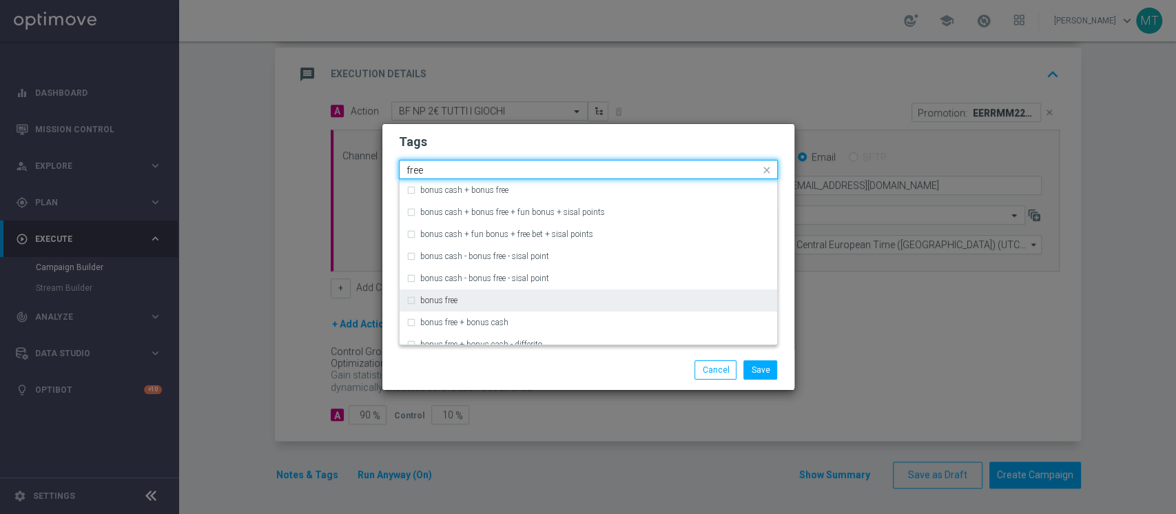
click at [468, 306] on div "bonus free" at bounding box center [588, 300] width 364 height 22
type input "free"
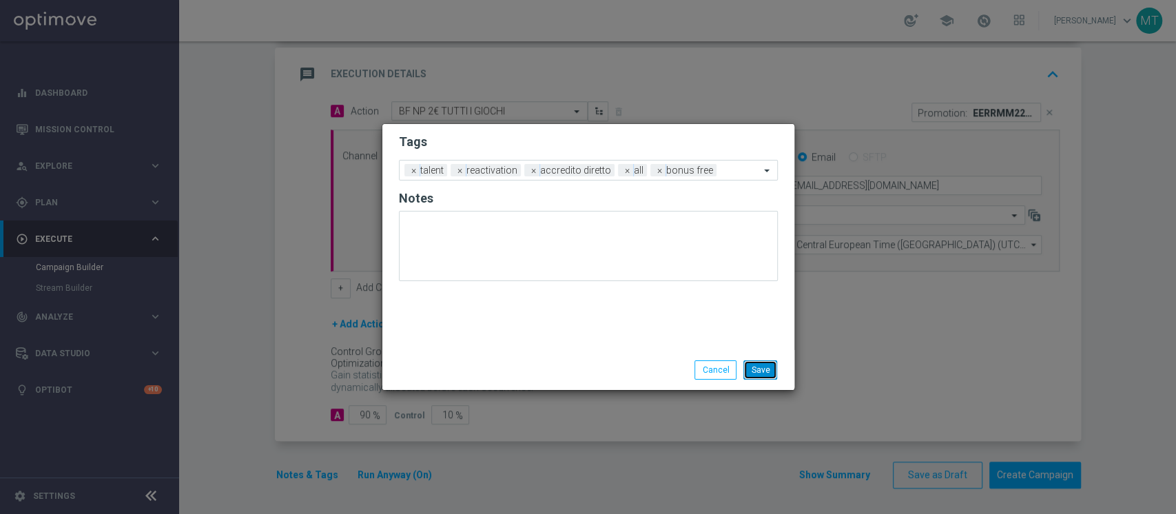
click at [752, 369] on button "Save" at bounding box center [760, 369] width 34 height 19
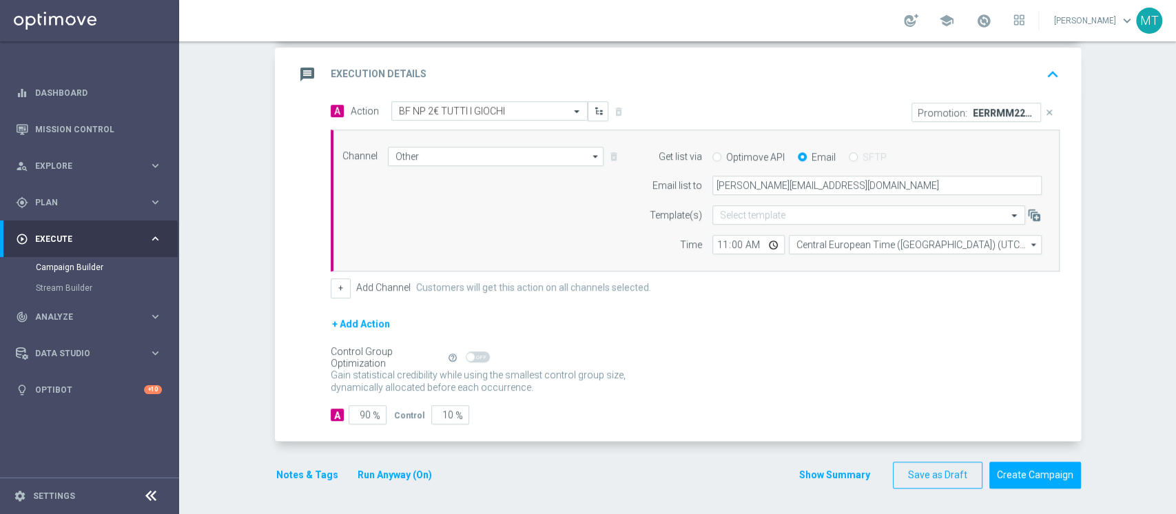
scroll to position [0, 0]
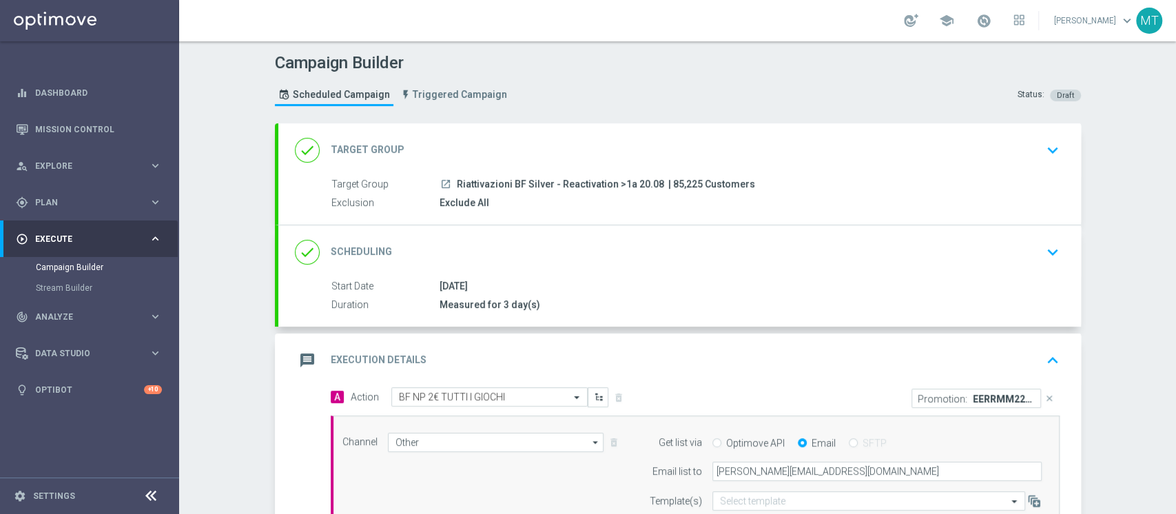
click at [502, 250] on div "done Scheduling keyboard_arrow_down" at bounding box center [679, 252] width 769 height 26
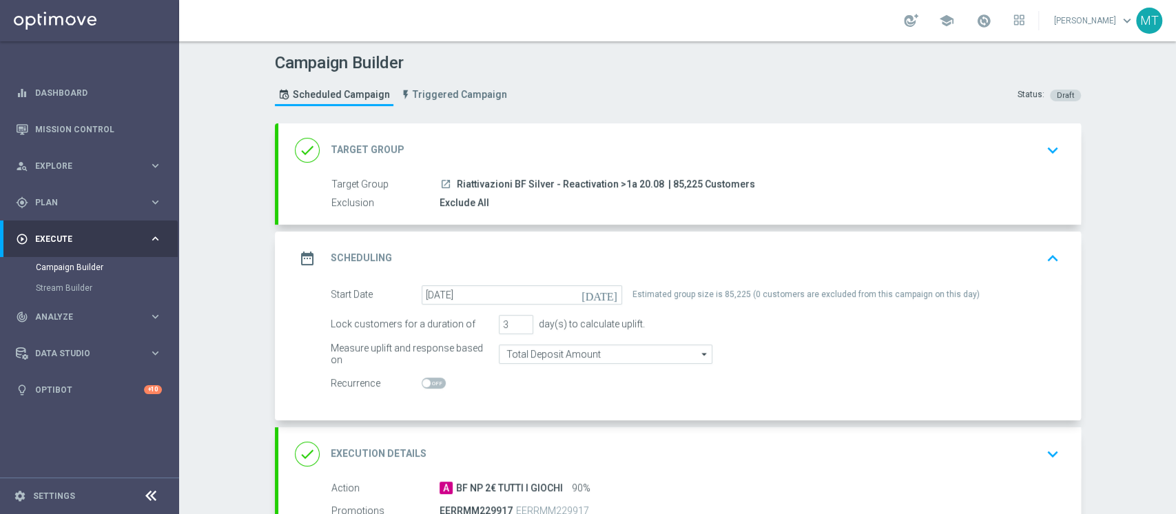
click at [545, 162] on div "done Target Group keyboard_arrow_down" at bounding box center [679, 150] width 769 height 26
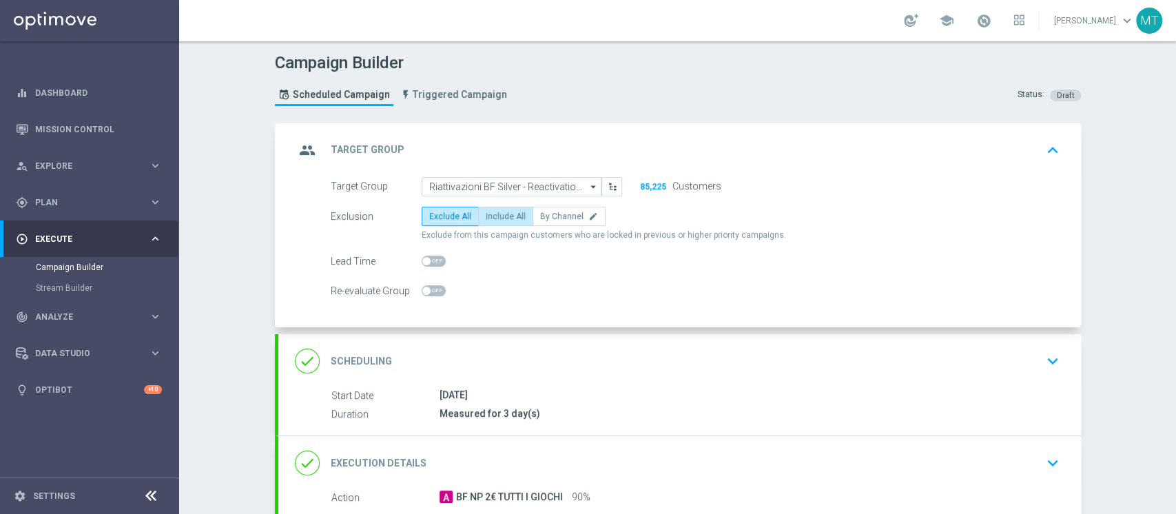
click at [500, 207] on label "Include All" at bounding box center [505, 216] width 55 height 19
click at [495, 214] on input "Include All" at bounding box center [490, 218] width 9 height 9
radio input "true"
click at [478, 211] on label "Include All" at bounding box center [505, 216] width 55 height 19
click at [486, 214] on input "Include All" at bounding box center [490, 218] width 9 height 9
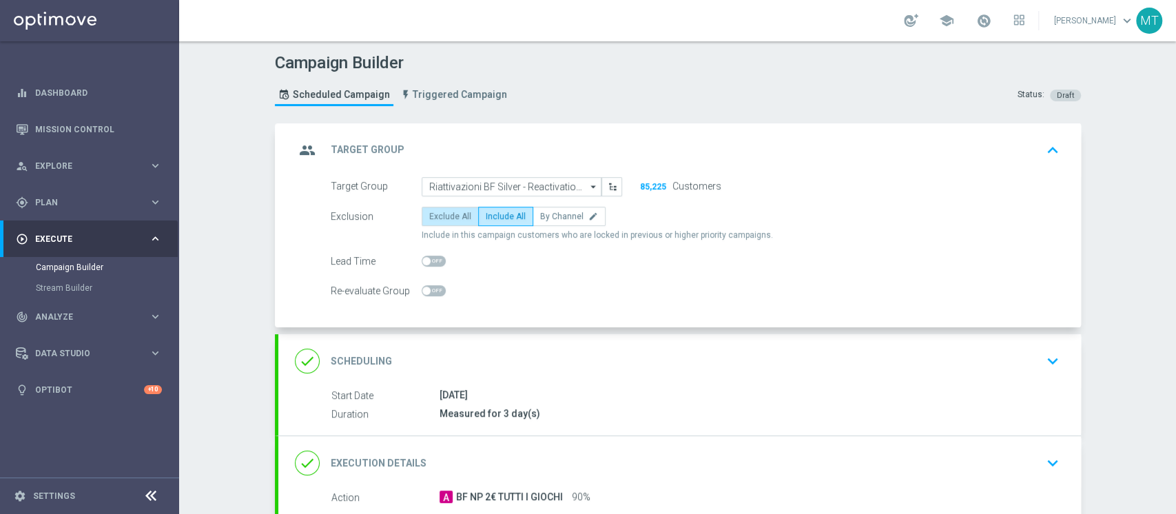
click at [453, 217] on span "Exclude All" at bounding box center [450, 216] width 42 height 10
click at [438, 217] on input "Exclude All" at bounding box center [433, 218] width 9 height 9
radio input "true"
click at [544, 353] on div "done Scheduling keyboard_arrow_down" at bounding box center [679, 361] width 769 height 26
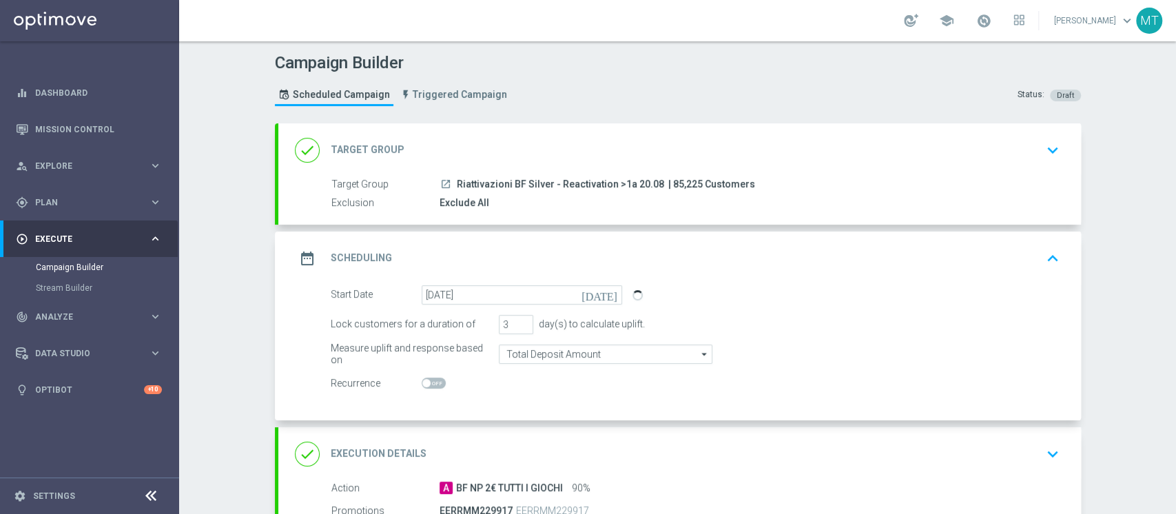
click at [597, 167] on div "done Target Group keyboard_arrow_down" at bounding box center [679, 150] width 802 height 54
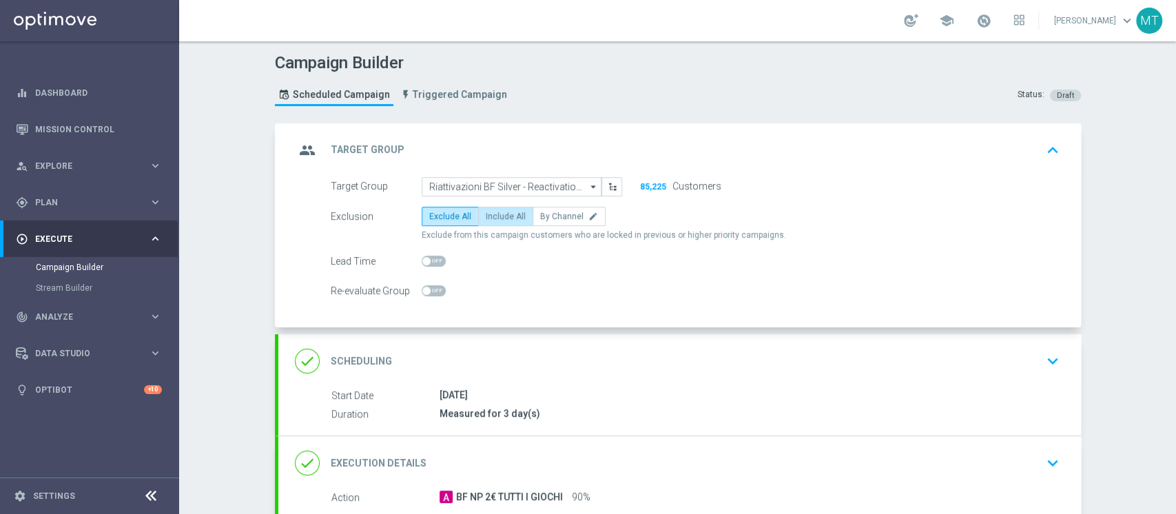
click at [504, 223] on label "Include All" at bounding box center [505, 216] width 55 height 19
click at [495, 223] on input "Include All" at bounding box center [490, 218] width 9 height 9
radio input "true"
click at [461, 208] on label "Exclude All" at bounding box center [450, 216] width 57 height 19
click at [438, 214] on input "Exclude All" at bounding box center [433, 218] width 9 height 9
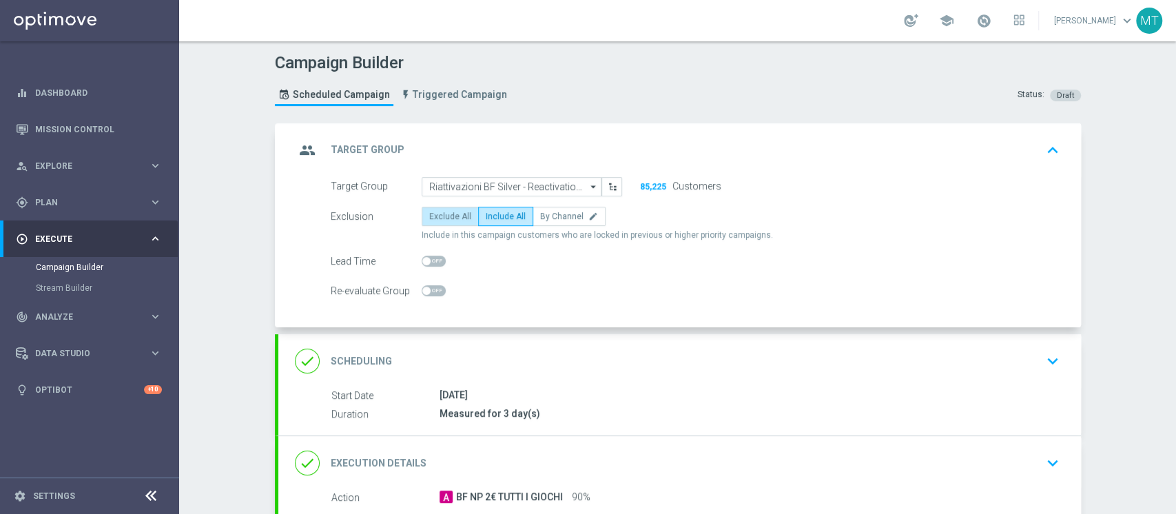
radio input "true"
click at [572, 364] on div "done Scheduling keyboard_arrow_down" at bounding box center [679, 361] width 769 height 26
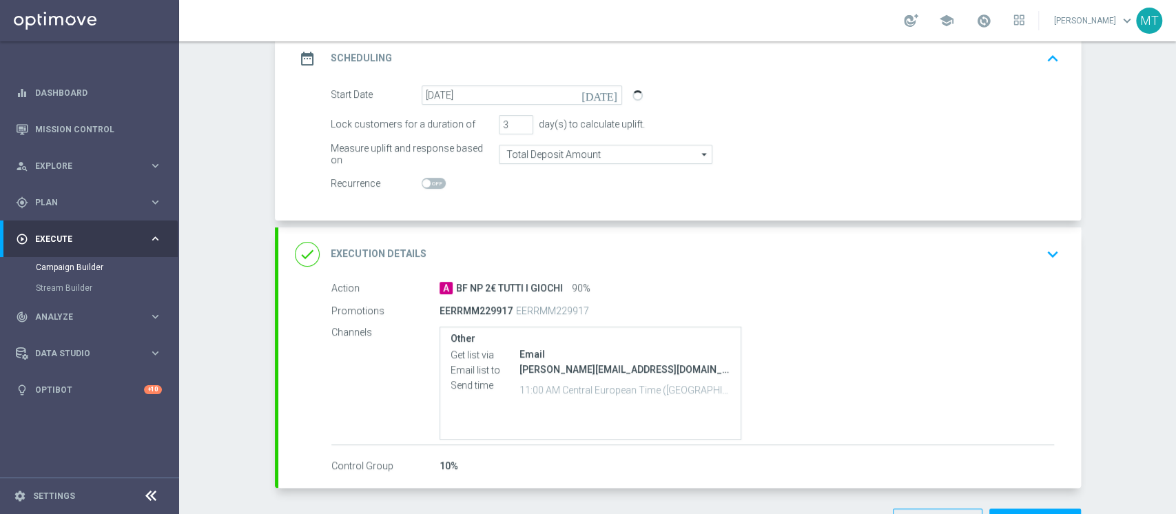
scroll to position [247, 0]
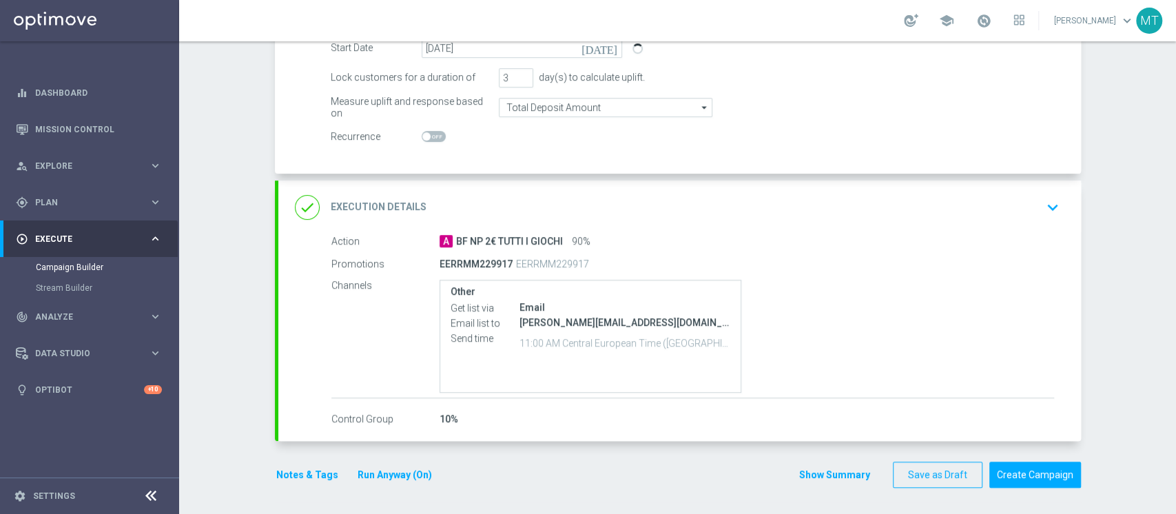
click at [356, 476] on button "Run Anyway (On)" at bounding box center [394, 474] width 77 height 17
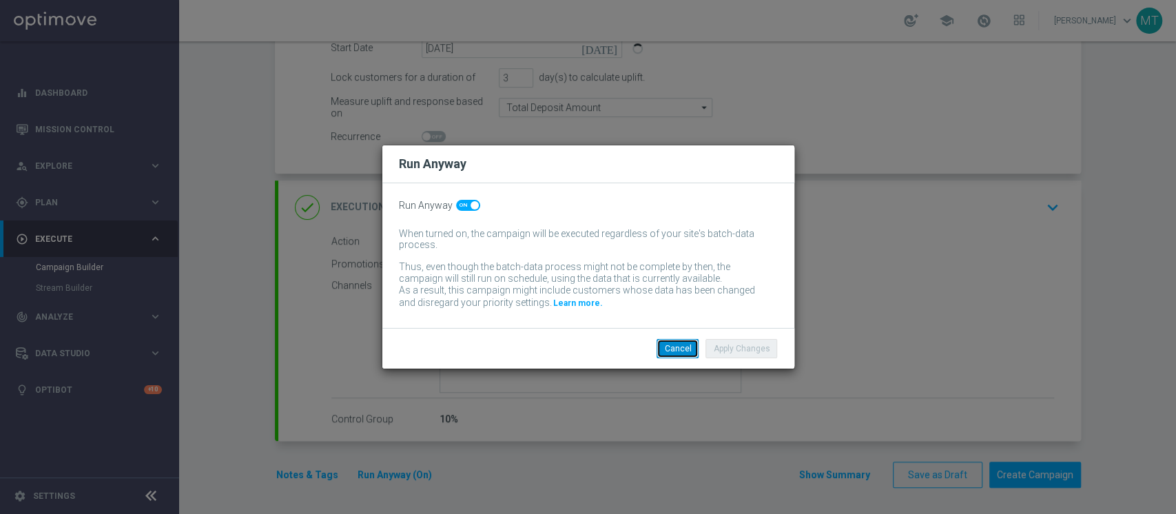
click at [666, 350] on button "Cancel" at bounding box center [677, 348] width 42 height 19
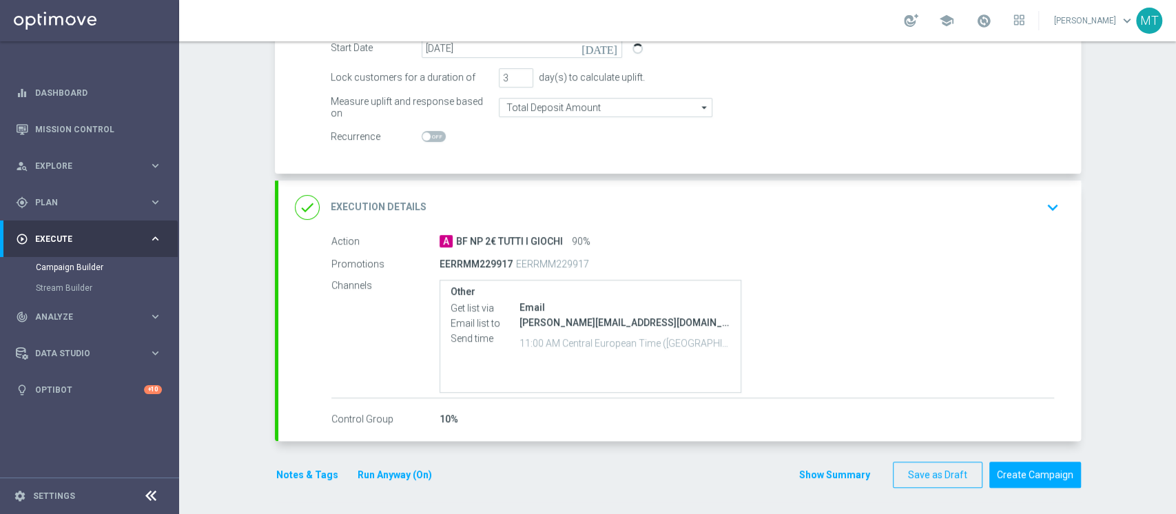
click at [312, 466] on button "Notes & Tags" at bounding box center [307, 474] width 65 height 17
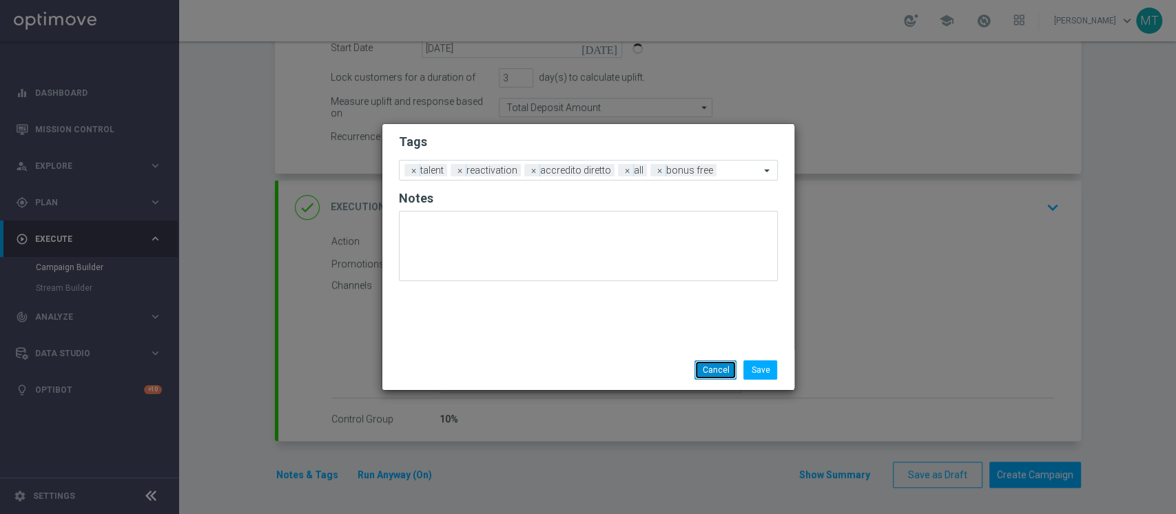
click at [711, 374] on button "Cancel" at bounding box center [715, 369] width 42 height 19
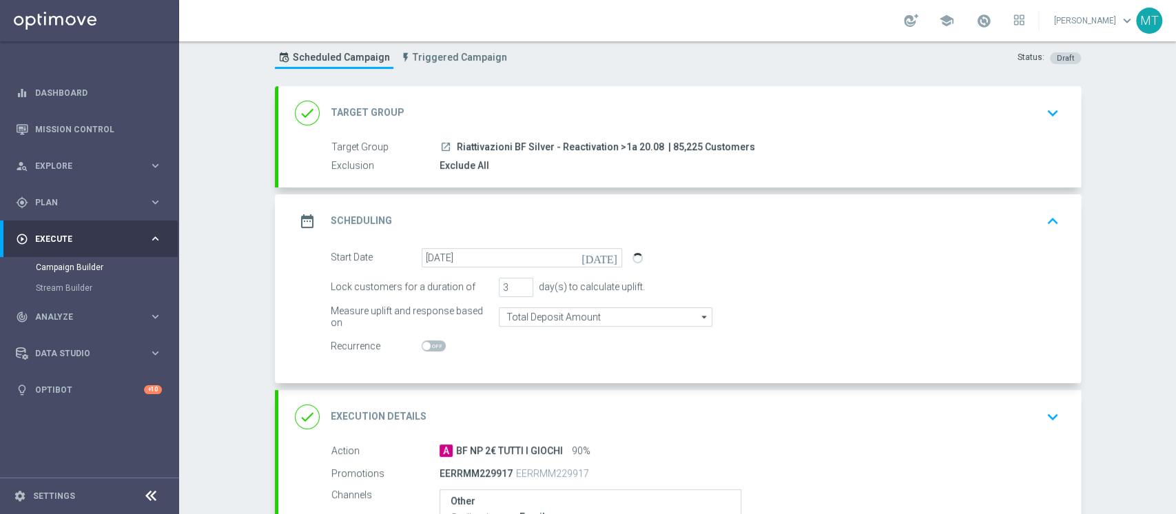
scroll to position [0, 0]
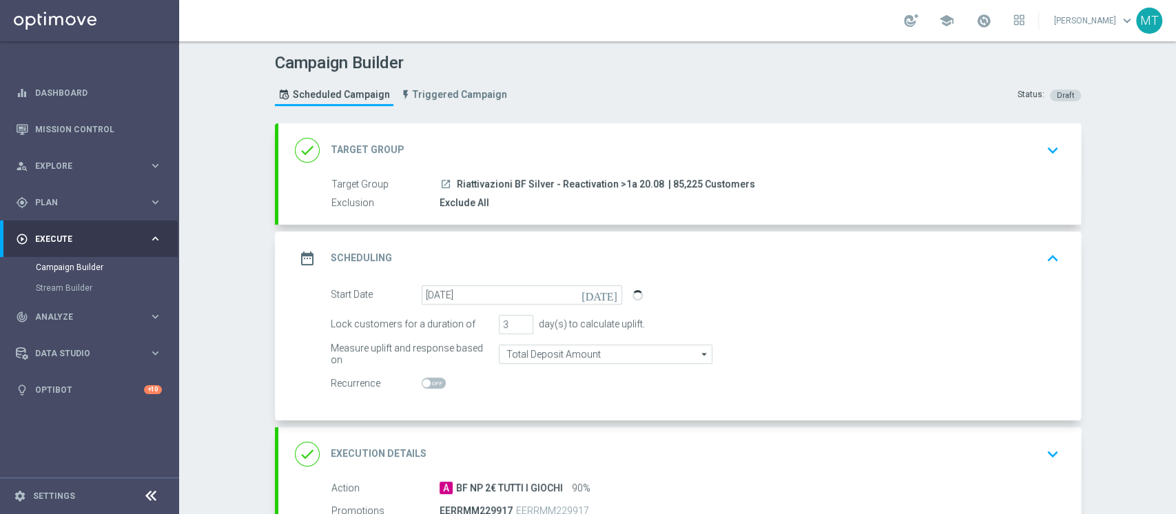
click at [639, 154] on div "done Target Group keyboard_arrow_down" at bounding box center [679, 150] width 769 height 26
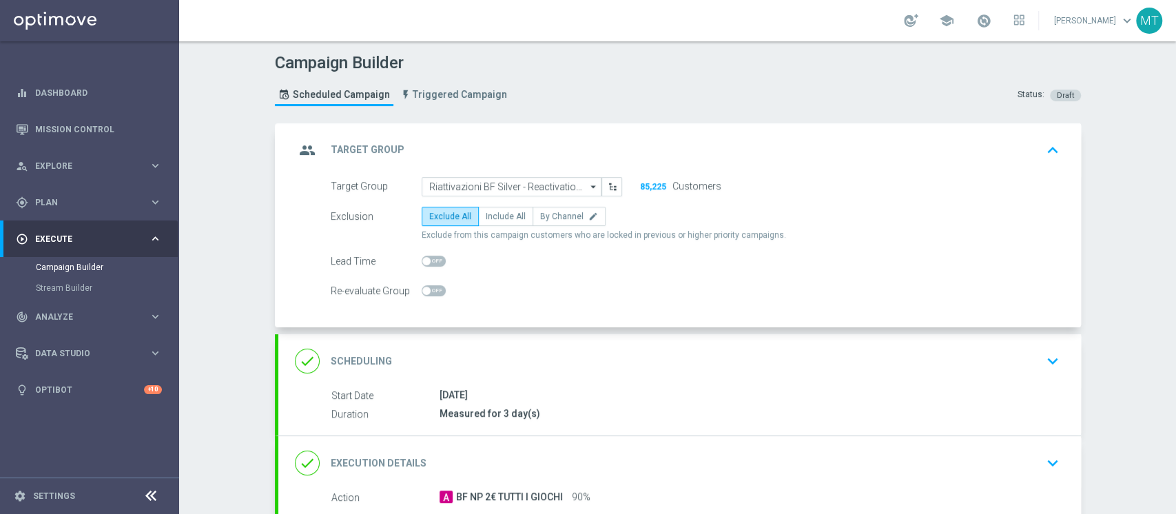
click at [695, 364] on div "done Scheduling keyboard_arrow_down" at bounding box center [679, 361] width 769 height 26
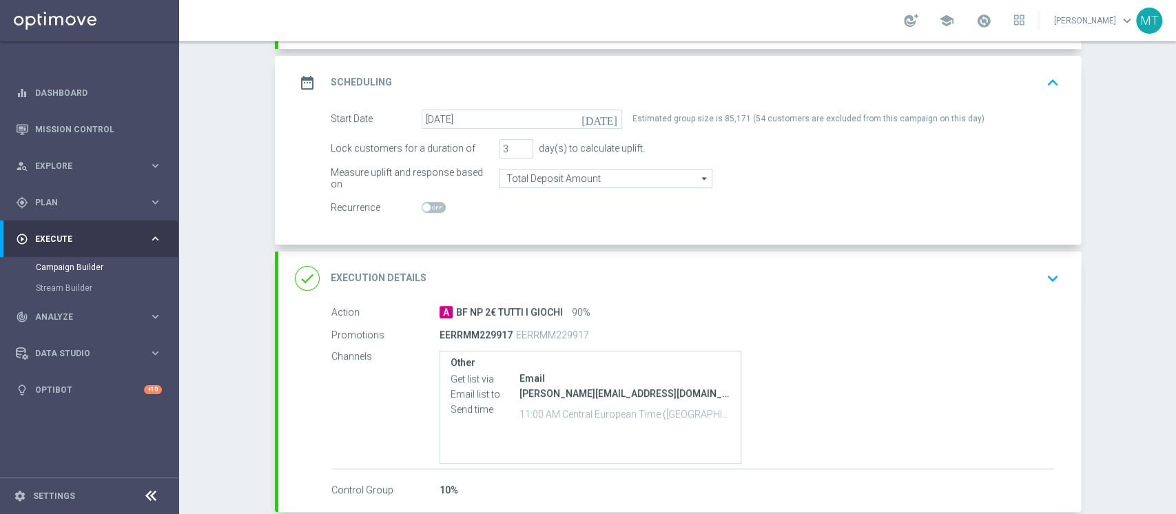
scroll to position [247, 0]
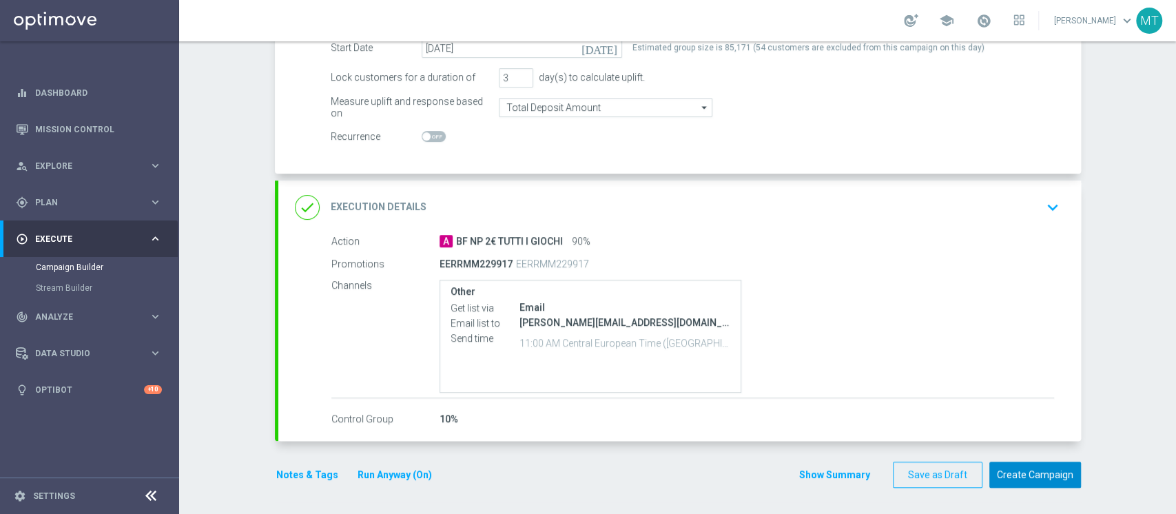
click at [1003, 471] on button "Create Campaign" at bounding box center [1035, 475] width 92 height 27
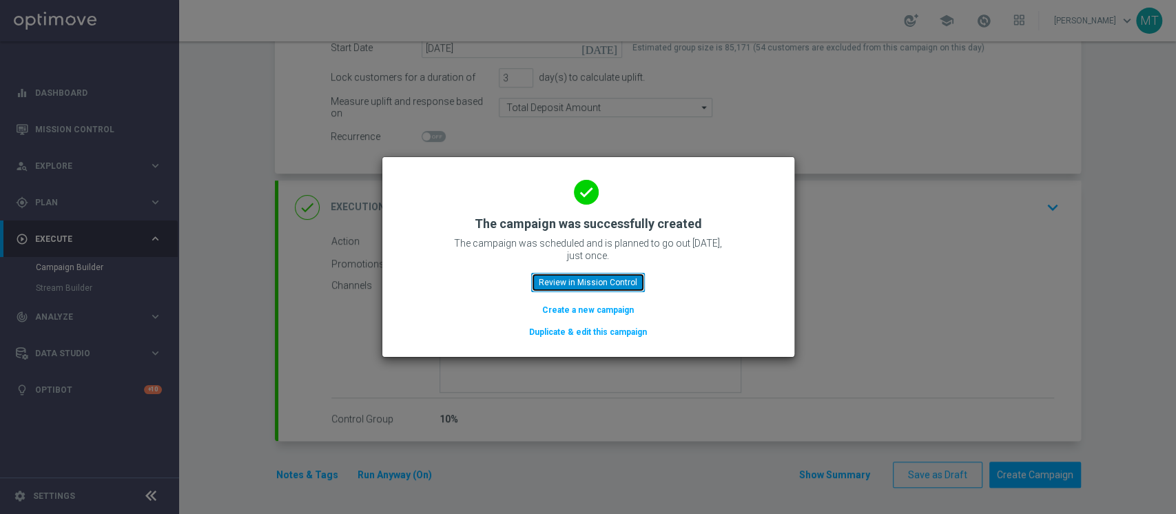
click at [593, 286] on button "Review in Mission Control" at bounding box center [588, 282] width 114 height 19
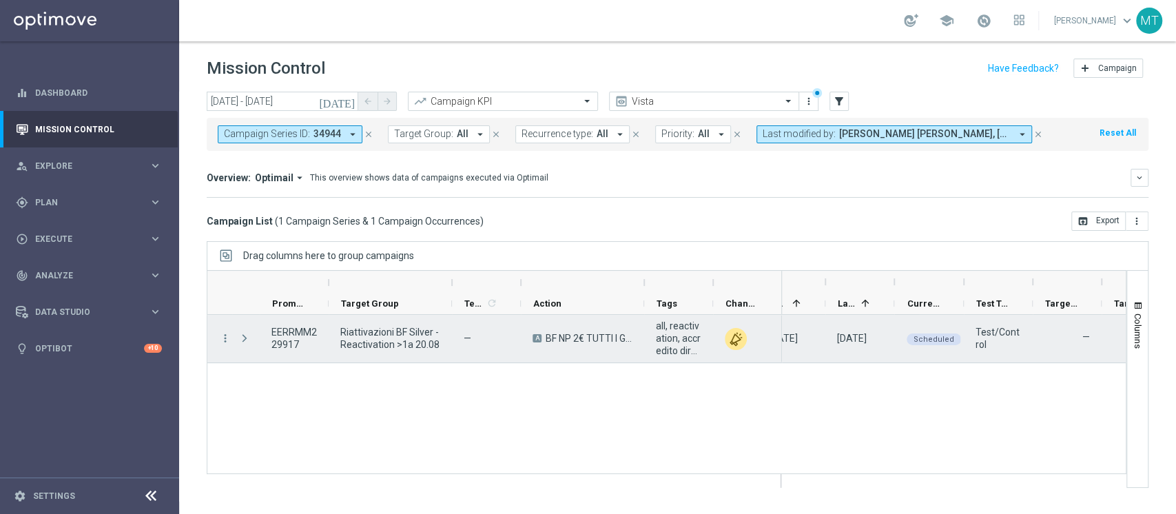
scroll to position [0, 163]
click at [948, 329] on span "play_arrow" at bounding box center [950, 329] width 10 height 10
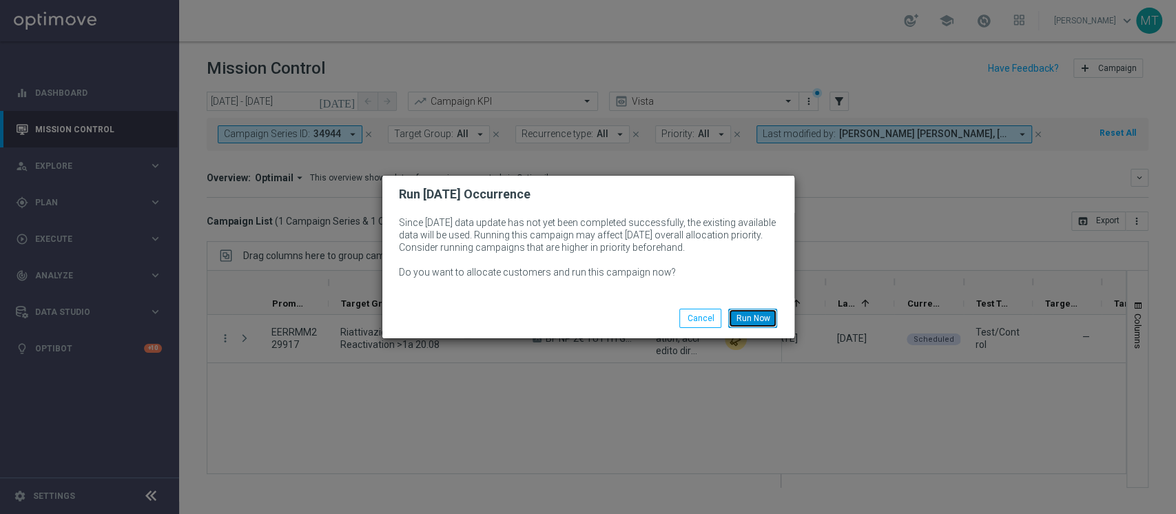
click at [741, 320] on button "Run Now" at bounding box center [752, 318] width 49 height 19
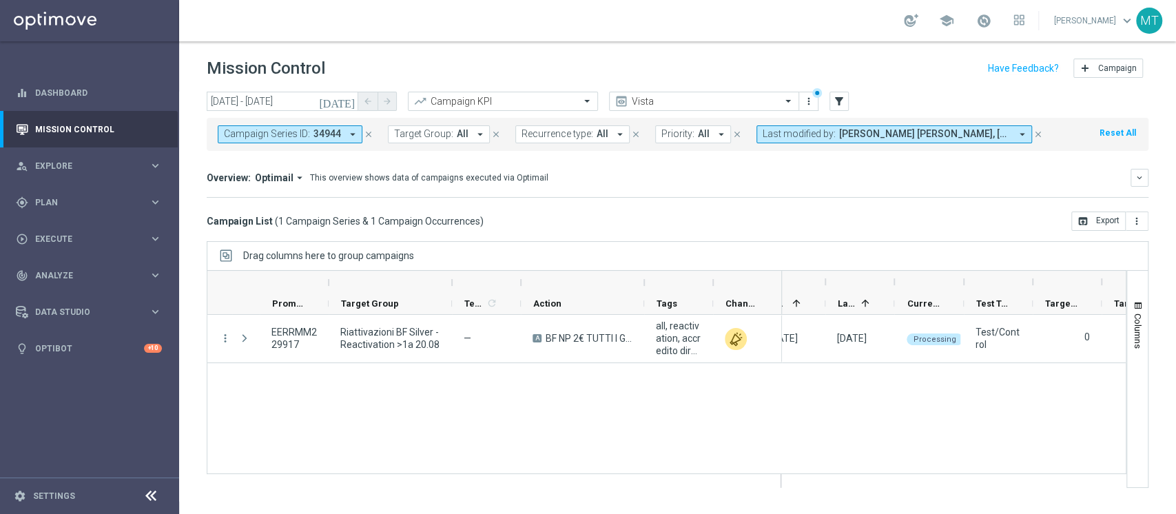
click at [365, 131] on icon "close" at bounding box center [369, 134] width 10 height 10
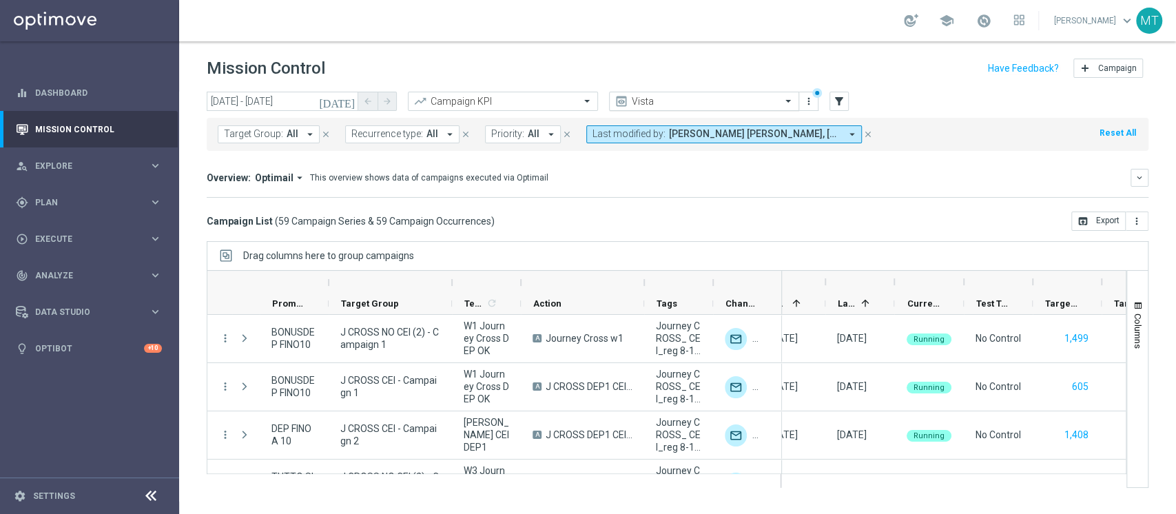
click at [628, 94] on icon "preview" at bounding box center [621, 101] width 14 height 14
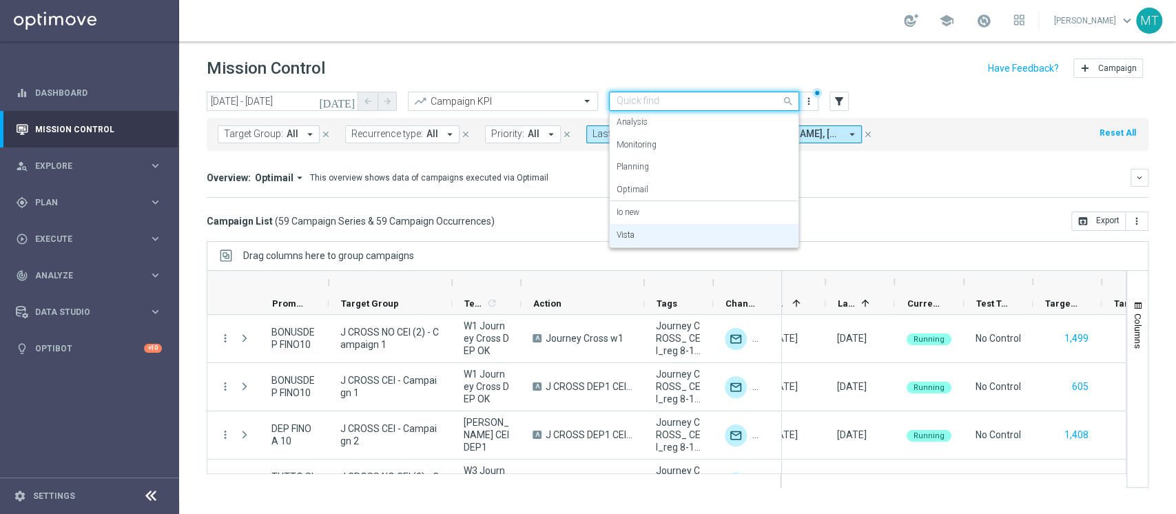
click at [692, 101] on input "text" at bounding box center [689, 102] width 147 height 12
click at [652, 220] on div "Io new" at bounding box center [703, 212] width 175 height 23
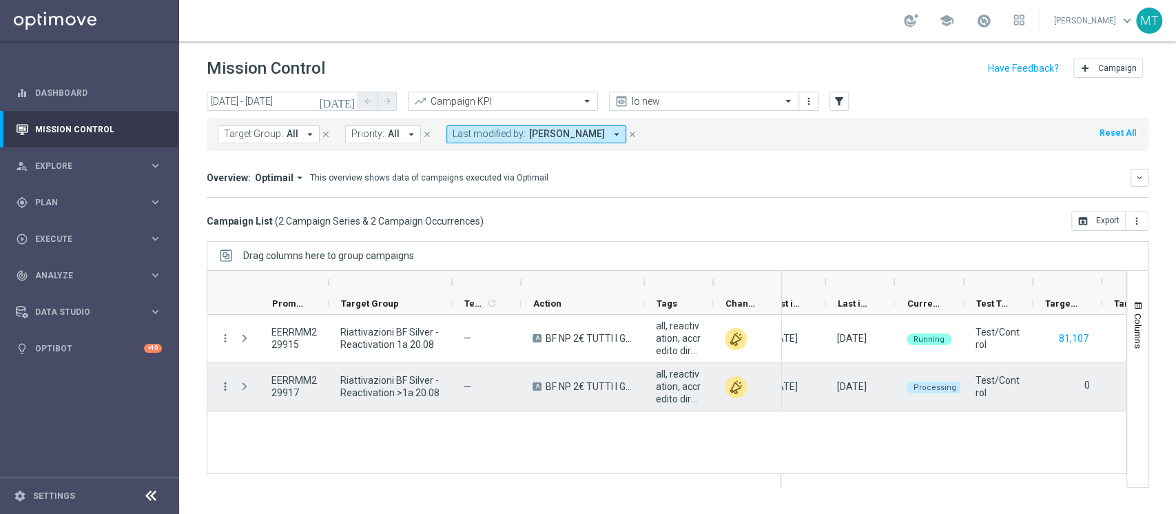
click at [225, 380] on icon "more_vert" at bounding box center [225, 386] width 12 height 12
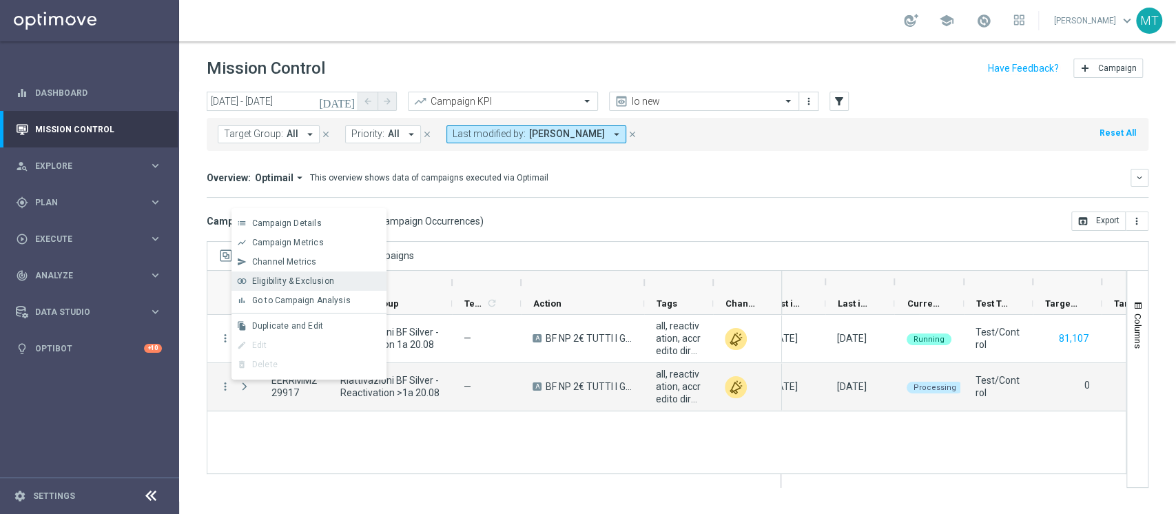
click at [297, 276] on span "Eligibility & Exclusion" at bounding box center [293, 281] width 82 height 10
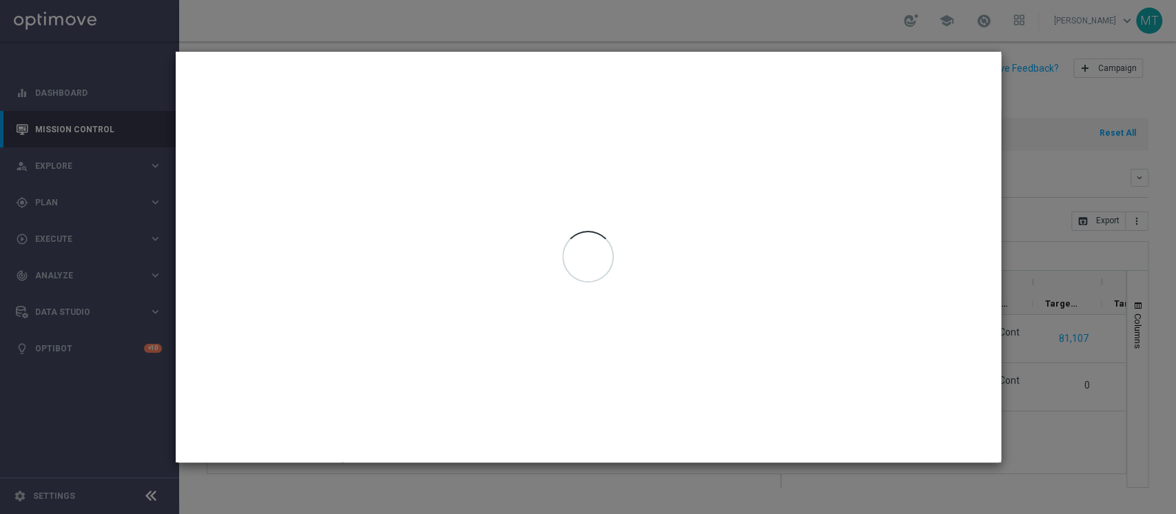
type input "20 Aug 2025 - 20 Aug 2025"
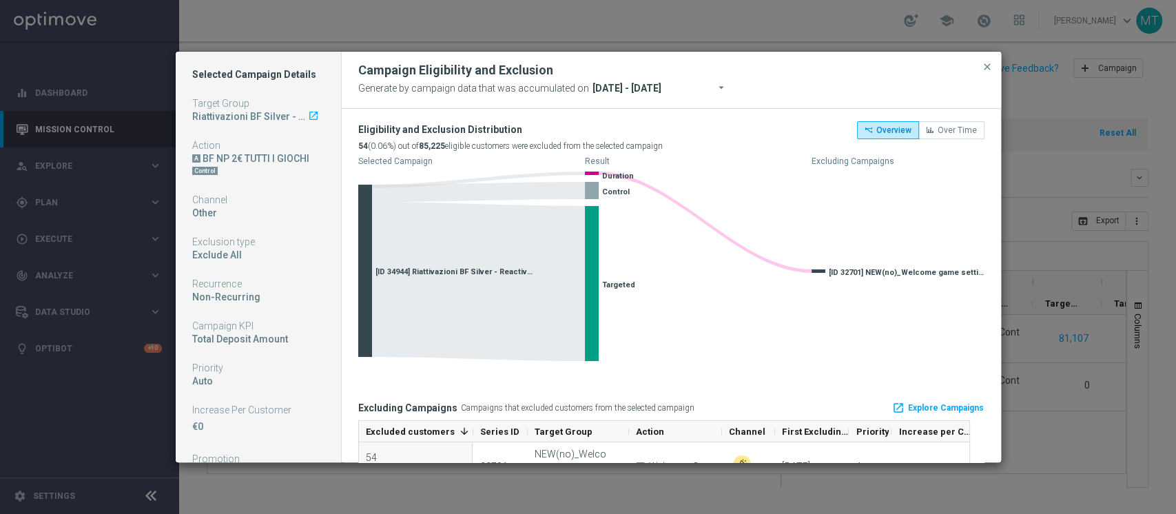
scroll to position [45, 0]
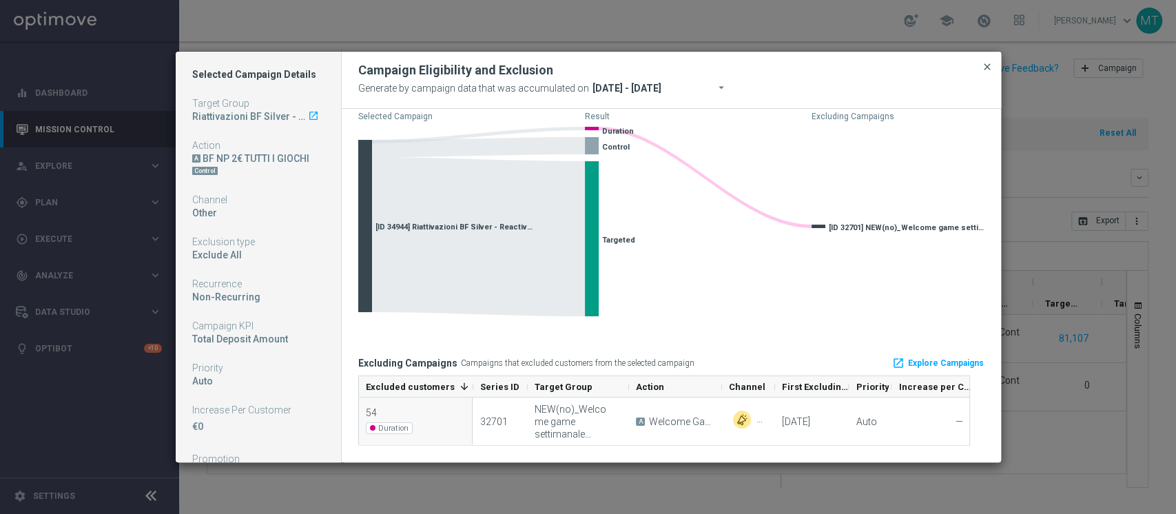
click at [991, 70] on span "close" at bounding box center [987, 66] width 11 height 11
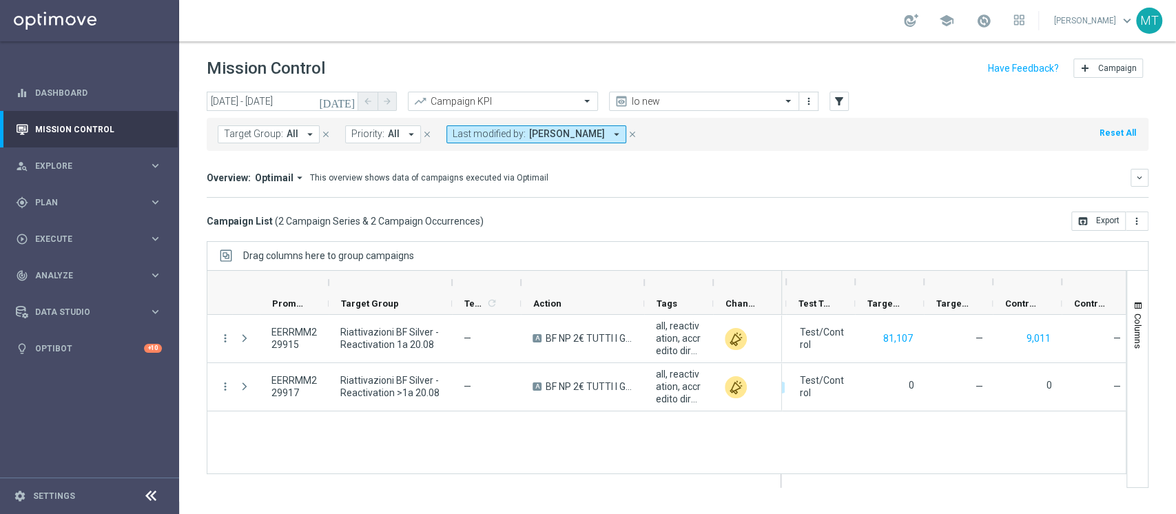
scroll to position [0, 345]
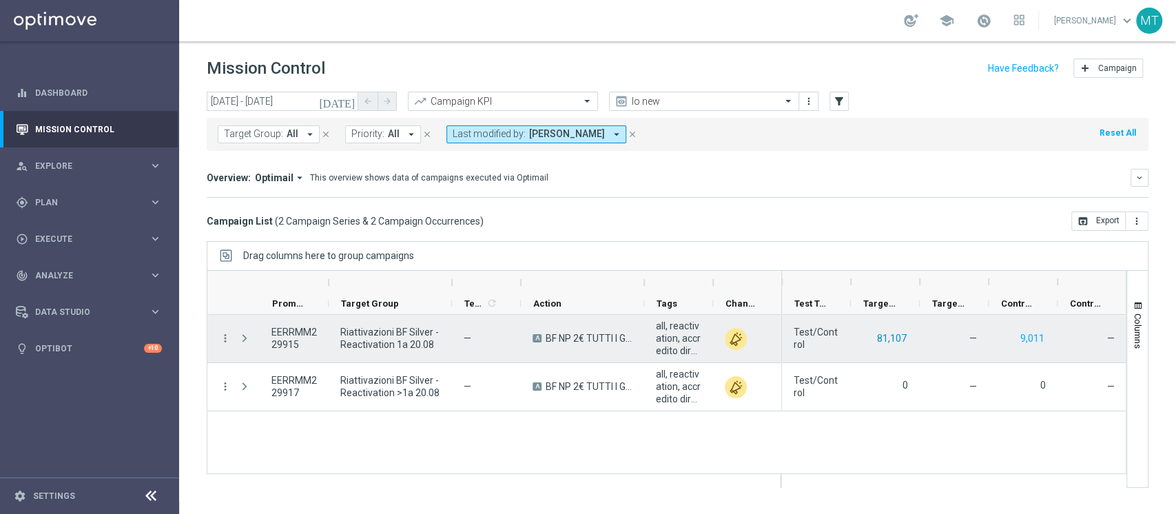
click at [878, 339] on button "81,107" at bounding box center [891, 338] width 32 height 17
click at [1029, 342] on button "9,011" at bounding box center [1032, 338] width 27 height 17
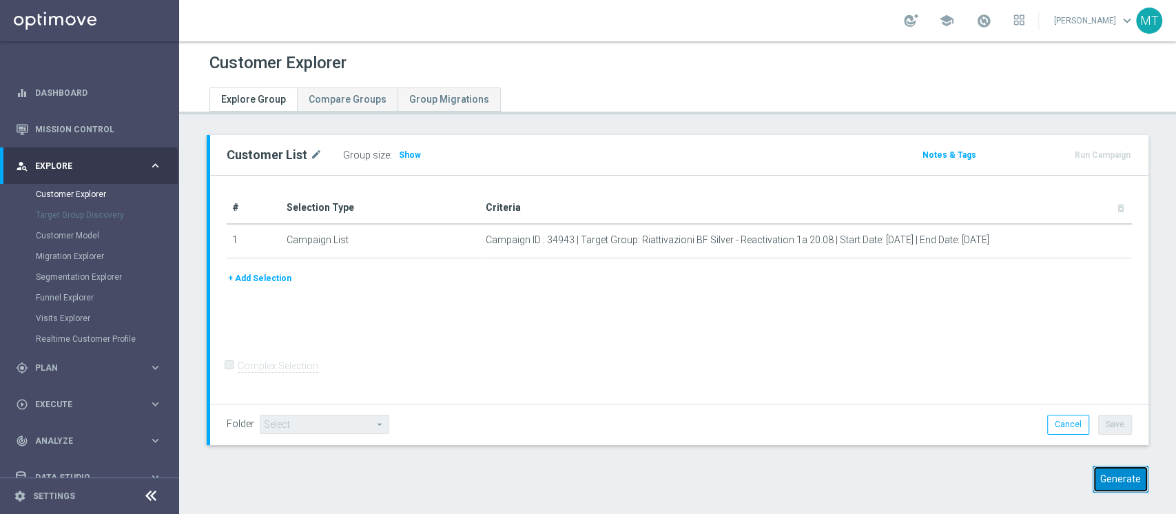
click at [1115, 489] on button "Generate" at bounding box center [1120, 479] width 56 height 27
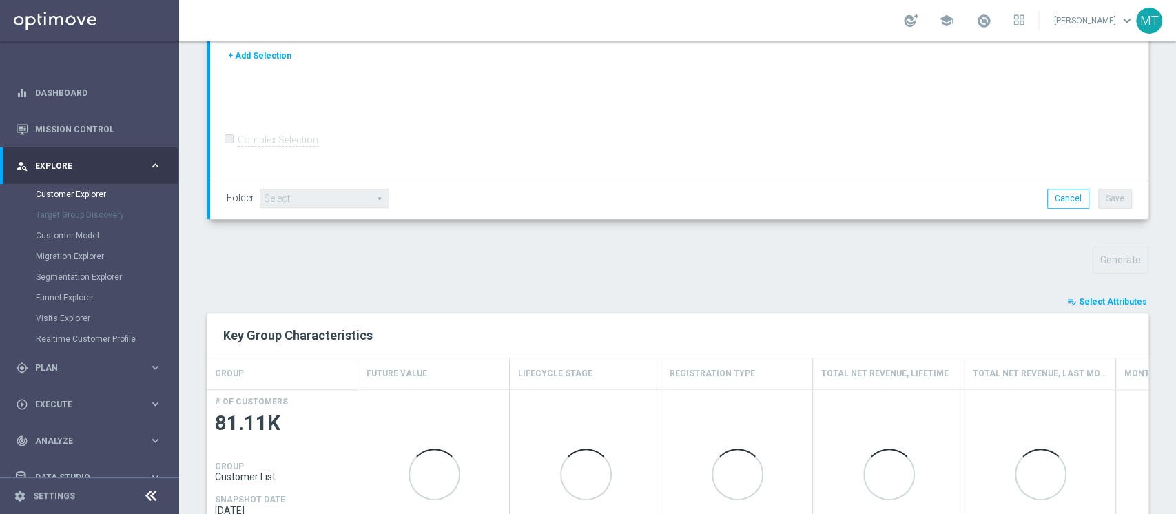
scroll to position [296, 0]
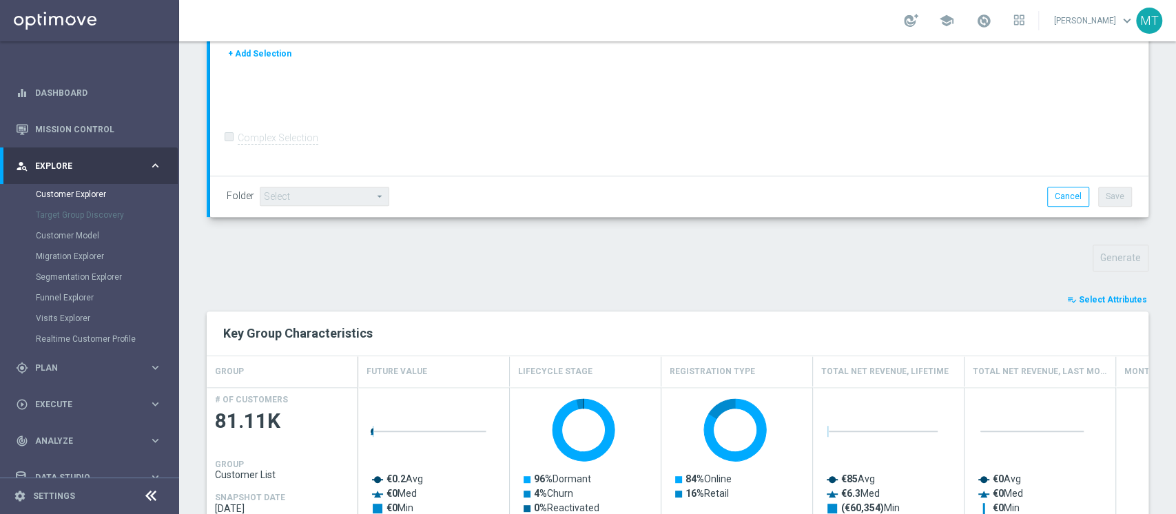
click at [1104, 306] on button "playlist_add_check Select Attributes" at bounding box center [1107, 299] width 83 height 15
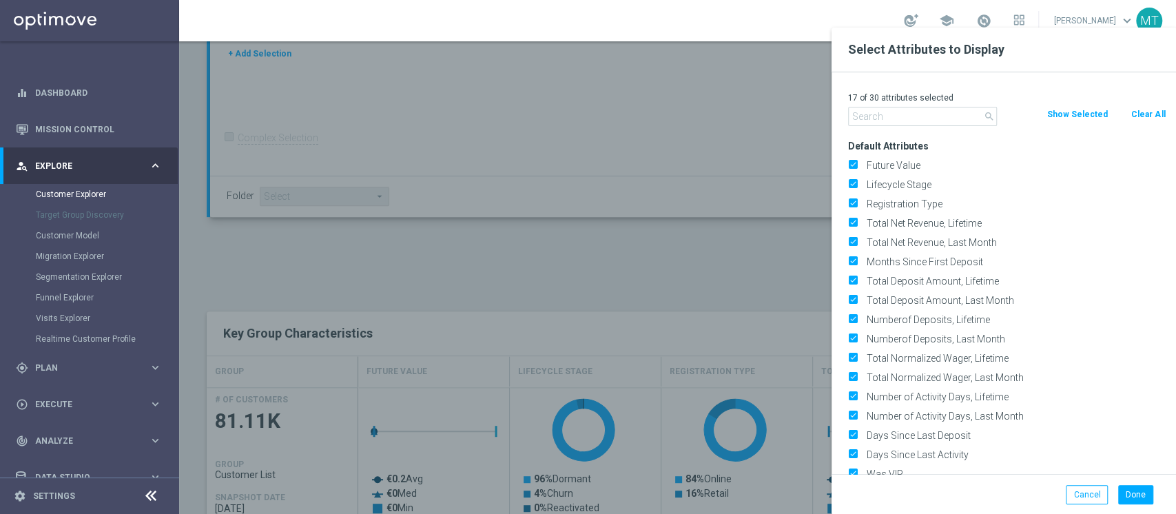
click at [1150, 118] on button "Clear All" at bounding box center [1148, 114] width 37 height 15
checkbox input "false"
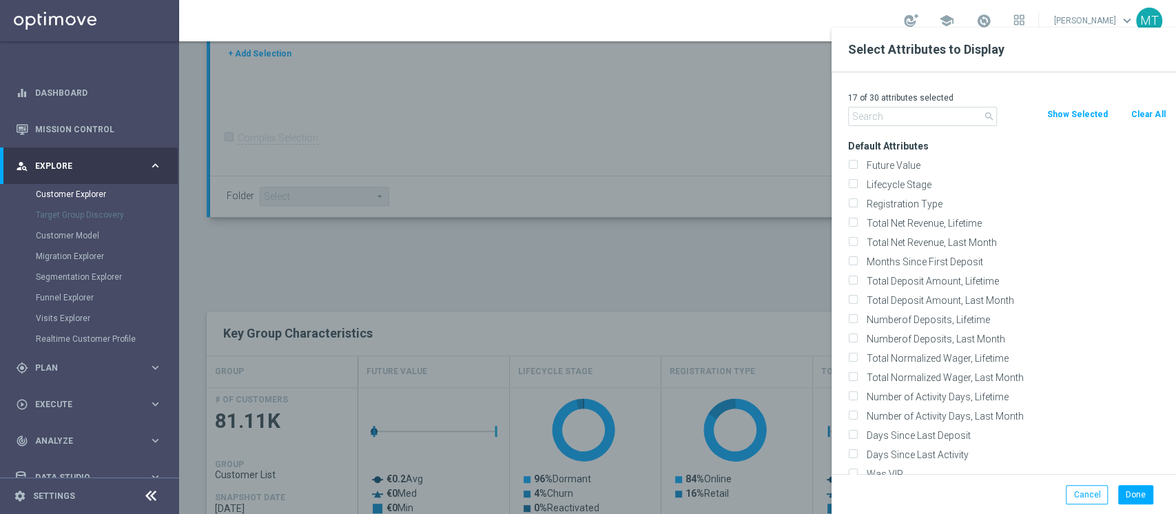
checkbox input "false"
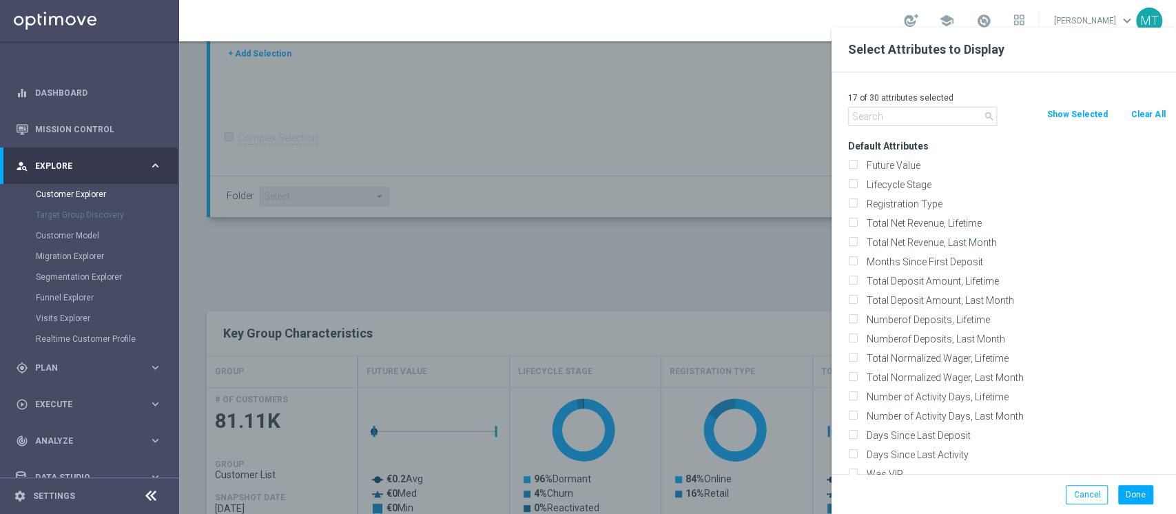
checkbox input "false"
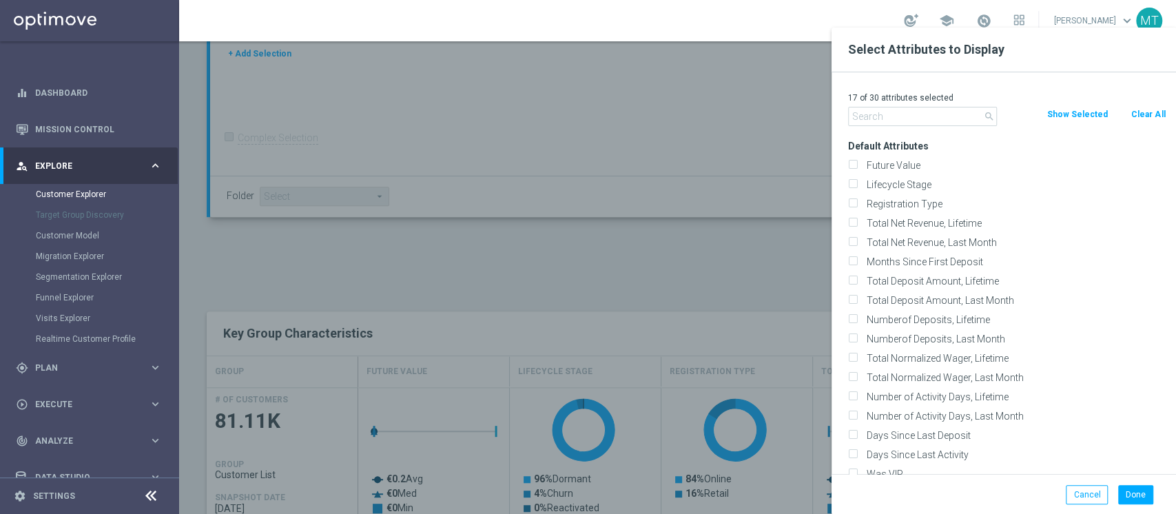
checkbox input "false"
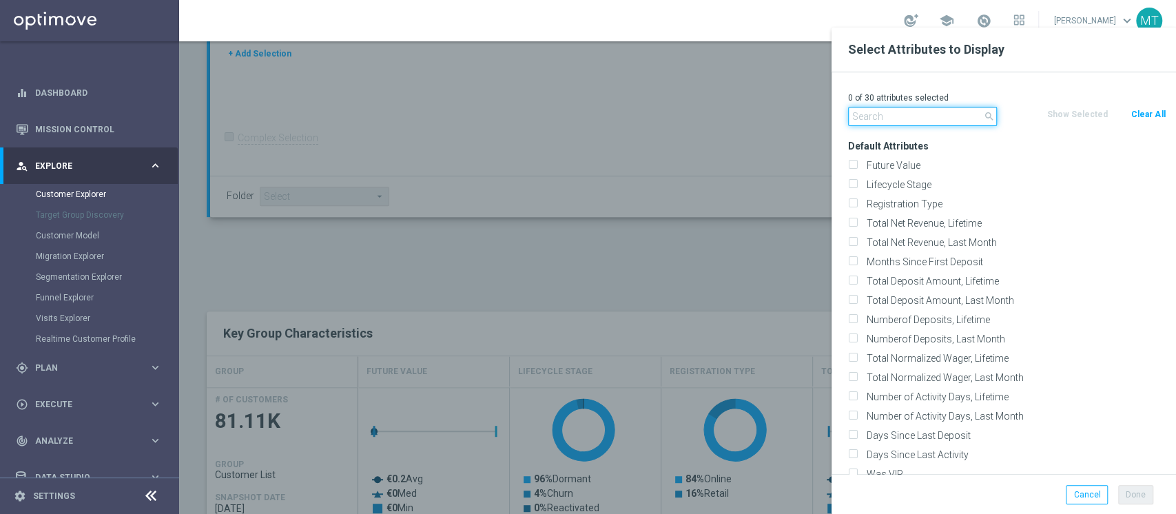
click at [964, 121] on input "text" at bounding box center [922, 116] width 149 height 19
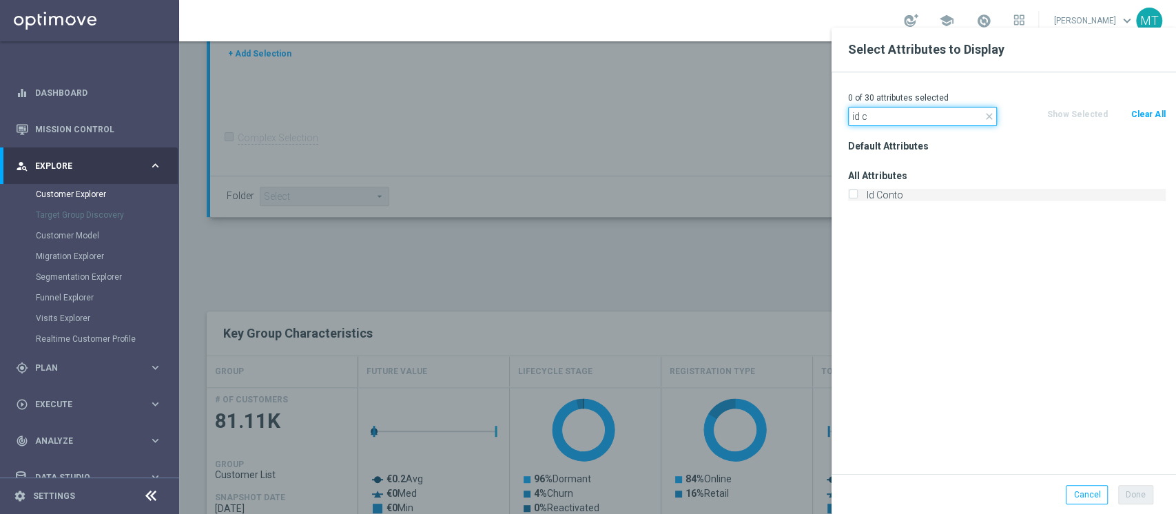
type input "id c"
click at [905, 190] on label "Id Conto" at bounding box center [1014, 195] width 304 height 12
click at [857, 192] on input "Id Conto" at bounding box center [852, 196] width 9 height 9
checkbox input "true"
click at [882, 109] on input "id c" at bounding box center [922, 116] width 149 height 19
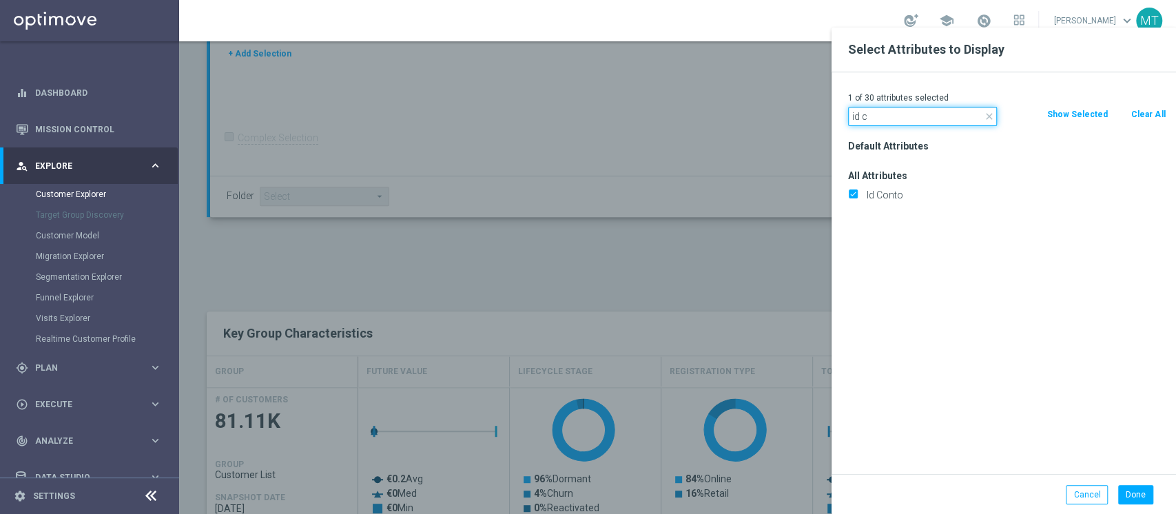
click at [882, 109] on input "id c" at bounding box center [922, 116] width 149 height 19
type input "i"
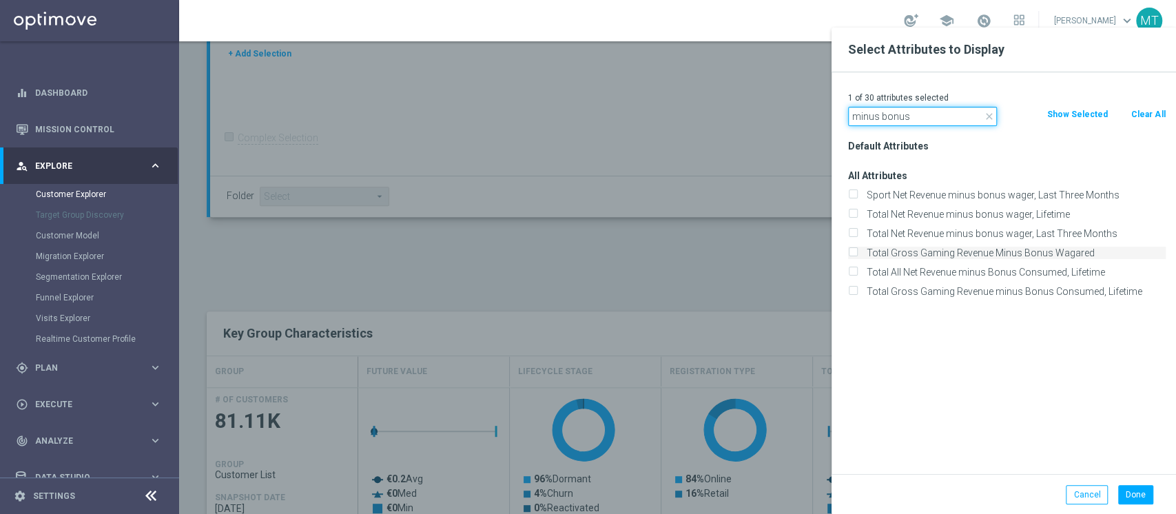
type input "minus bonus"
click at [1011, 251] on label "Total Gross Gaming Revenue Minus Bonus Wagared" at bounding box center [1014, 253] width 304 height 12
click at [857, 251] on input "Total Gross Gaming Revenue Minus Bonus Wagared" at bounding box center [852, 254] width 9 height 9
checkbox input "true"
click at [1130, 488] on button "Done" at bounding box center [1135, 494] width 35 height 19
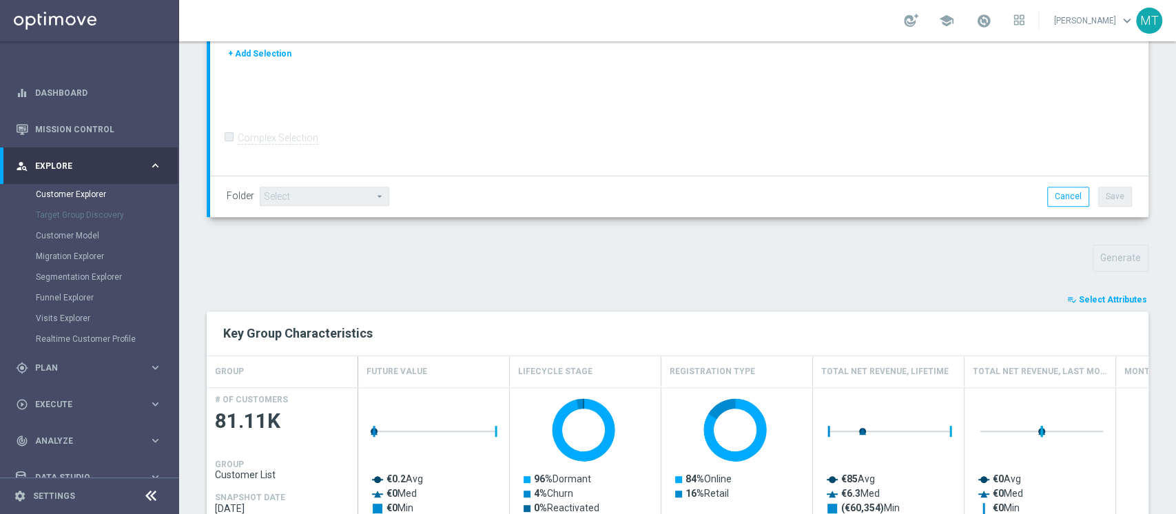
type input "Search"
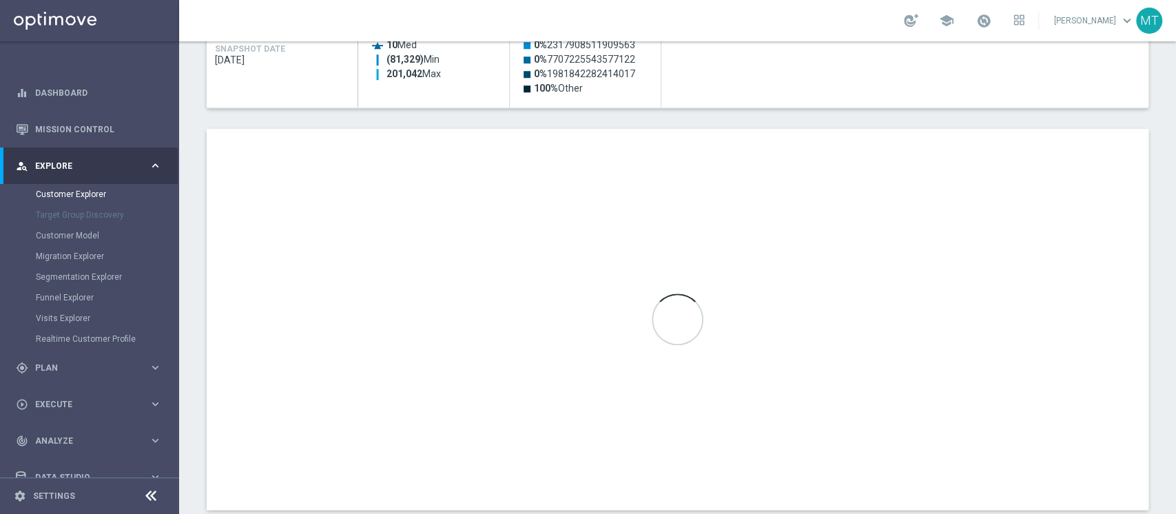
scroll to position [764, 0]
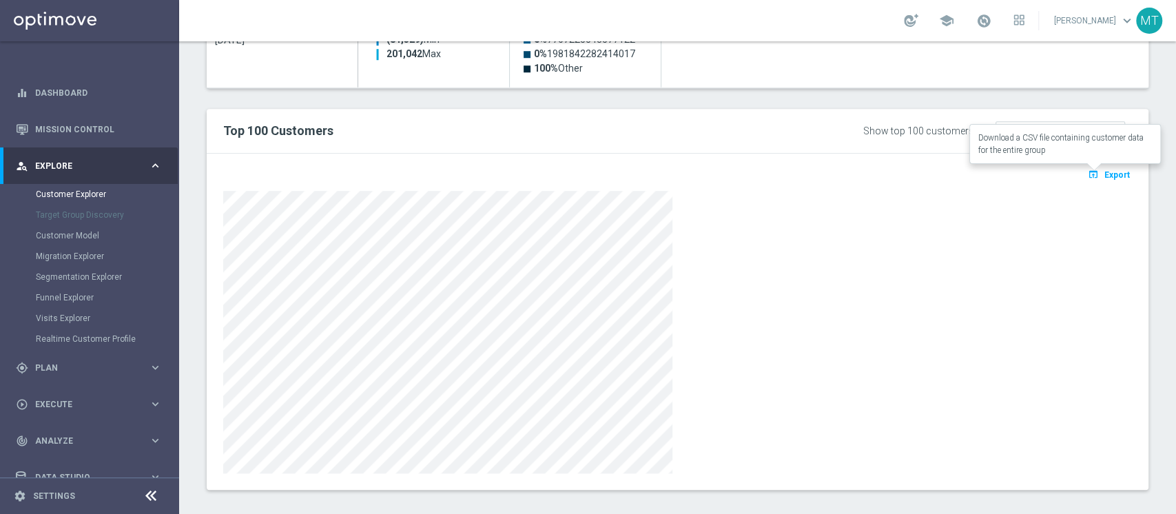
click at [1096, 165] on button "open_in_browser Export" at bounding box center [1109, 174] width 46 height 18
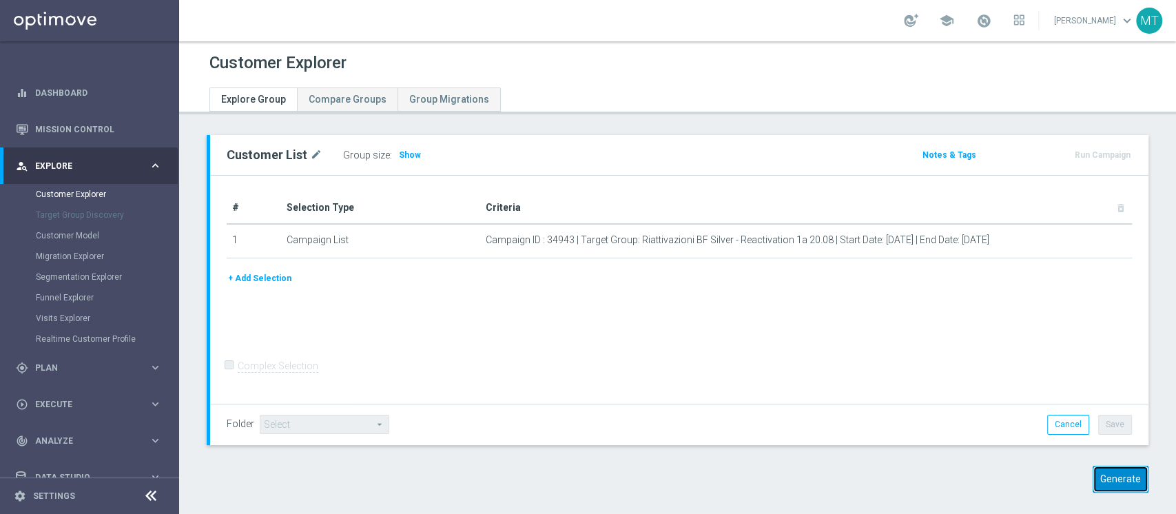
click at [1102, 479] on button "Generate" at bounding box center [1120, 479] width 56 height 27
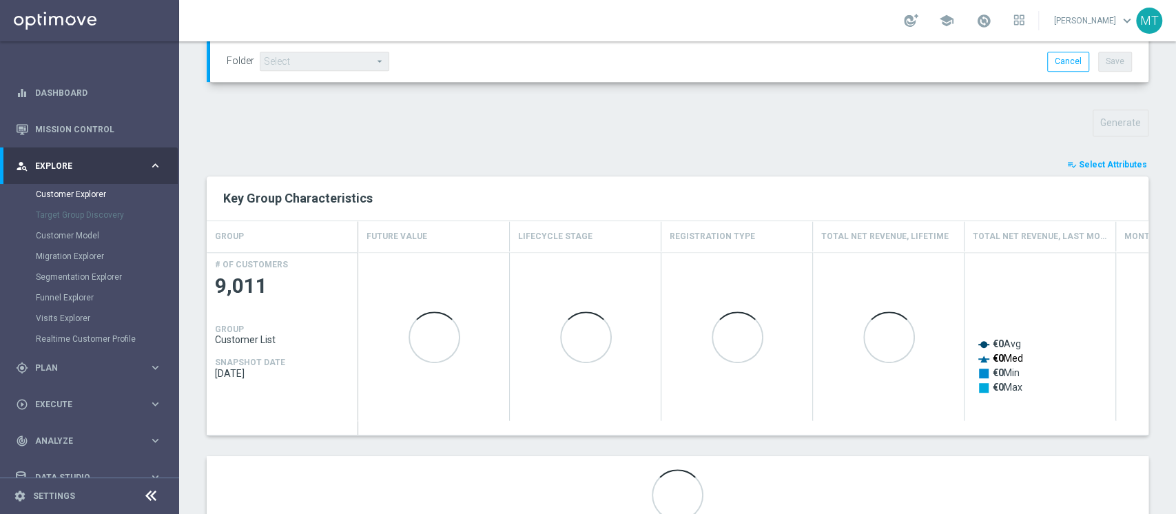
scroll to position [433, 0]
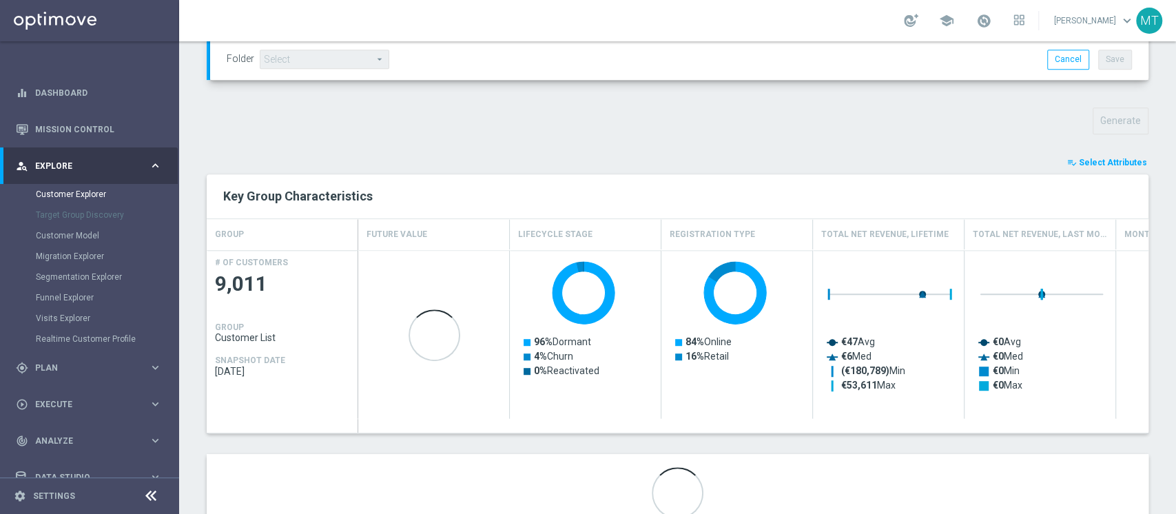
click at [1119, 164] on span "Select Attributes" at bounding box center [1113, 163] width 68 height 10
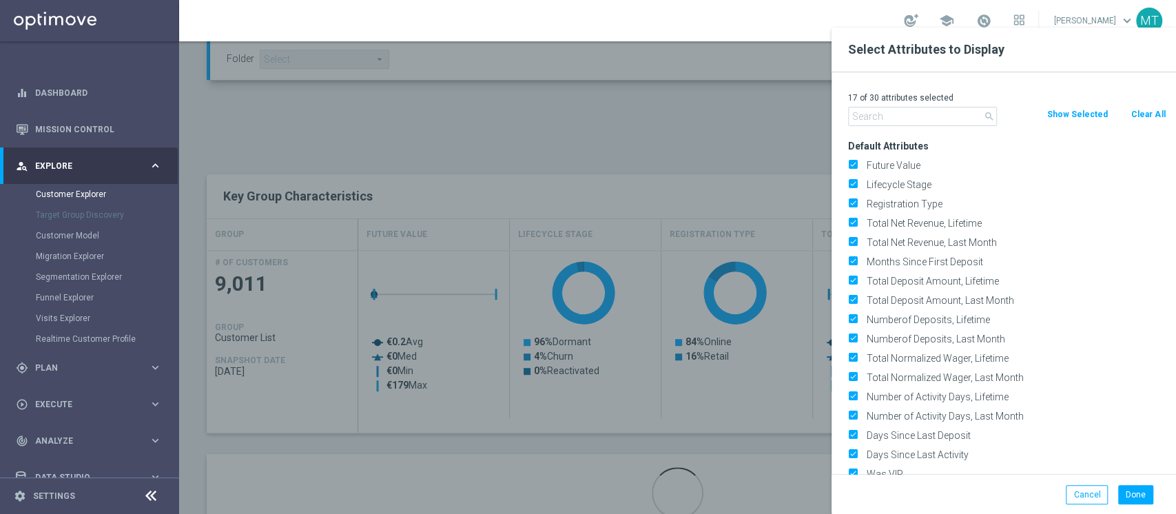
click at [1141, 120] on button "Clear All" at bounding box center [1148, 114] width 37 height 15
checkbox input "false"
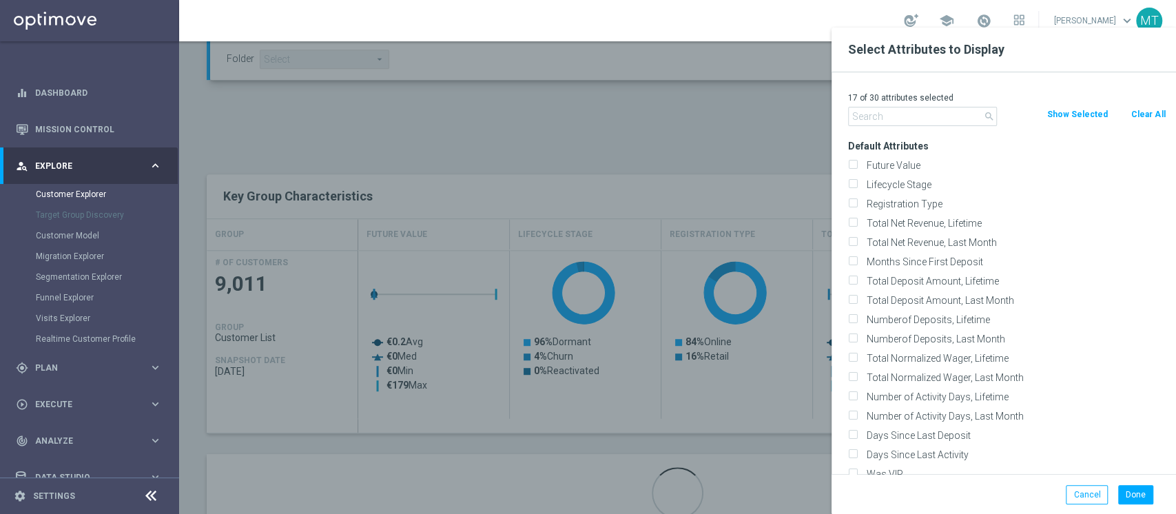
checkbox input "false"
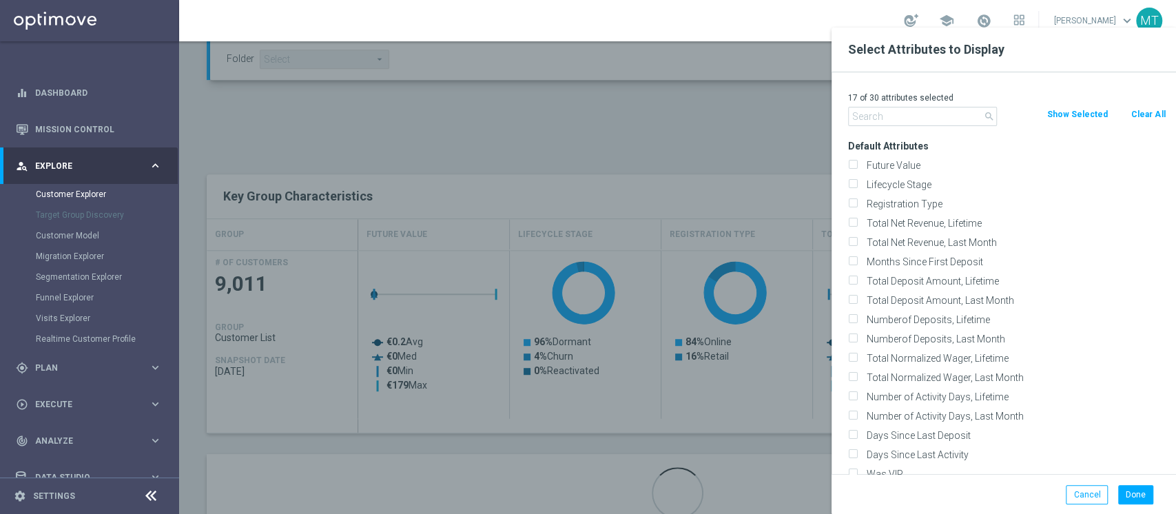
checkbox input "false"
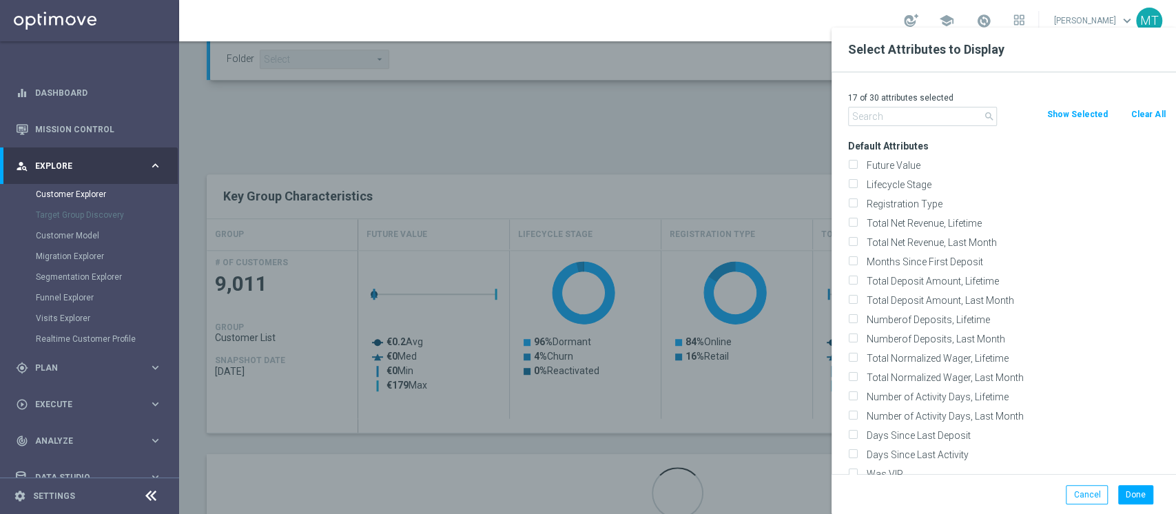
checkbox input "false"
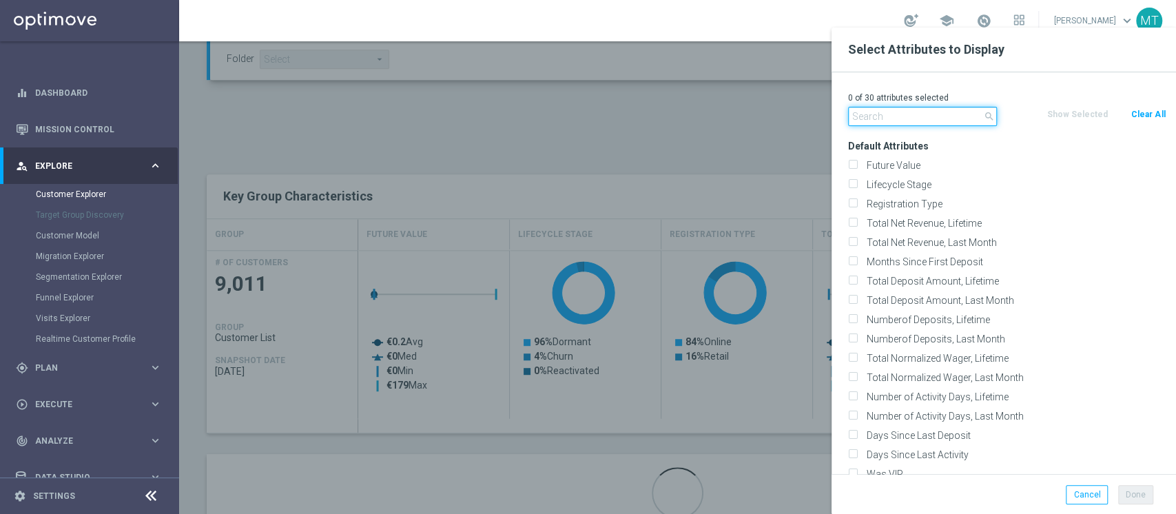
click at [945, 124] on input "text" at bounding box center [922, 116] width 149 height 19
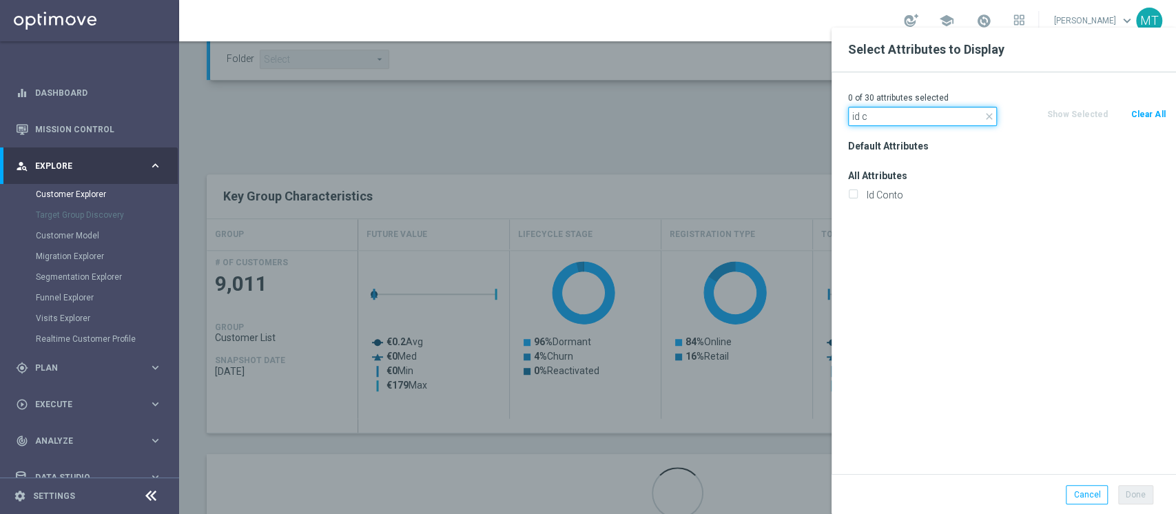
type input "id c"
drag, startPoint x: 893, startPoint y: 186, endPoint x: 889, endPoint y: 193, distance: 8.0
click at [889, 193] on div "Id Conto" at bounding box center [1007, 194] width 338 height 19
click at [889, 193] on label "Id Conto" at bounding box center [1014, 195] width 304 height 12
click at [857, 193] on input "Id Conto" at bounding box center [852, 196] width 9 height 9
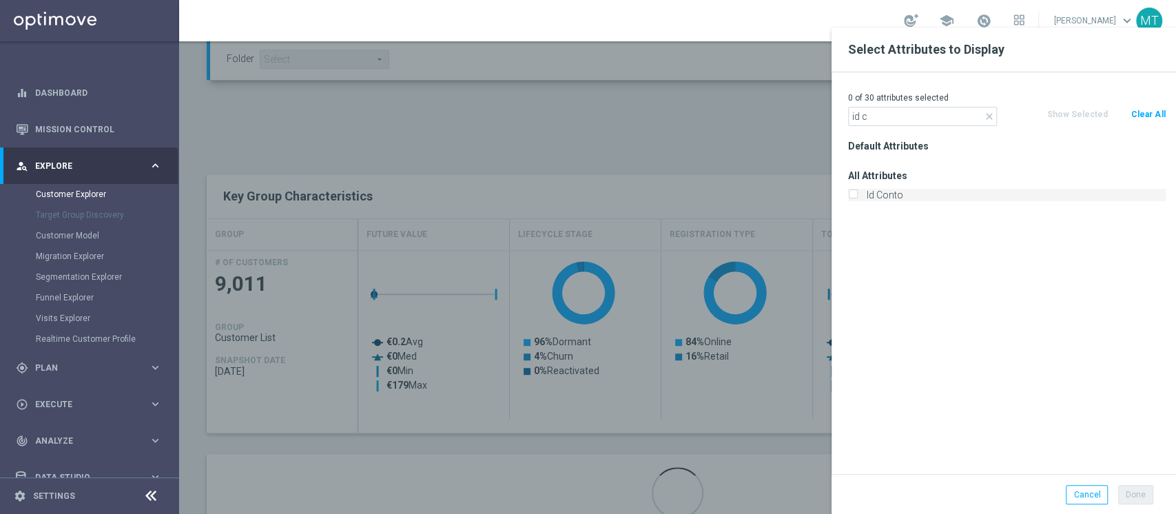
checkbox input "true"
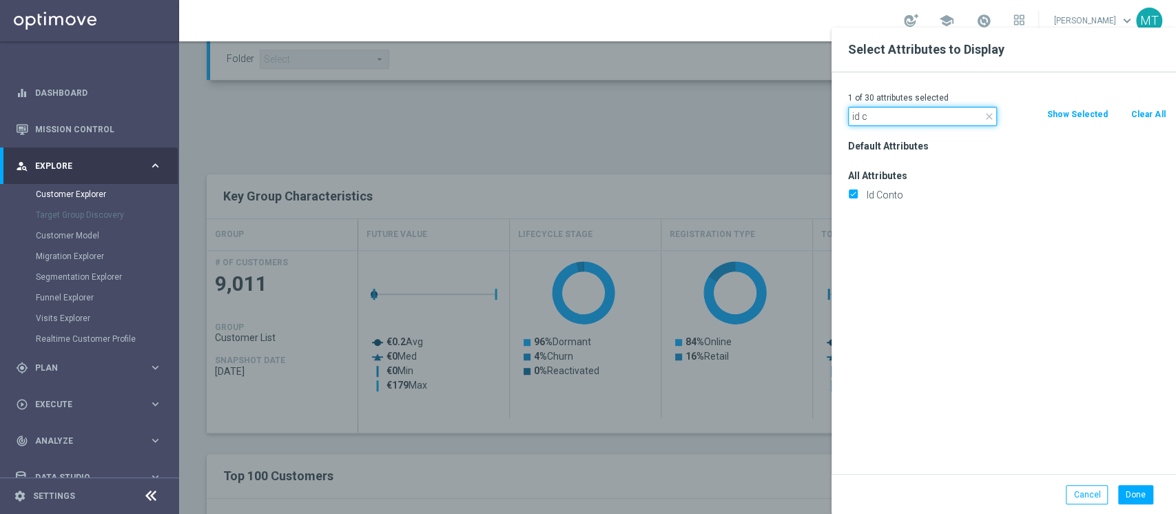
click at [904, 110] on input "id c" at bounding box center [922, 116] width 149 height 19
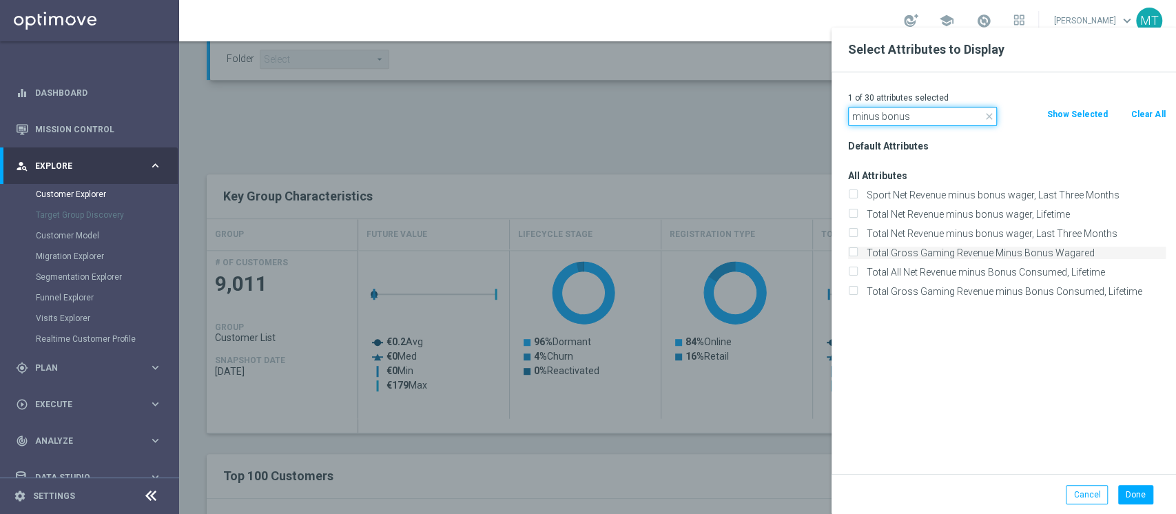
type input "minus bonus"
click at [955, 253] on label "Total Gross Gaming Revenue Minus Bonus Wagared" at bounding box center [1014, 253] width 304 height 12
click at [857, 253] on input "Total Gross Gaming Revenue Minus Bonus Wagared" at bounding box center [852, 254] width 9 height 9
checkbox input "true"
click at [1129, 491] on button "Done" at bounding box center [1135, 494] width 35 height 19
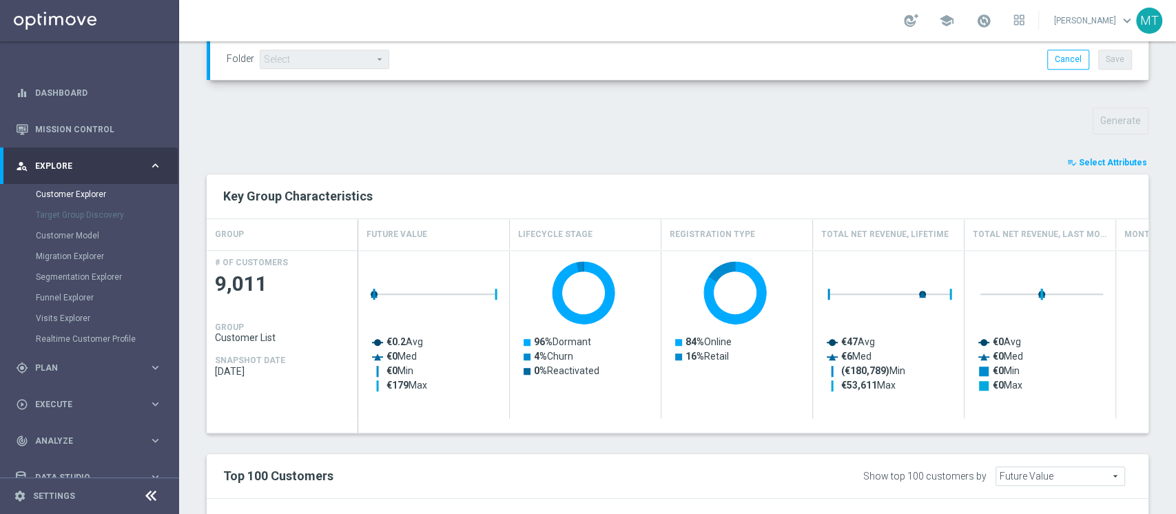
type input "Search"
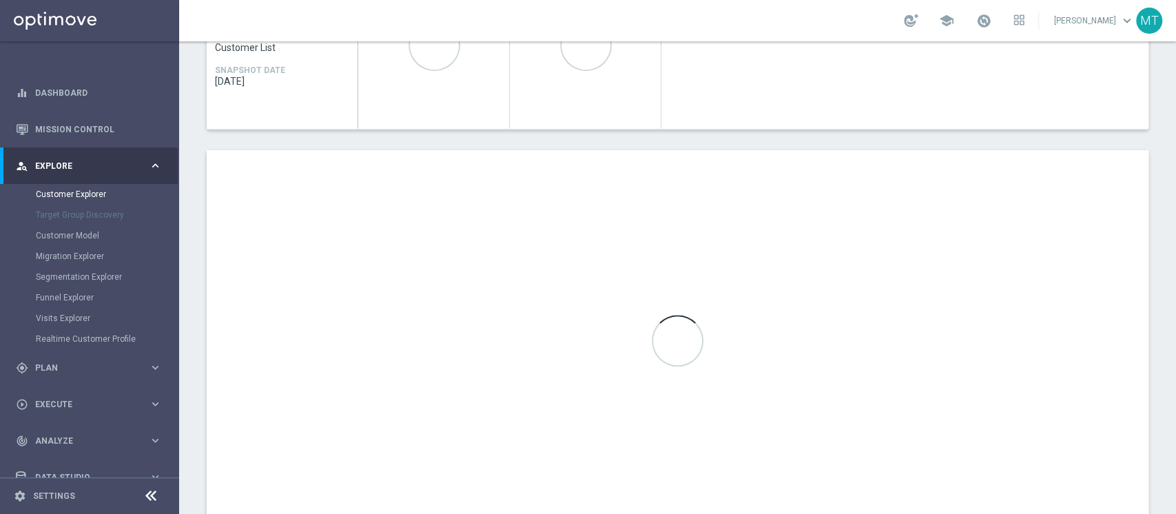
scroll to position [722, 0]
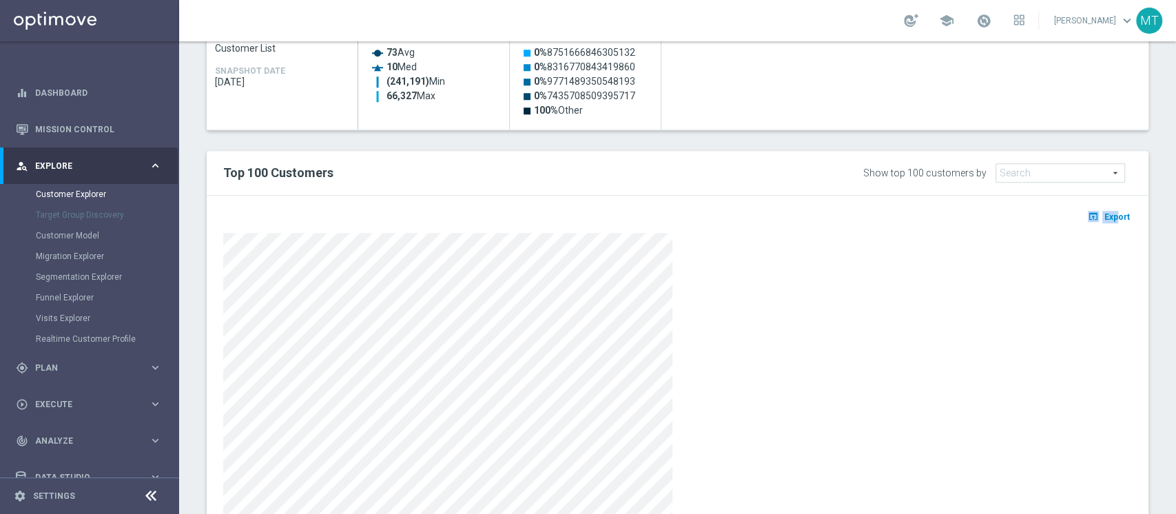
drag, startPoint x: 1077, startPoint y: 224, endPoint x: 1106, endPoint y: 216, distance: 29.9
click at [1106, 216] on div "open_in_browser Export" at bounding box center [677, 220] width 929 height 17
click at [1106, 216] on span "Export" at bounding box center [1116, 217] width 25 height 10
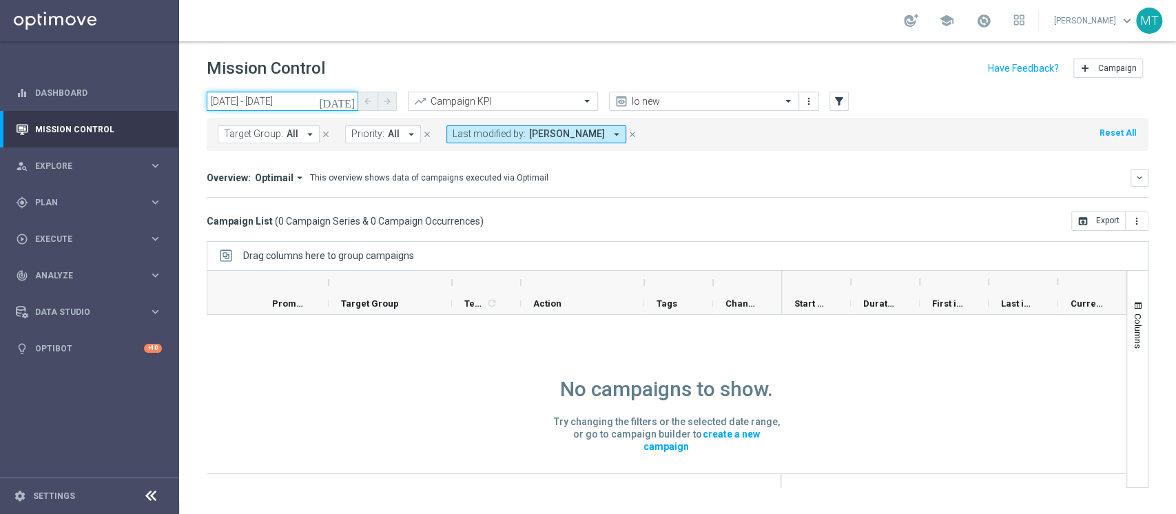
click at [307, 106] on input "[DATE] - [DATE]" at bounding box center [283, 101] width 152 height 19
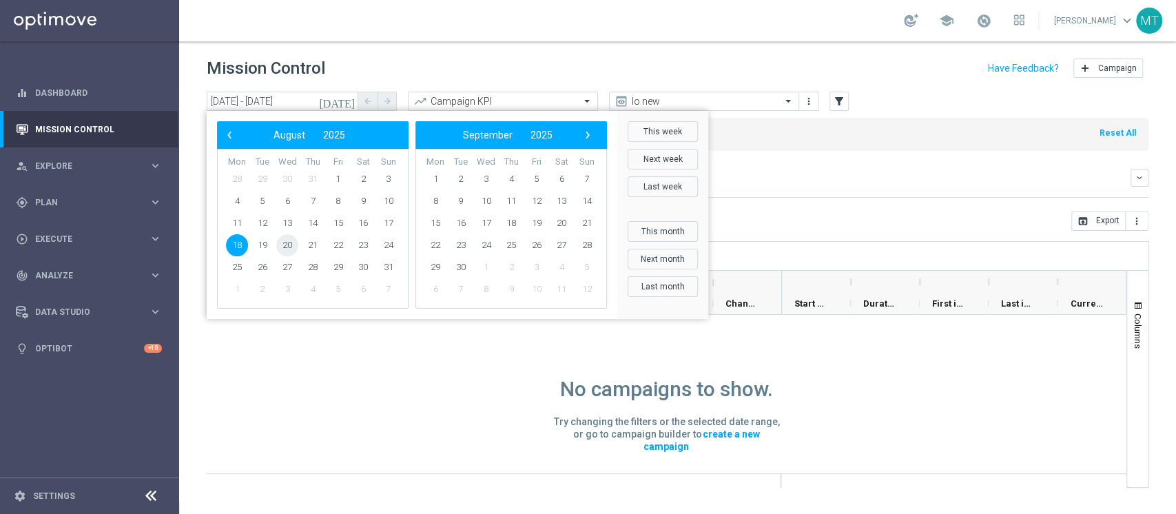
click at [291, 247] on span "20" at bounding box center [287, 245] width 22 height 22
type input "[DATE] - [DATE]"
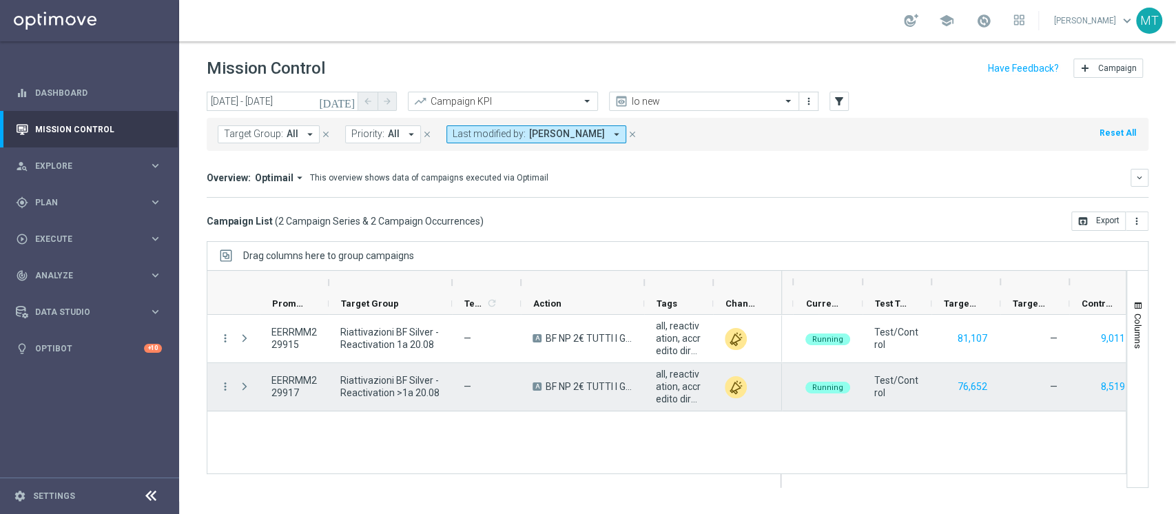
scroll to position [0, 265]
click at [969, 384] on button "76,652" at bounding box center [972, 386] width 32 height 17
click at [1108, 387] on button "8,519" at bounding box center [1112, 386] width 27 height 17
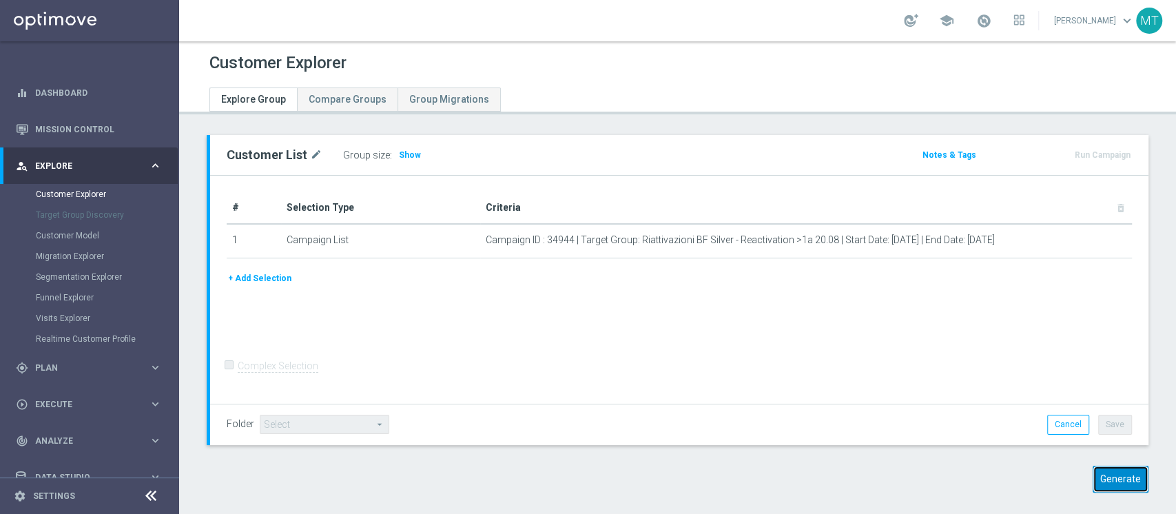
click at [1113, 478] on button "Generate" at bounding box center [1120, 479] width 56 height 27
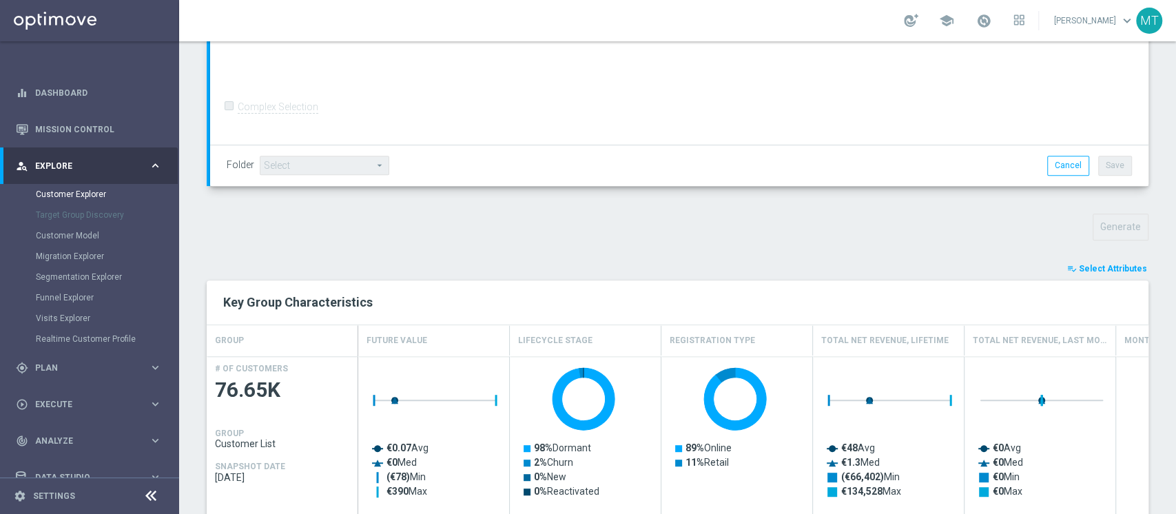
scroll to position [330, 0]
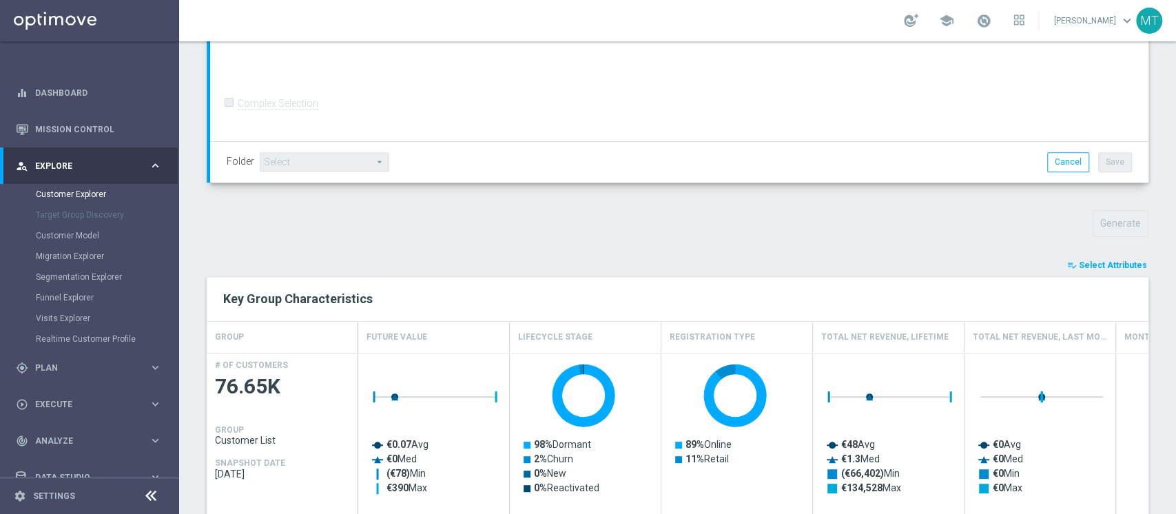
click at [1117, 271] on button "playlist_add_check Select Attributes" at bounding box center [1107, 265] width 83 height 15
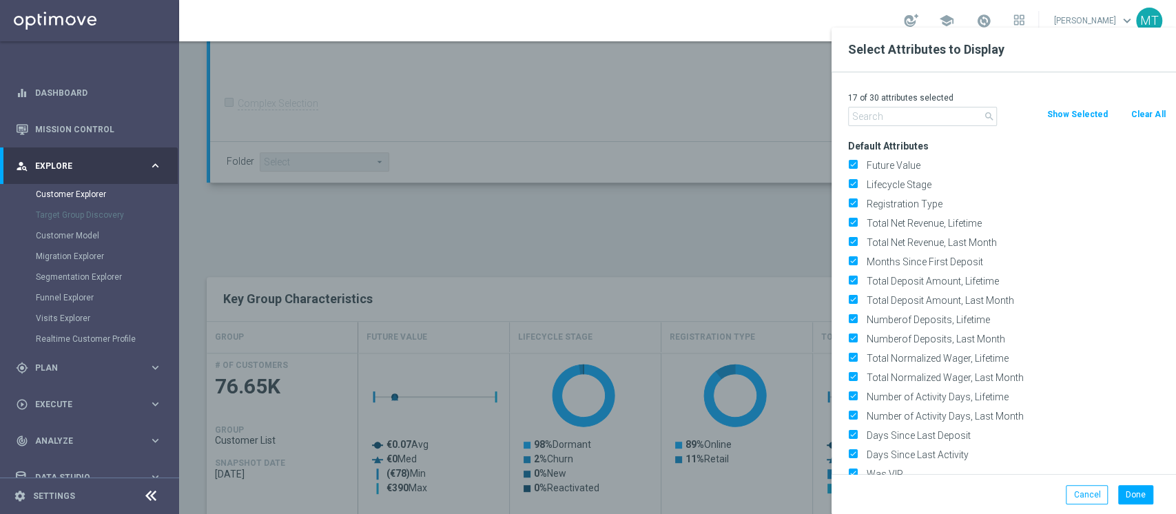
click at [1148, 116] on button "Clear All" at bounding box center [1148, 114] width 37 height 15
checkbox input "false"
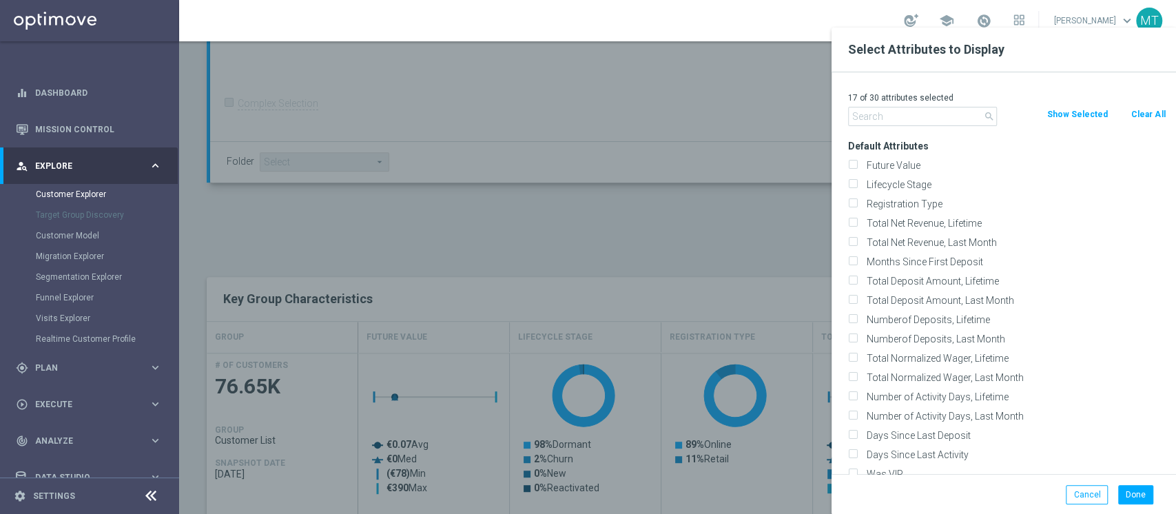
checkbox input "false"
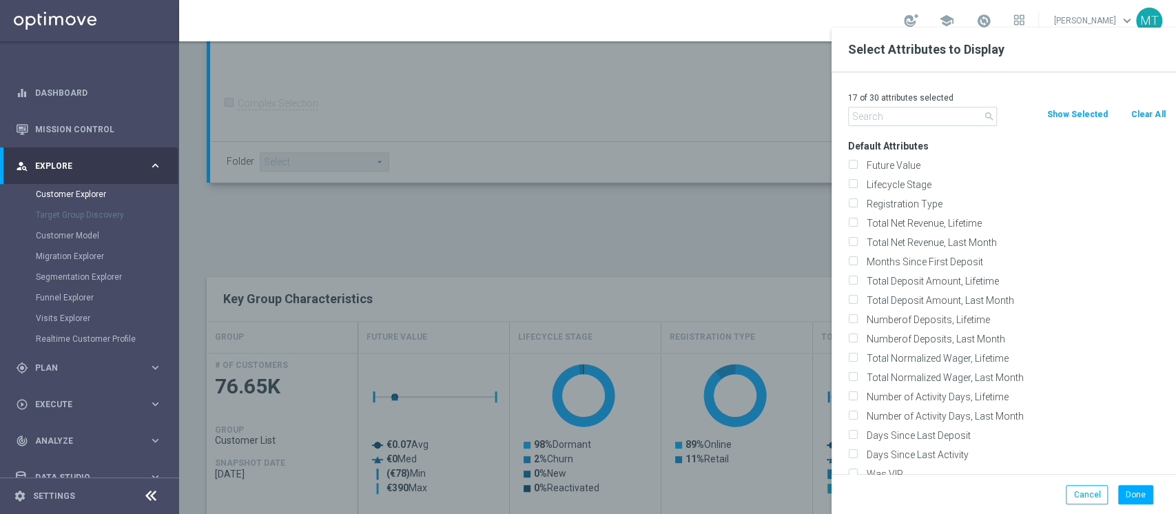
checkbox input "false"
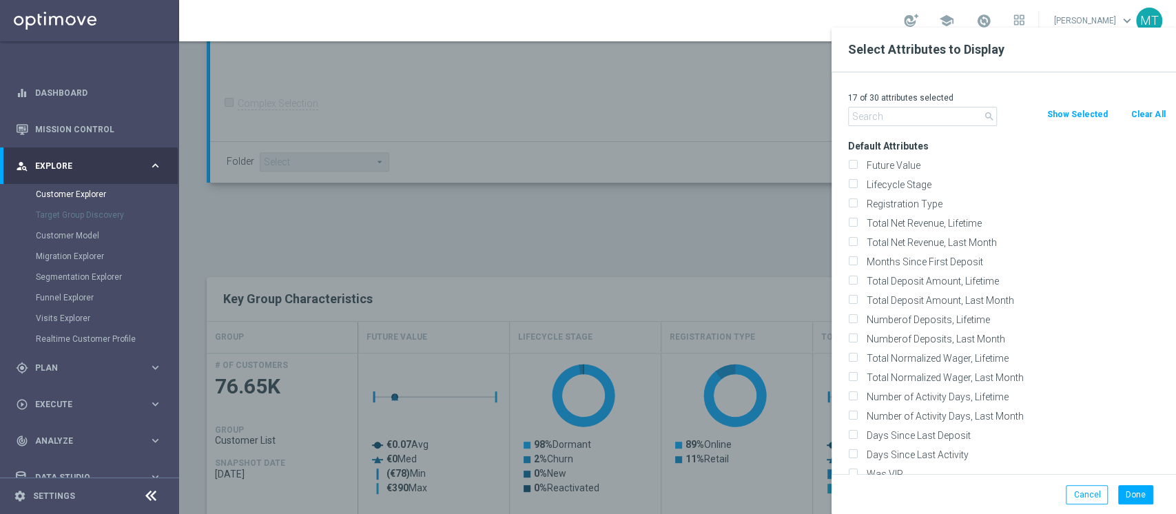
checkbox input "false"
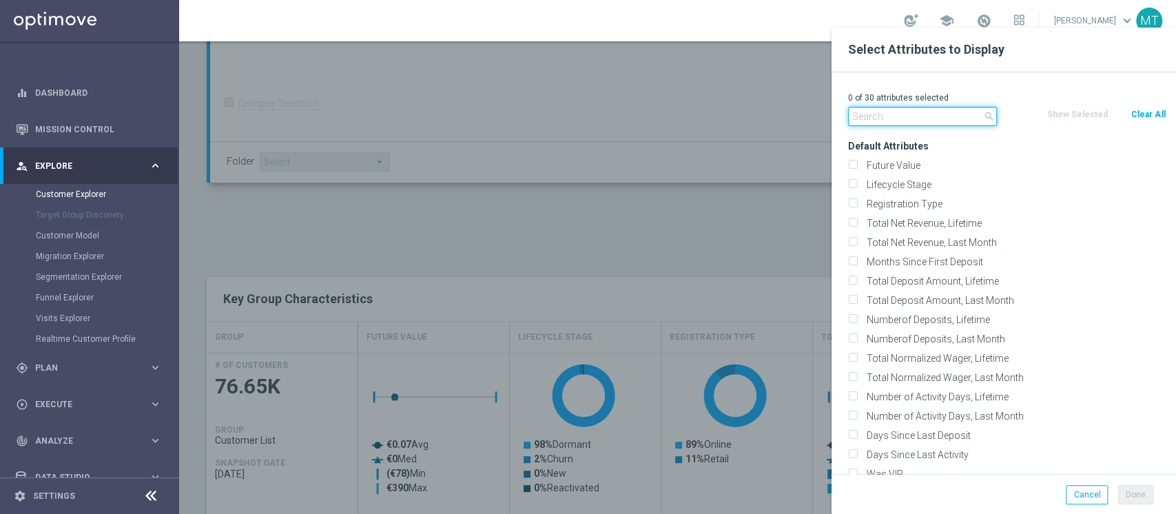
click at [880, 124] on input "text" at bounding box center [922, 116] width 149 height 19
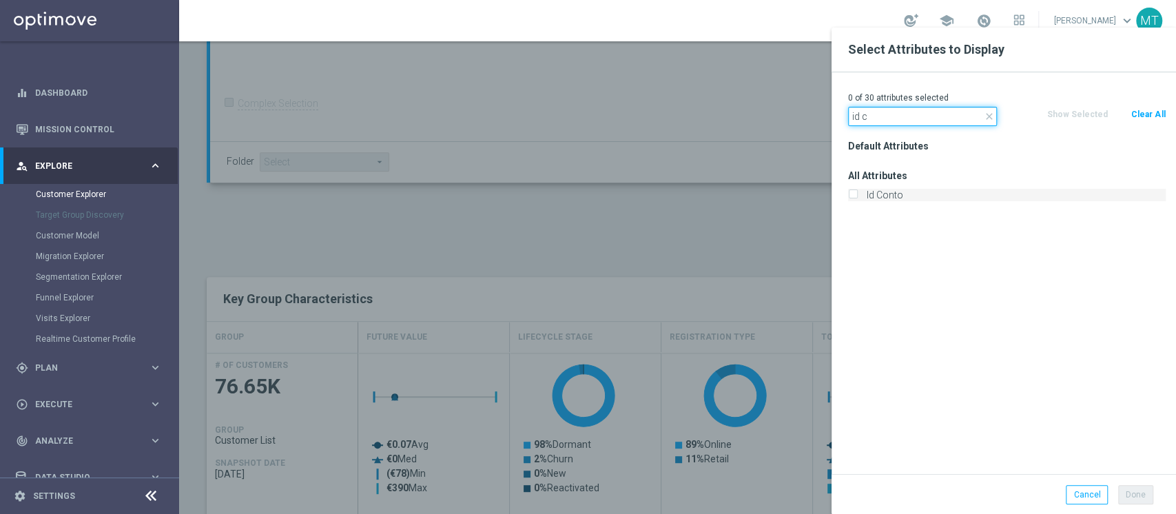
type input "id c"
click at [869, 192] on label "Id Conto" at bounding box center [1014, 195] width 304 height 12
click at [857, 192] on input "Id Conto" at bounding box center [852, 196] width 9 height 9
checkbox input "true"
click at [887, 113] on input "id c" at bounding box center [922, 116] width 149 height 19
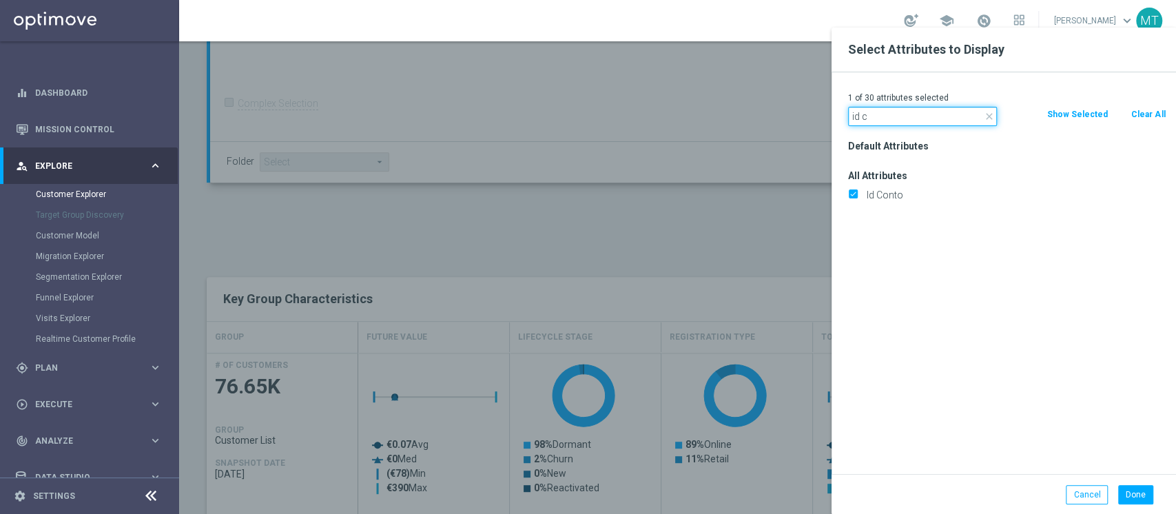
click at [887, 113] on input "id c" at bounding box center [922, 116] width 149 height 19
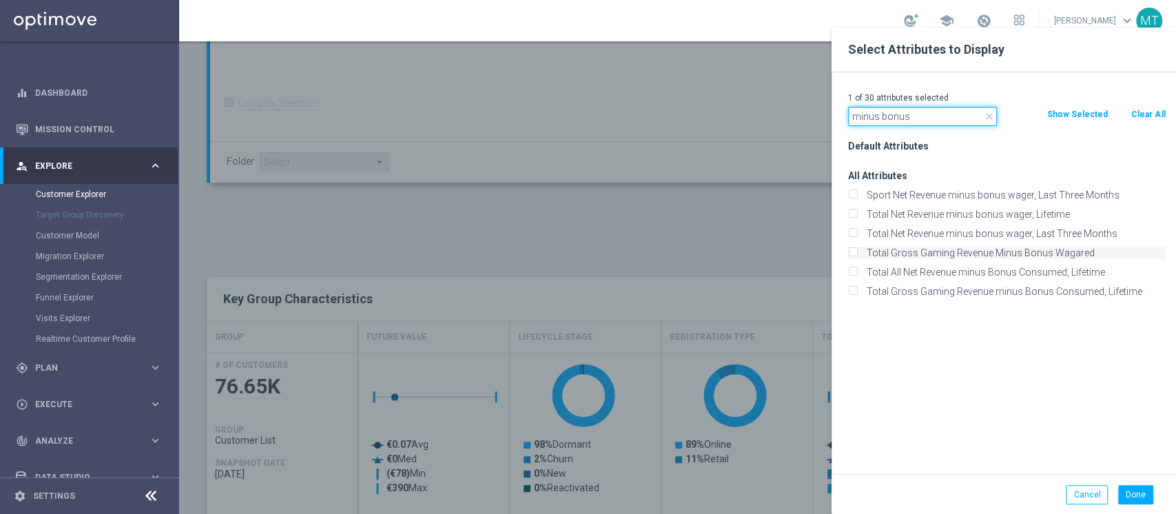
type input "minus bonus"
click at [975, 249] on label "Total Gross Gaming Revenue Minus Bonus Wagared" at bounding box center [1014, 253] width 304 height 12
click at [857, 250] on input "Total Gross Gaming Revenue Minus Bonus Wagared" at bounding box center [852, 254] width 9 height 9
checkbox input "true"
click at [1121, 490] on button "Done" at bounding box center [1135, 494] width 35 height 19
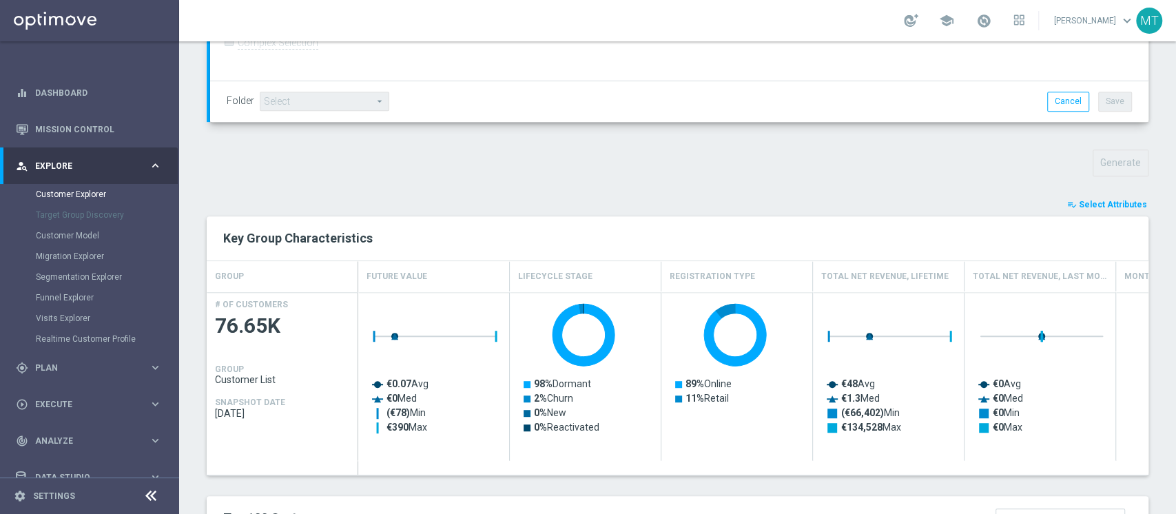
type input "Search"
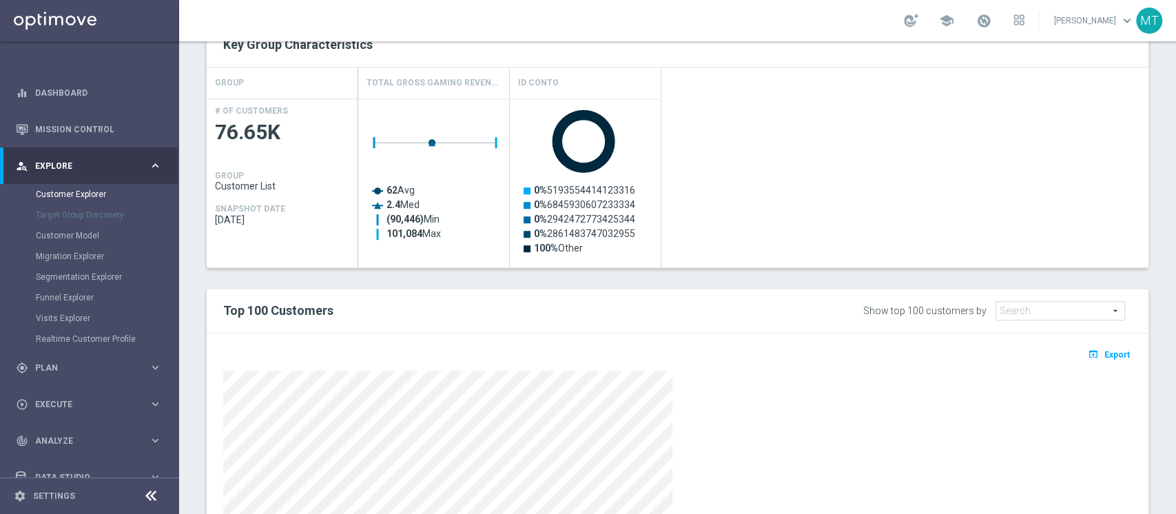
scroll to position [585, 0]
click at [1088, 350] on icon "open_in_browser" at bounding box center [1095, 353] width 14 height 11
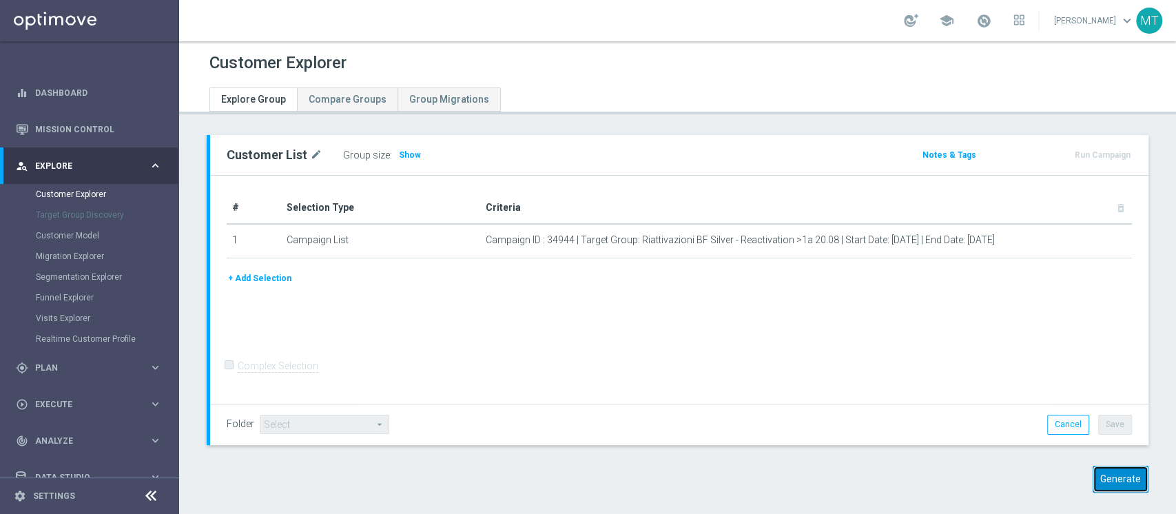
click at [1092, 477] on button "Generate" at bounding box center [1120, 479] width 56 height 27
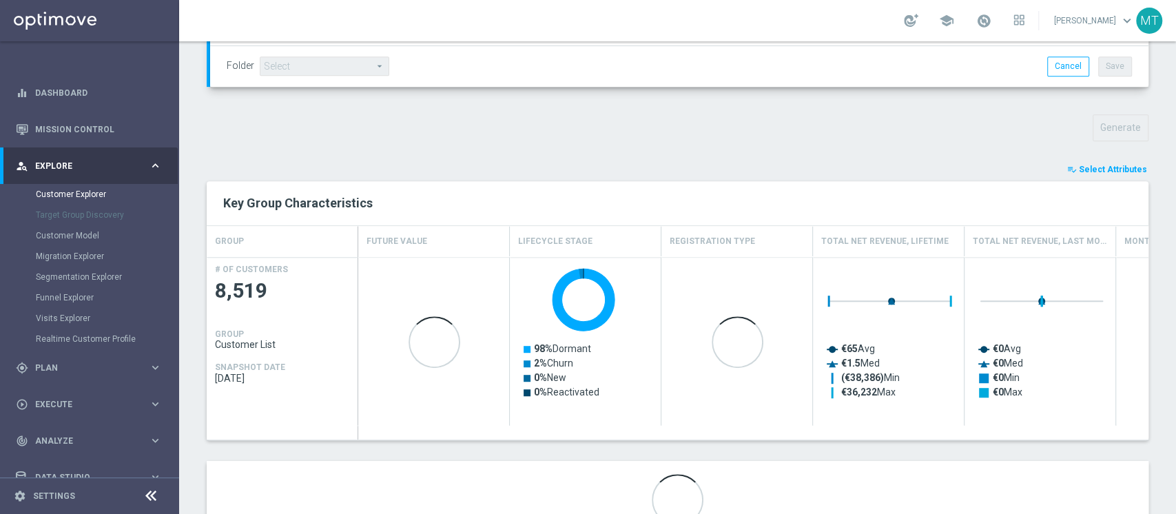
scroll to position [440, 0]
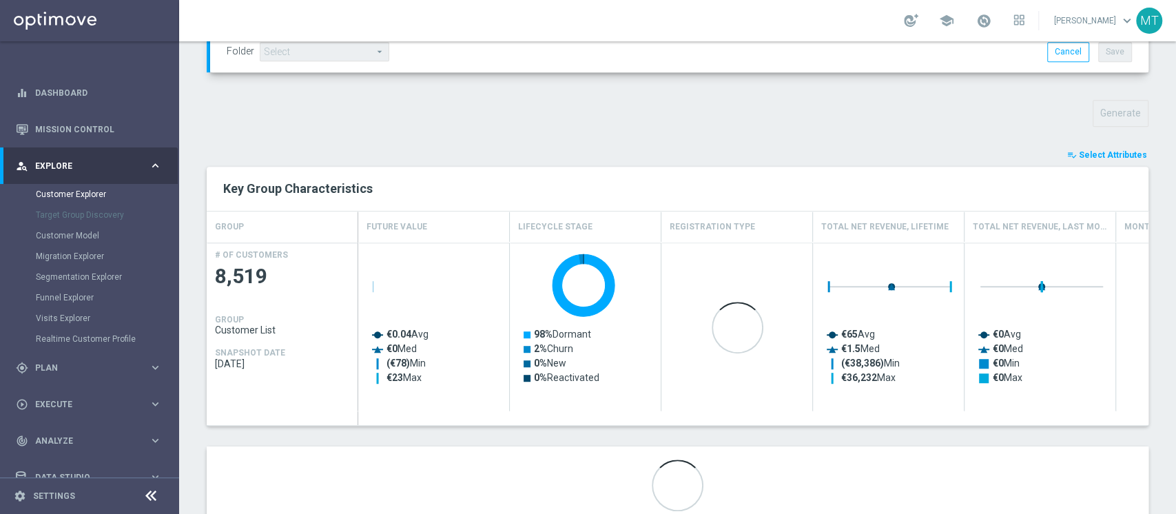
click at [1084, 157] on span "Select Attributes" at bounding box center [1113, 155] width 68 height 10
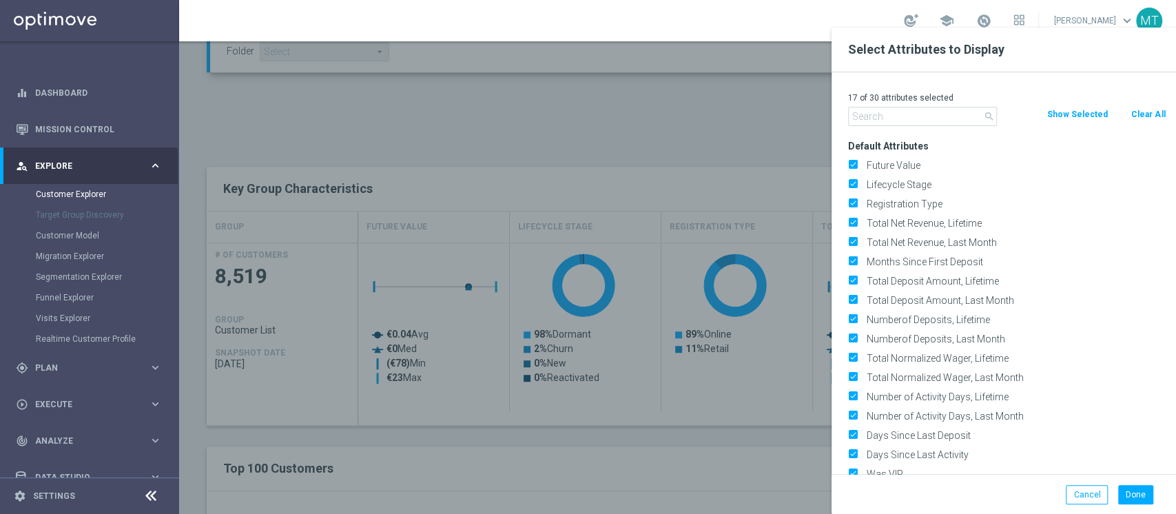
click at [1152, 114] on button "Clear All" at bounding box center [1148, 114] width 37 height 15
checkbox input "false"
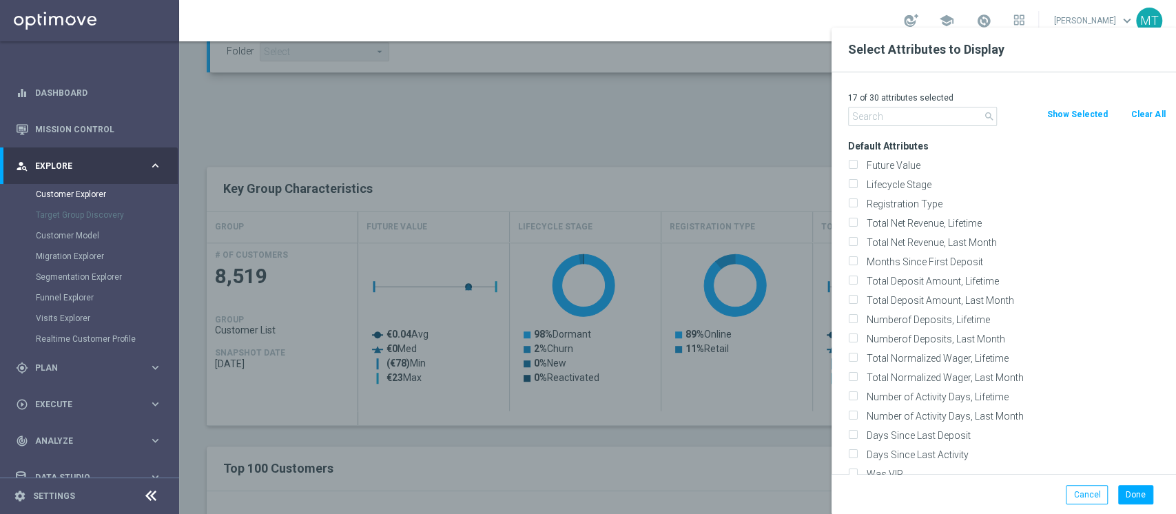
checkbox input "false"
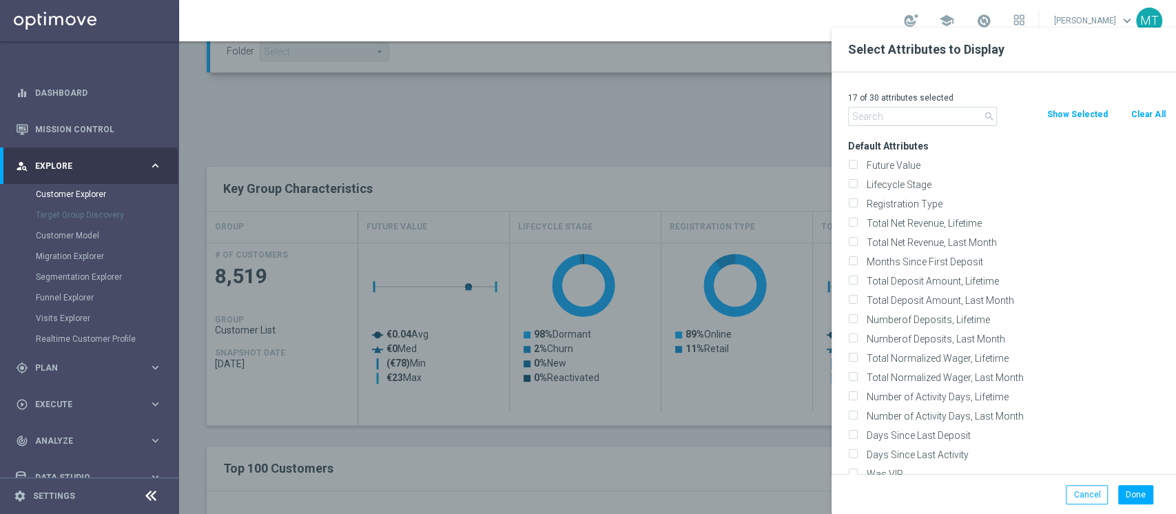
checkbox input "false"
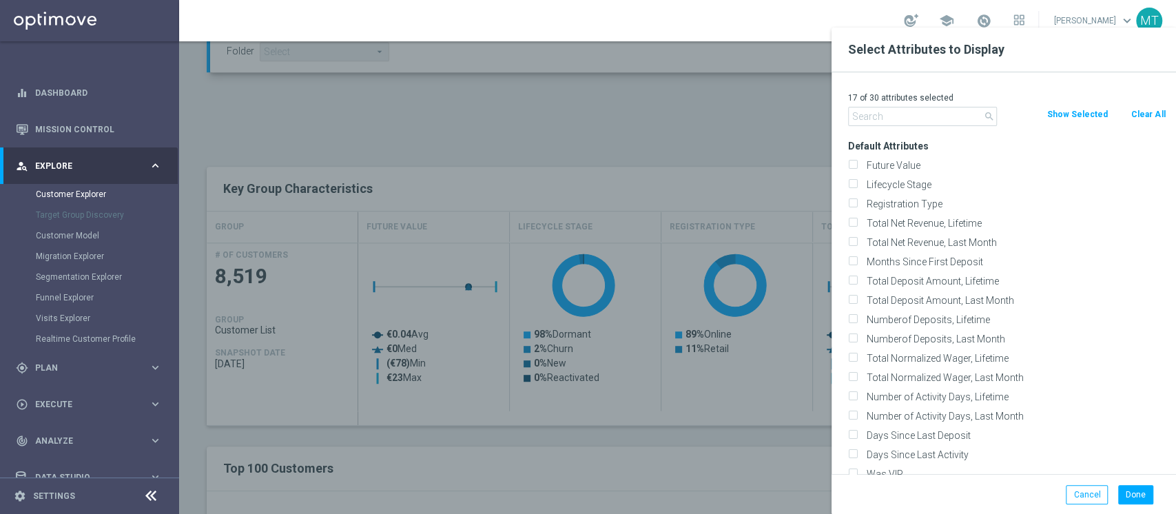
checkbox input "false"
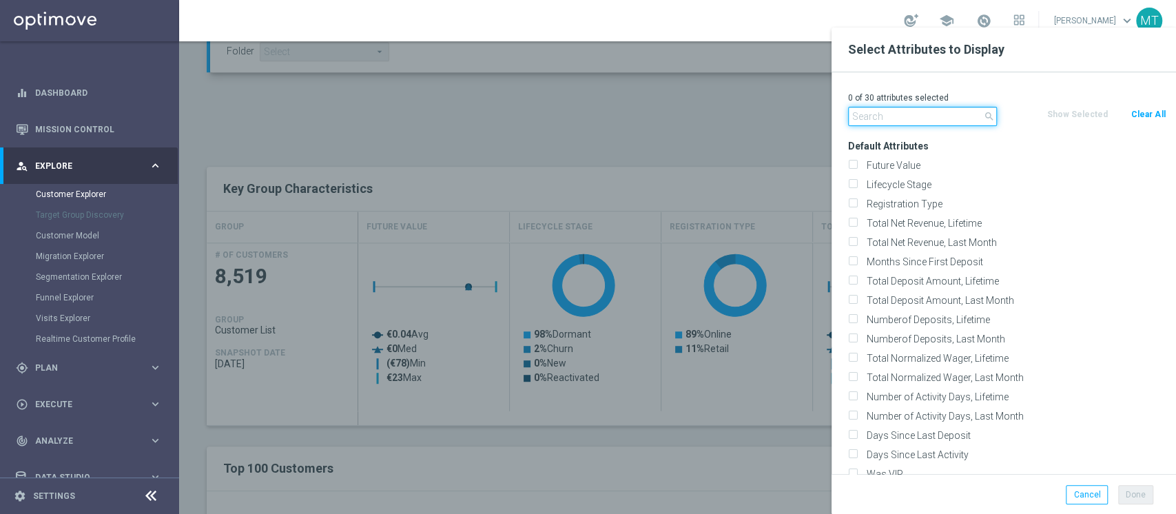
click at [942, 113] on input "text" at bounding box center [922, 116] width 149 height 19
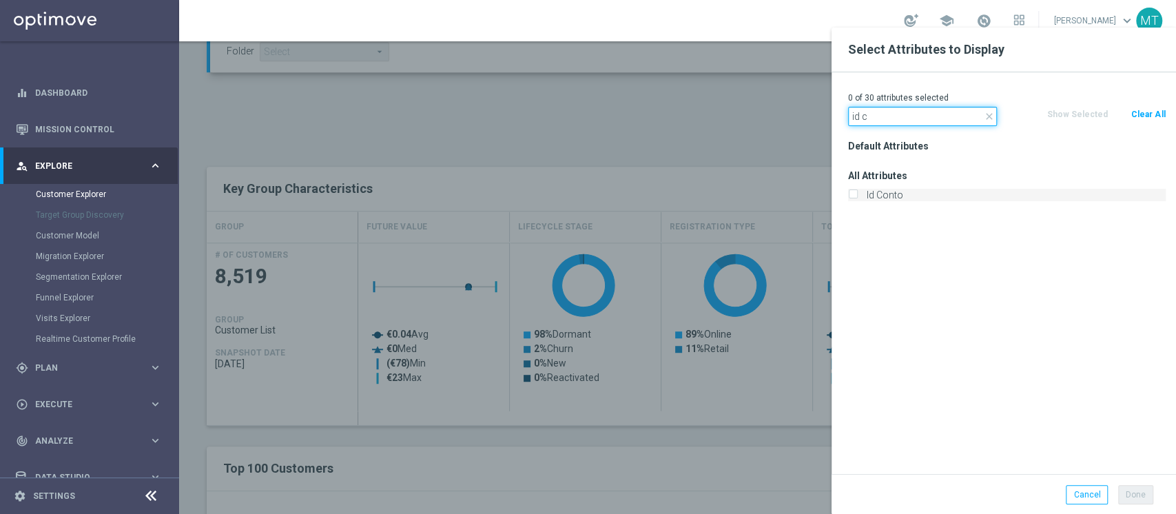
type input "id c"
click at [887, 196] on label "Id Conto" at bounding box center [1014, 195] width 304 height 12
click at [857, 196] on input "Id Conto" at bounding box center [852, 196] width 9 height 9
checkbox input "true"
click at [889, 124] on input "id c" at bounding box center [922, 116] width 149 height 19
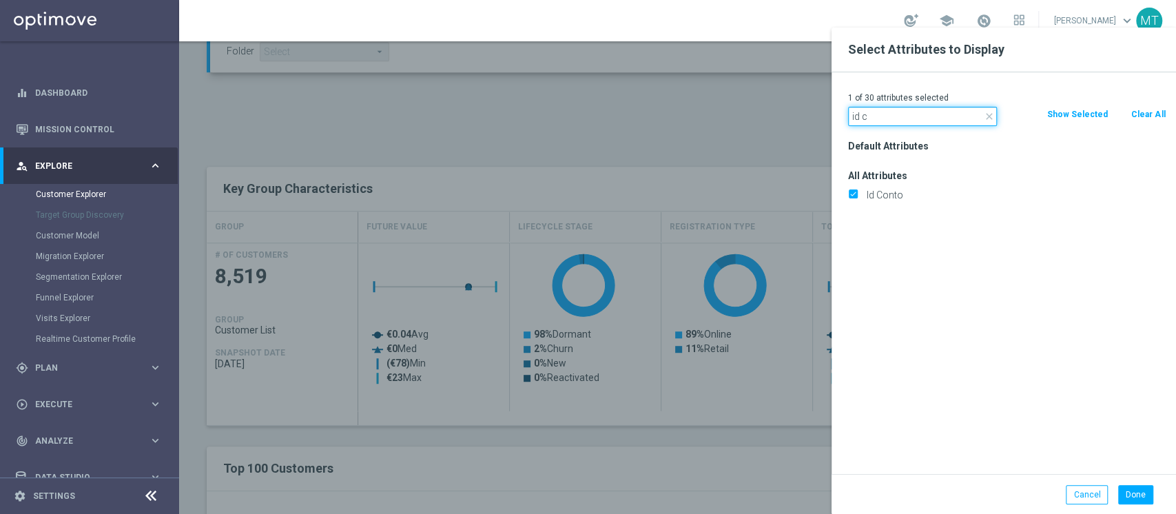
click at [889, 124] on input "id c" at bounding box center [922, 116] width 149 height 19
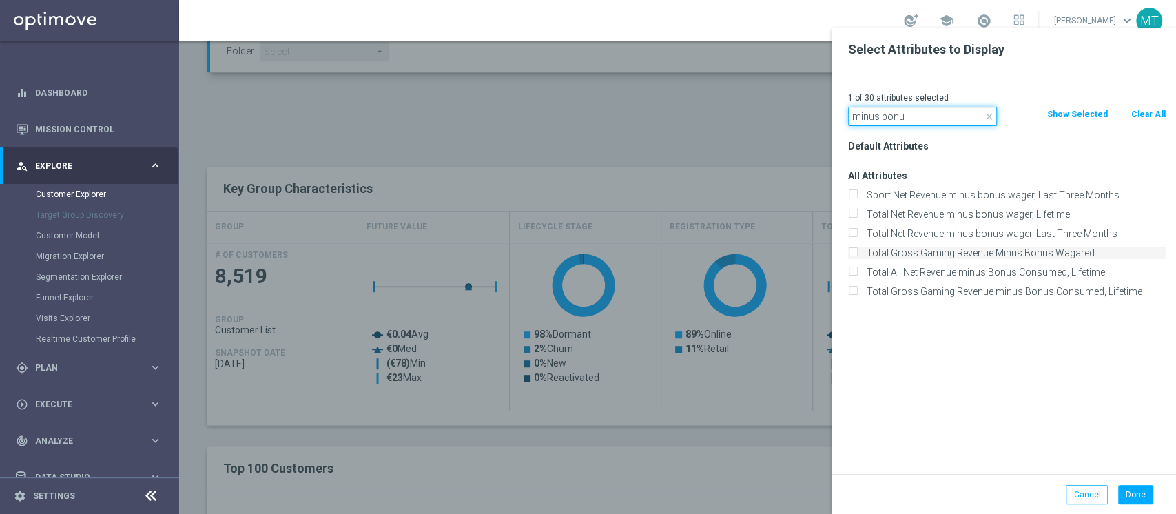
type input "minus bonu"
click at [960, 247] on label "Total Gross Gaming Revenue Minus Bonus Wagared" at bounding box center [1014, 253] width 304 height 12
click at [857, 250] on input "Total Gross Gaming Revenue Minus Bonus Wagared" at bounding box center [852, 254] width 9 height 9
checkbox input "true"
click at [1129, 492] on button "Done" at bounding box center [1135, 494] width 35 height 19
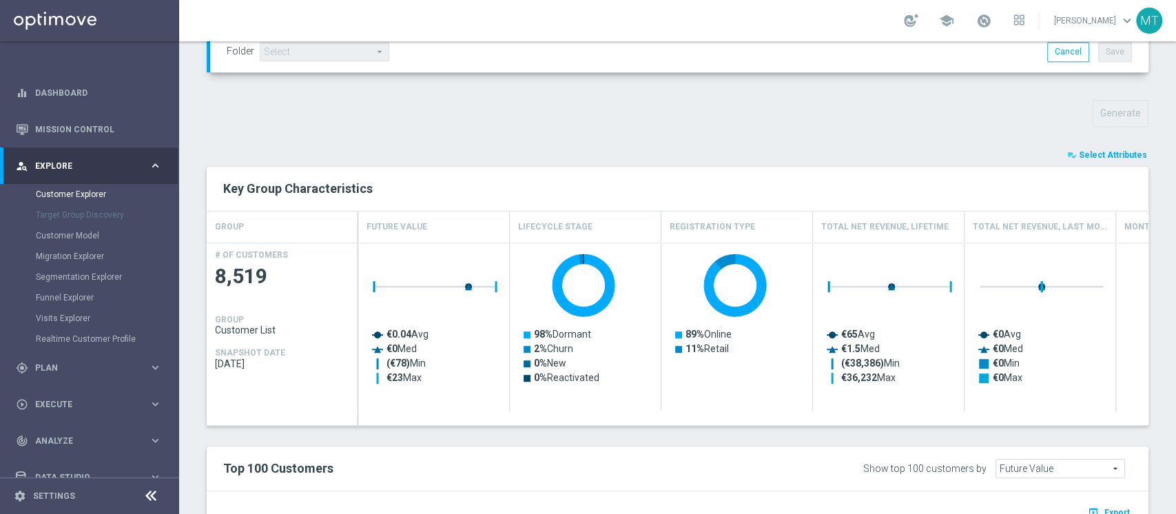
type input "Search"
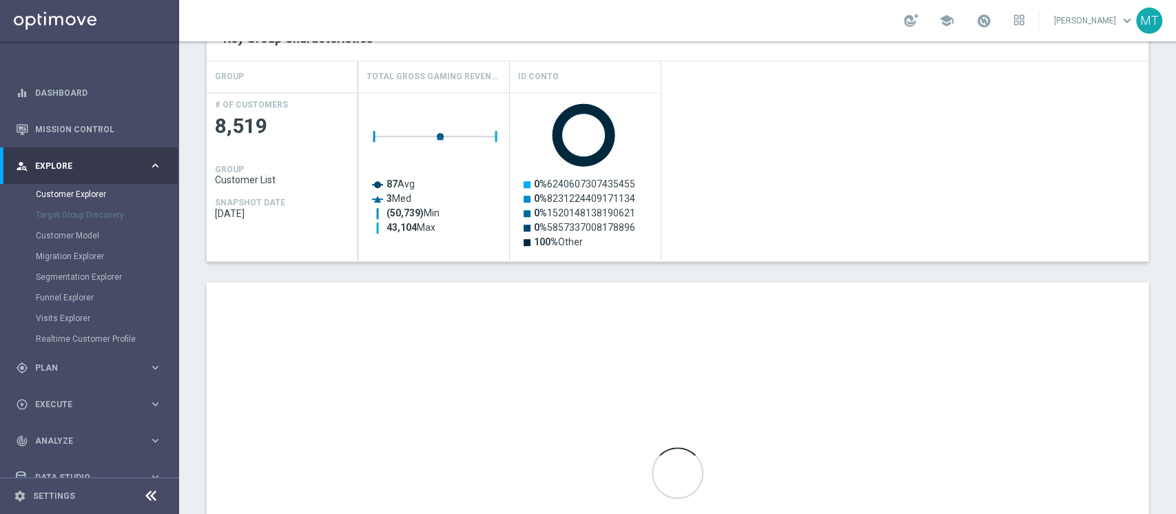
scroll to position [738, 0]
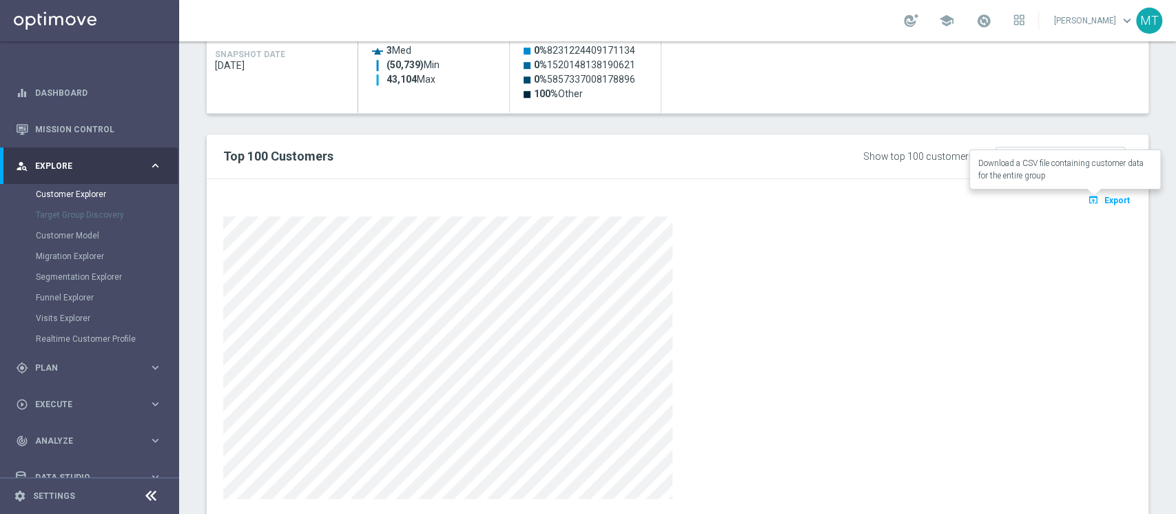
click at [1101, 204] on button "open_in_browser Export" at bounding box center [1109, 200] width 46 height 18
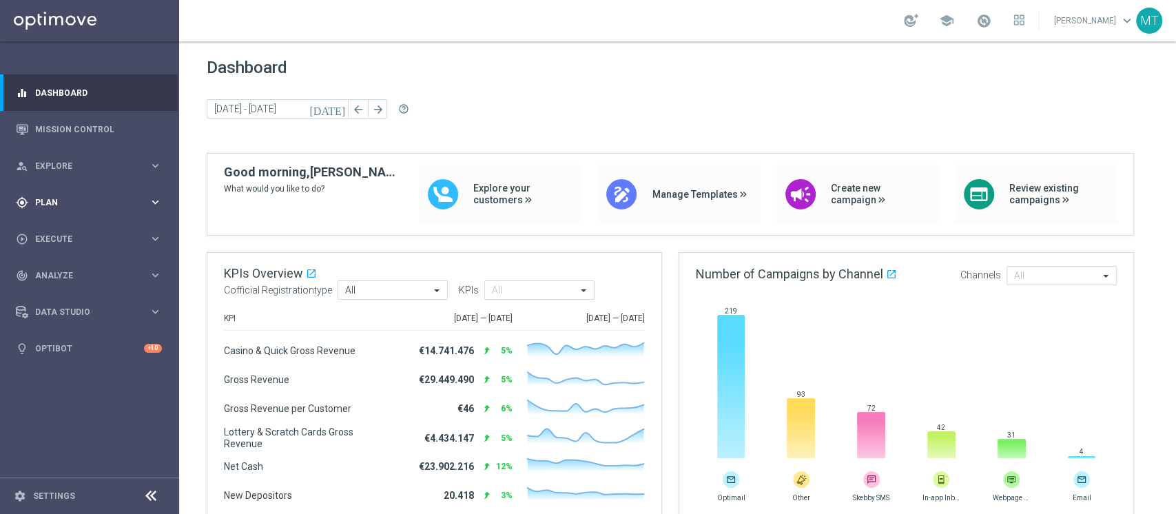
click at [73, 189] on div "gps_fixed Plan keyboard_arrow_right" at bounding box center [89, 202] width 178 height 37
click at [66, 227] on link "Target Groups" at bounding box center [89, 230] width 107 height 11
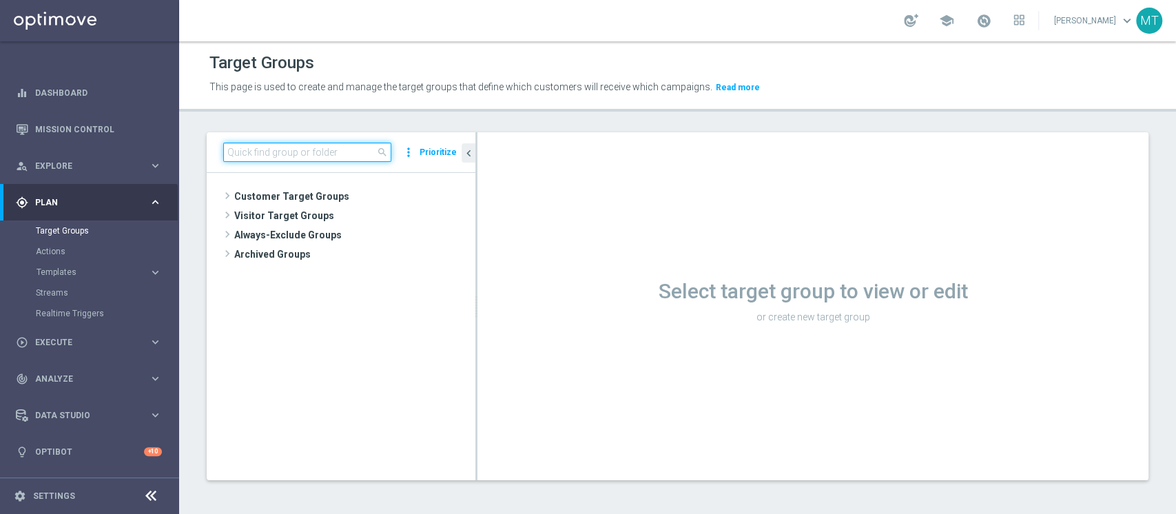
click at [313, 157] on input at bounding box center [307, 152] width 168 height 19
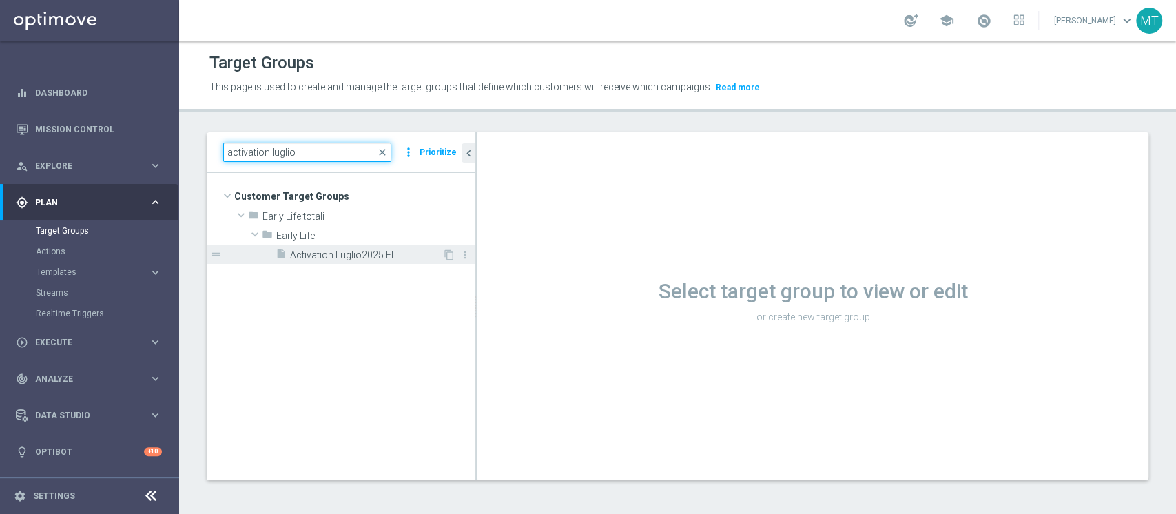
type input "activation luglio"
click at [338, 251] on span "Activation Luglio2025 EL" at bounding box center [366, 255] width 152 height 12
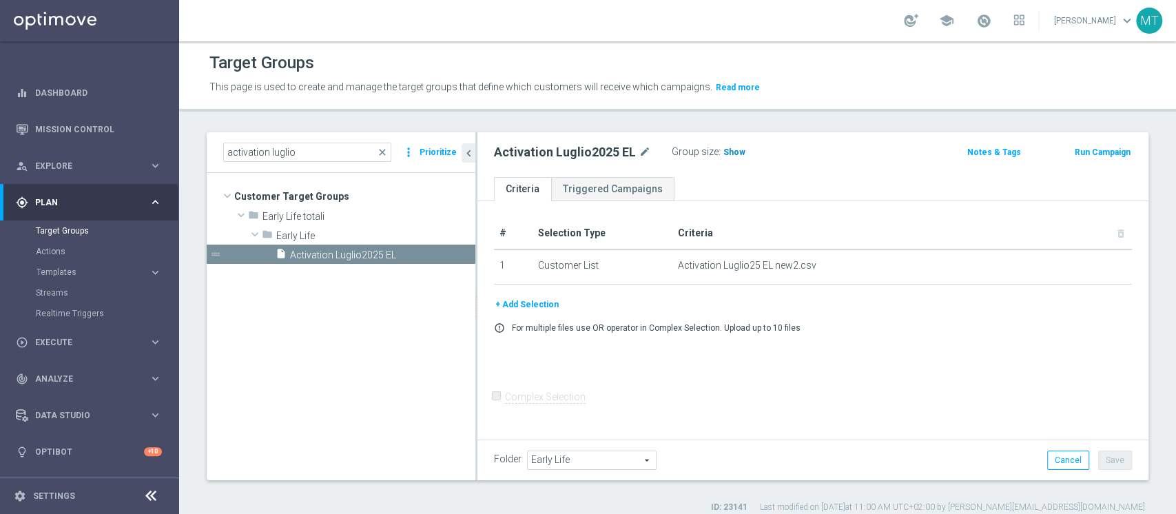
click at [731, 156] on span "Show" at bounding box center [734, 152] width 22 height 10
click at [522, 304] on button "+ Add Selection" at bounding box center [527, 304] width 66 height 15
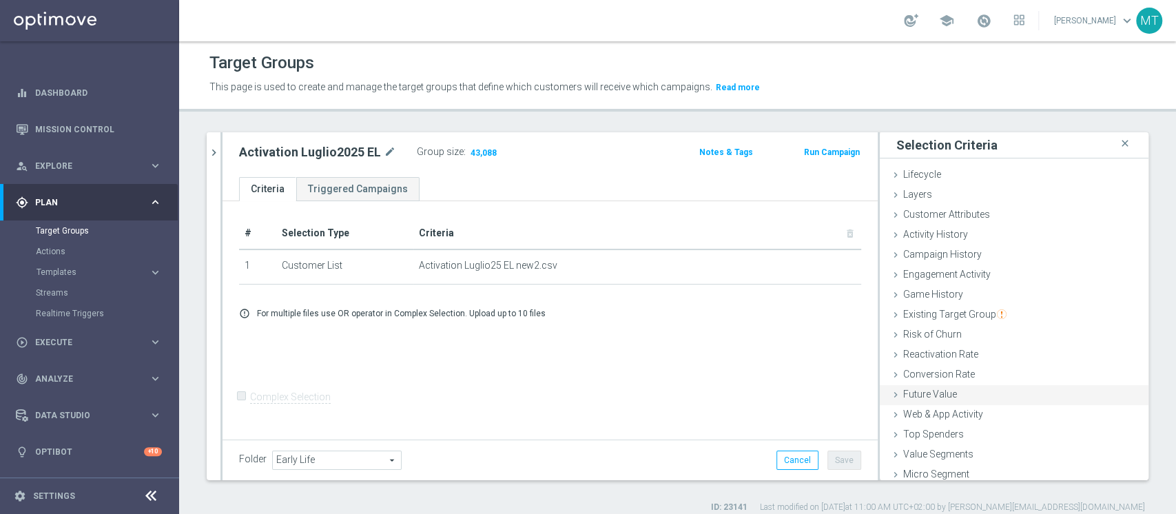
scroll to position [25, 0]
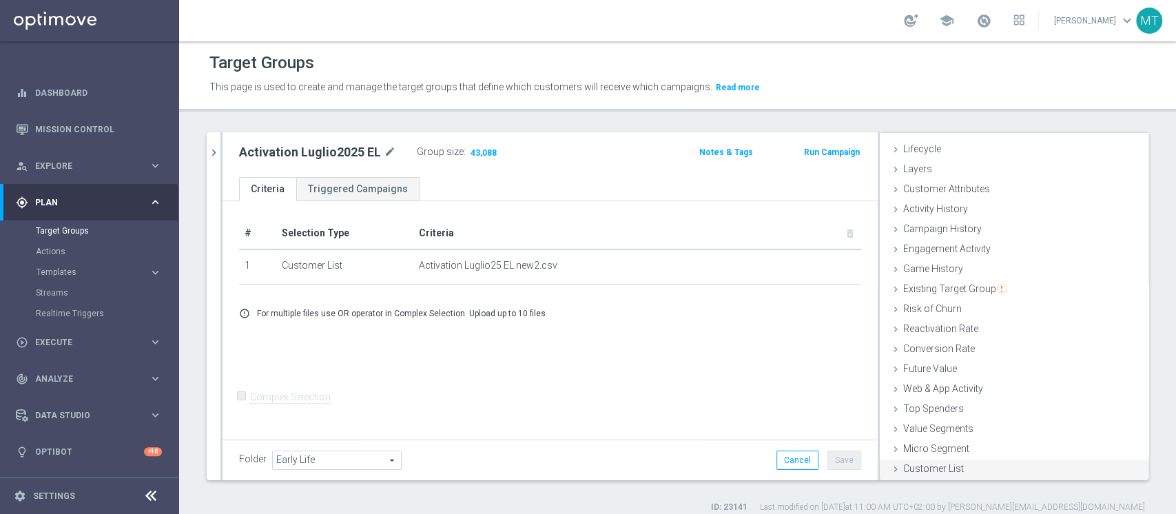
click at [951, 427] on div "Customer List done" at bounding box center [1014, 469] width 269 height 21
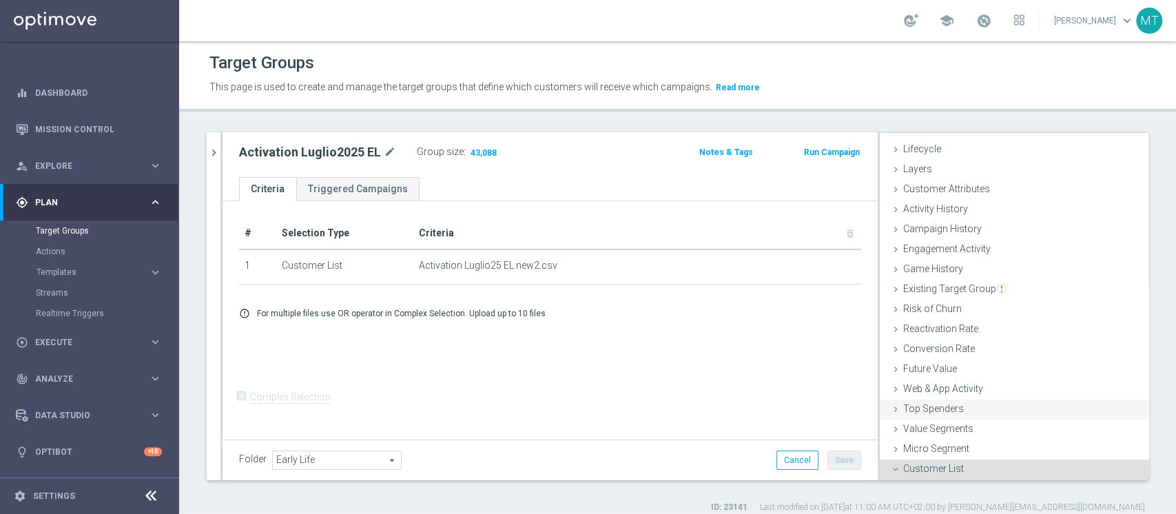
scroll to position [149, 0]
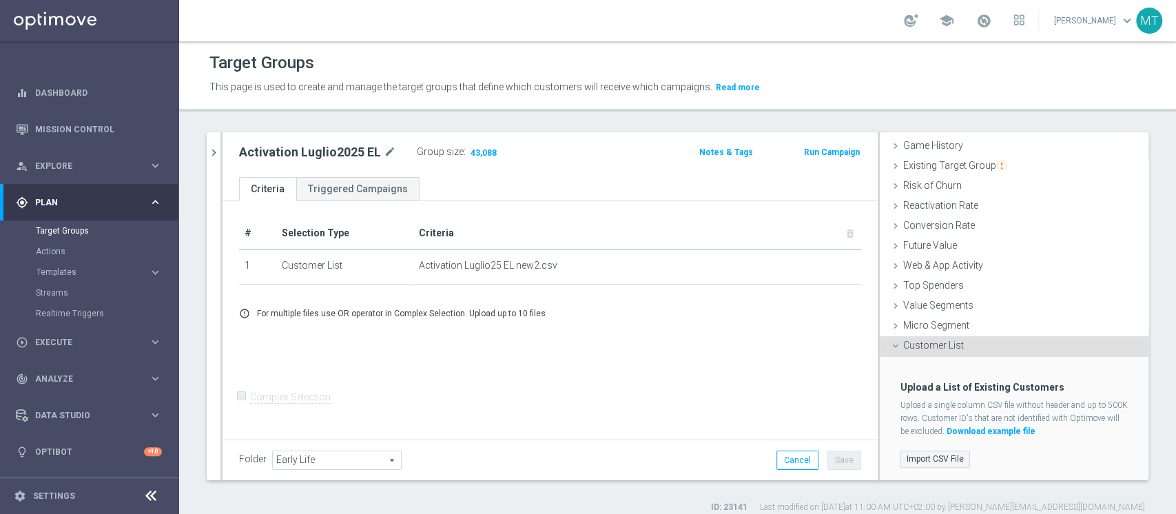
click at [929, 427] on label "Import CSV File" at bounding box center [935, 458] width 70 height 17
click at [0, 0] on input "Import CSV File" at bounding box center [0, 0] width 0 height 0
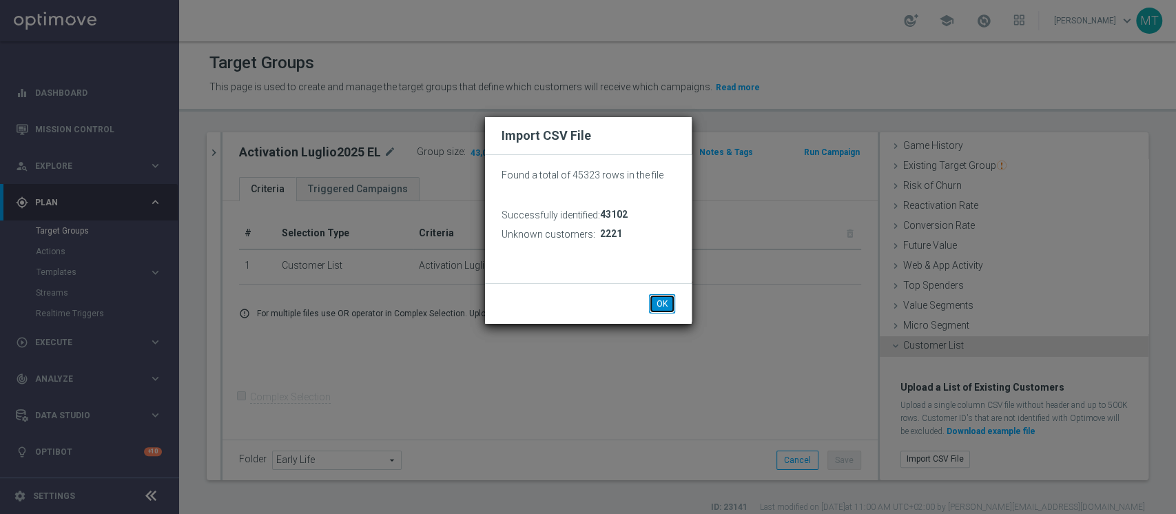
click at [663, 304] on button "OK" at bounding box center [662, 303] width 26 height 19
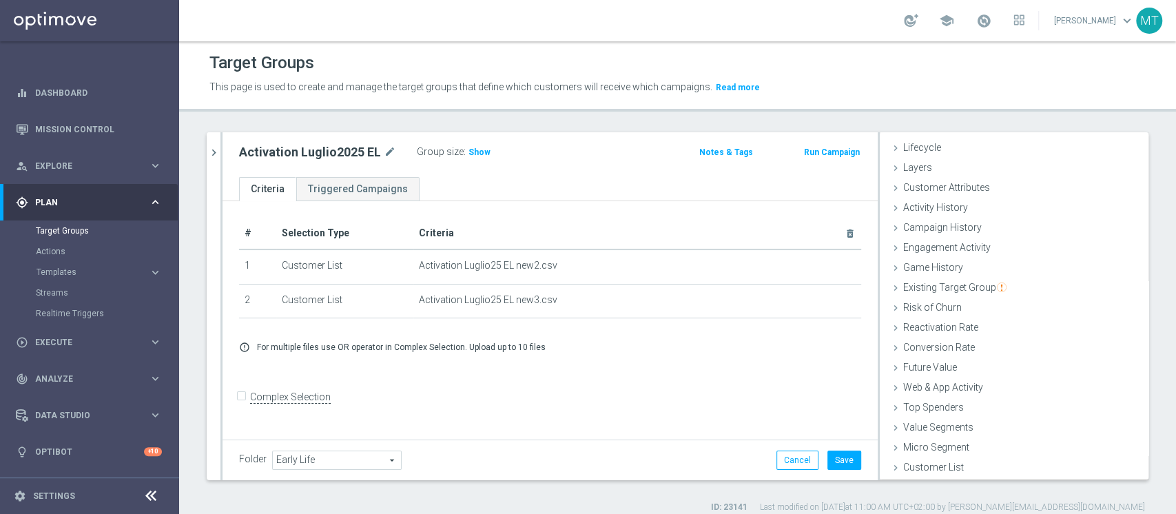
scroll to position [25, 0]
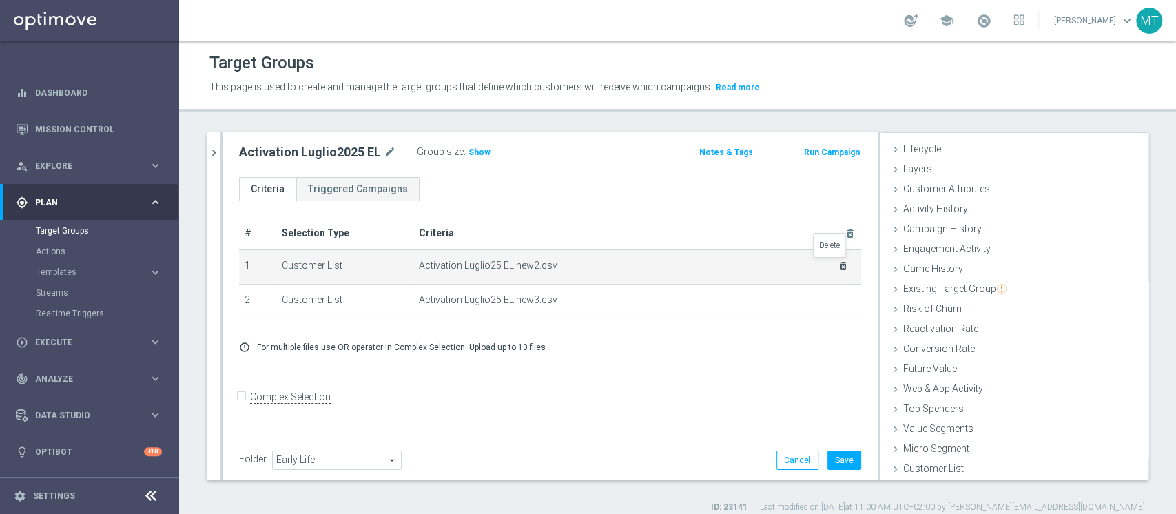
click at [838, 262] on icon "delete_forever" at bounding box center [843, 265] width 11 height 11
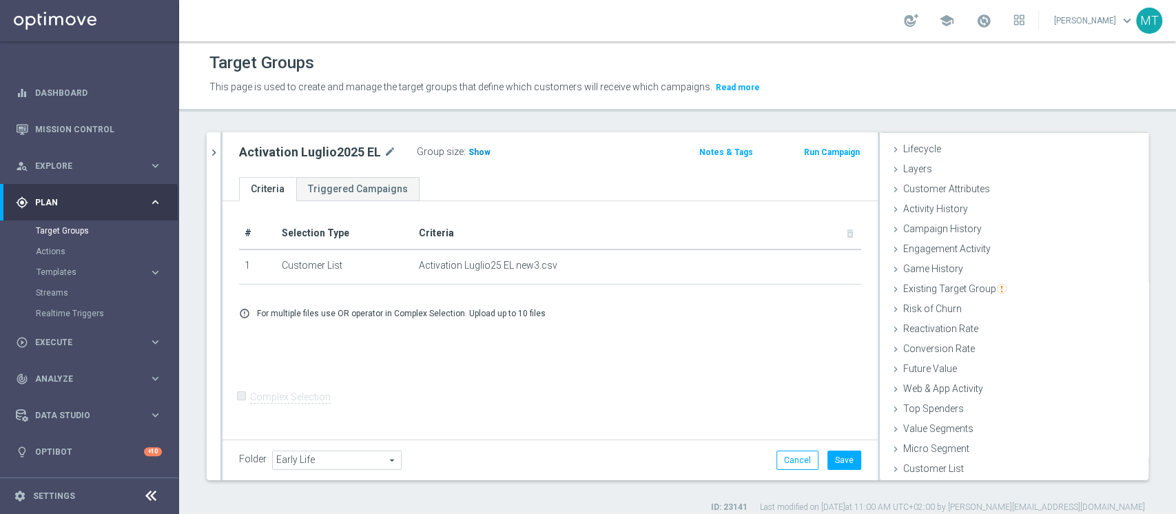
click at [474, 154] on span "Show" at bounding box center [479, 152] width 22 height 10
click at [827, 427] on button "Save" at bounding box center [844, 459] width 34 height 19
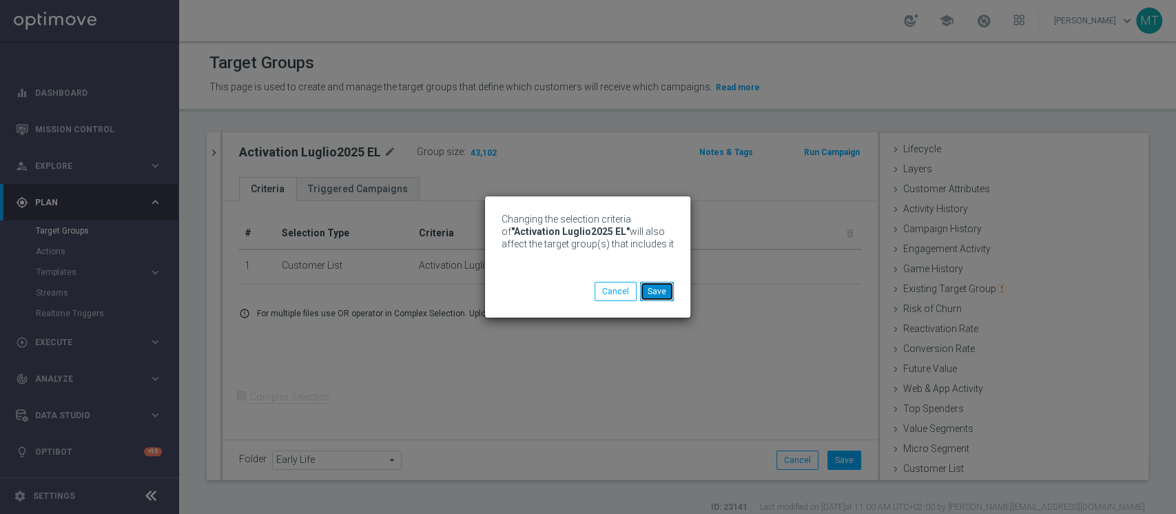
click at [650, 298] on button "Save" at bounding box center [657, 291] width 34 height 19
